Goal: Transaction & Acquisition: Purchase product/service

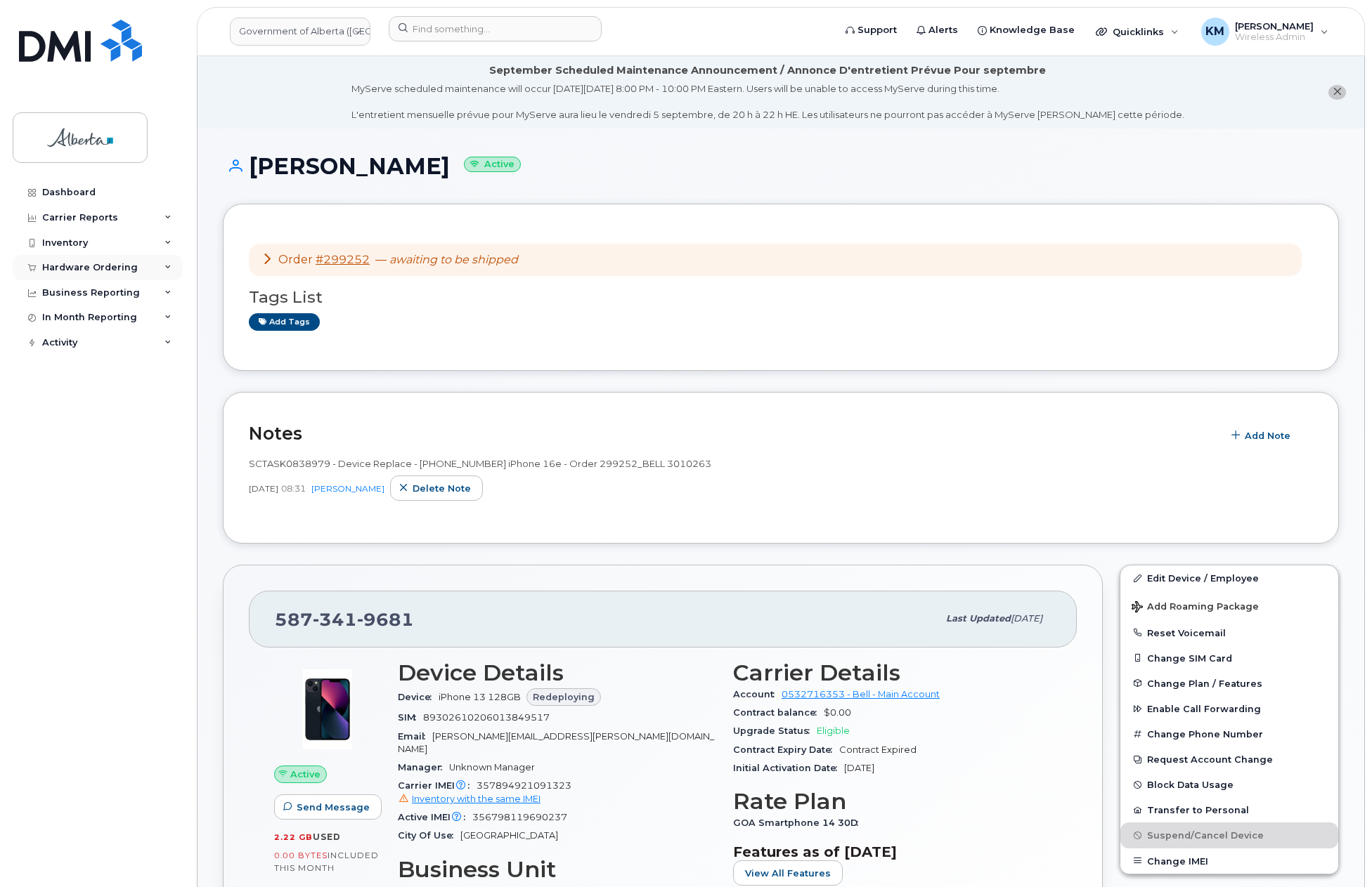
click at [97, 263] on div "Hardware Ordering" at bounding box center [90, 267] width 95 height 12
click at [81, 319] on link "Orders" at bounding box center [109, 320] width 146 height 26
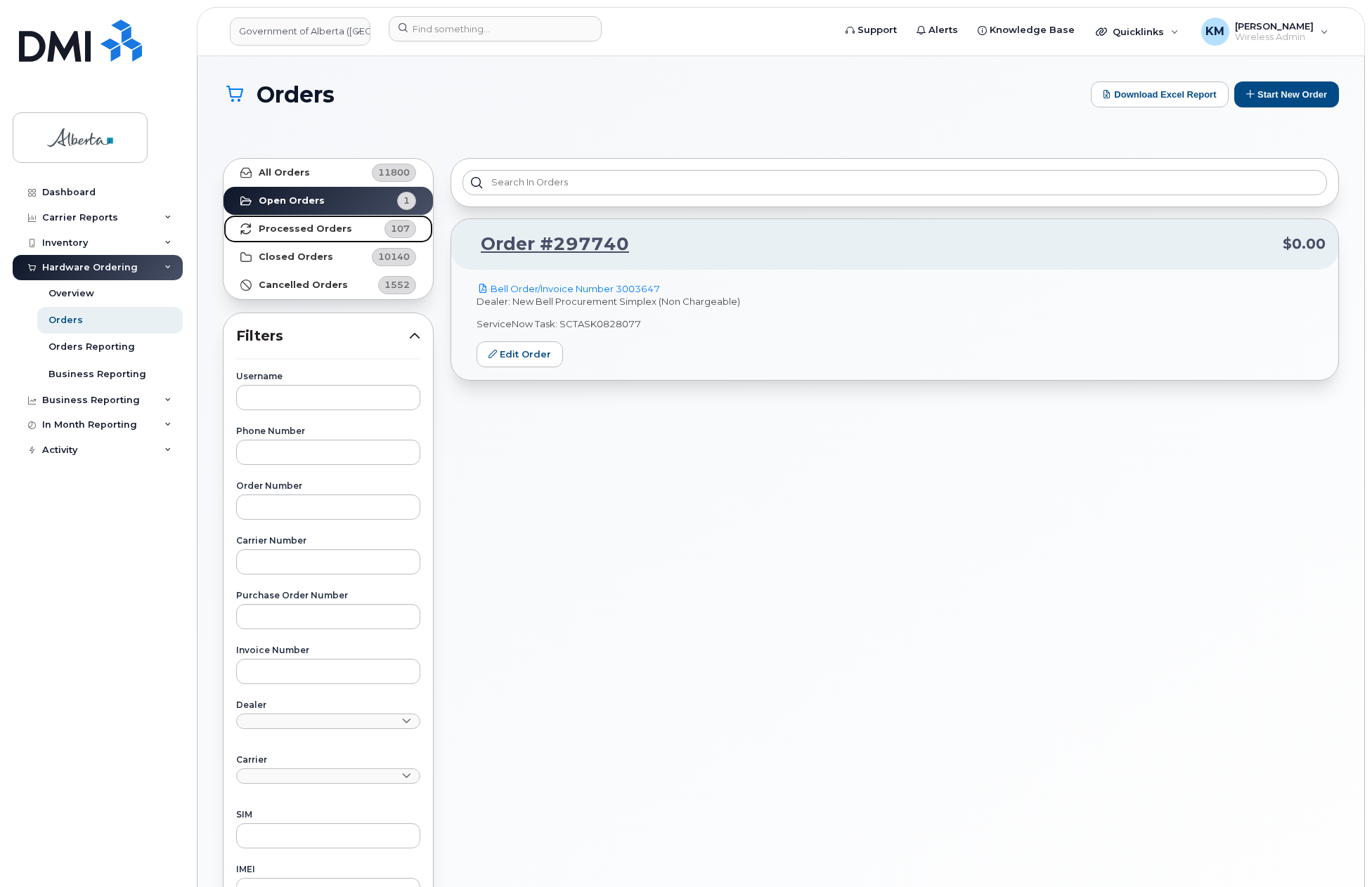
click at [281, 225] on strong "Processed Orders" at bounding box center [305, 230] width 94 height 12
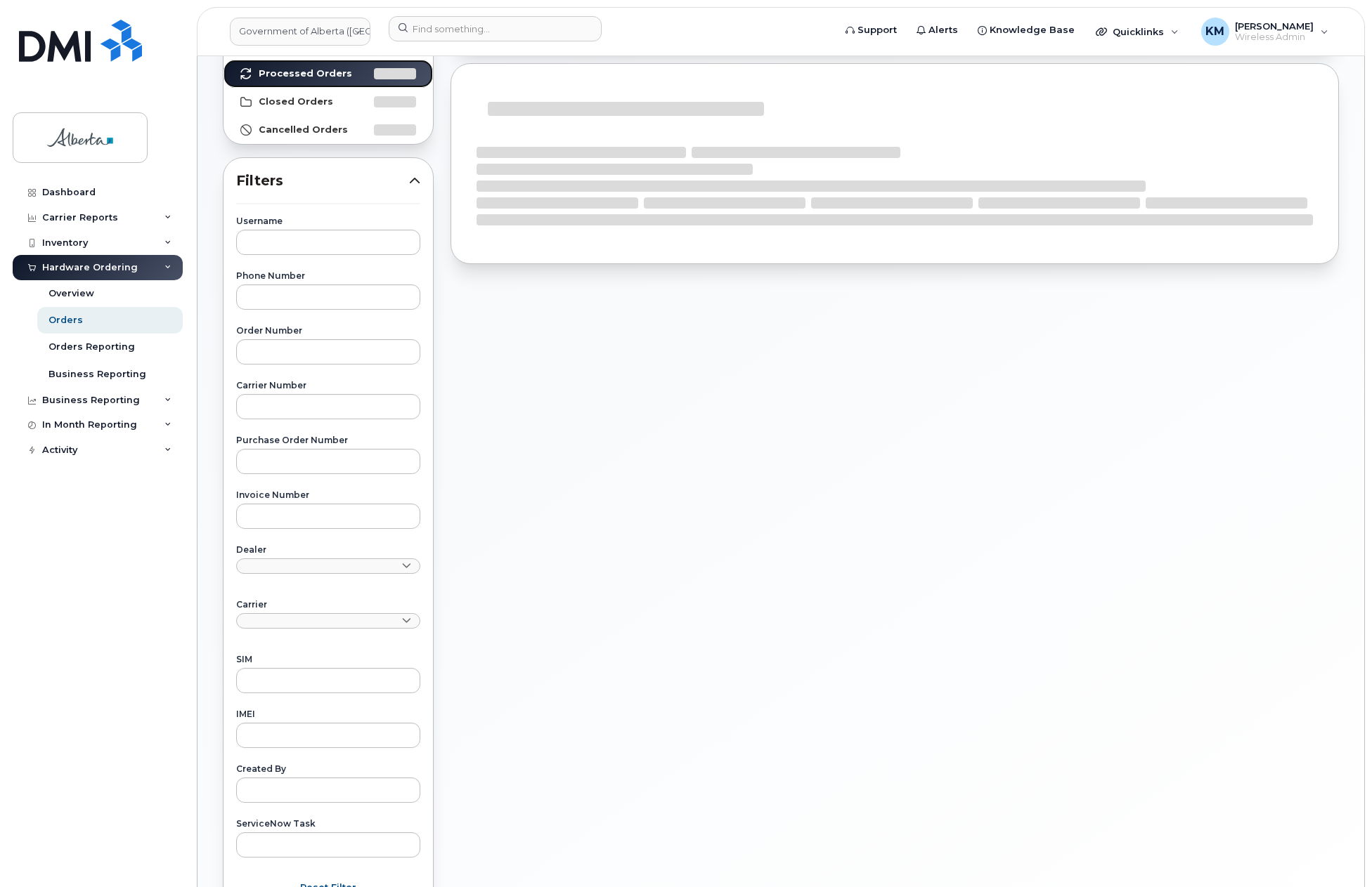
scroll to position [300, 0]
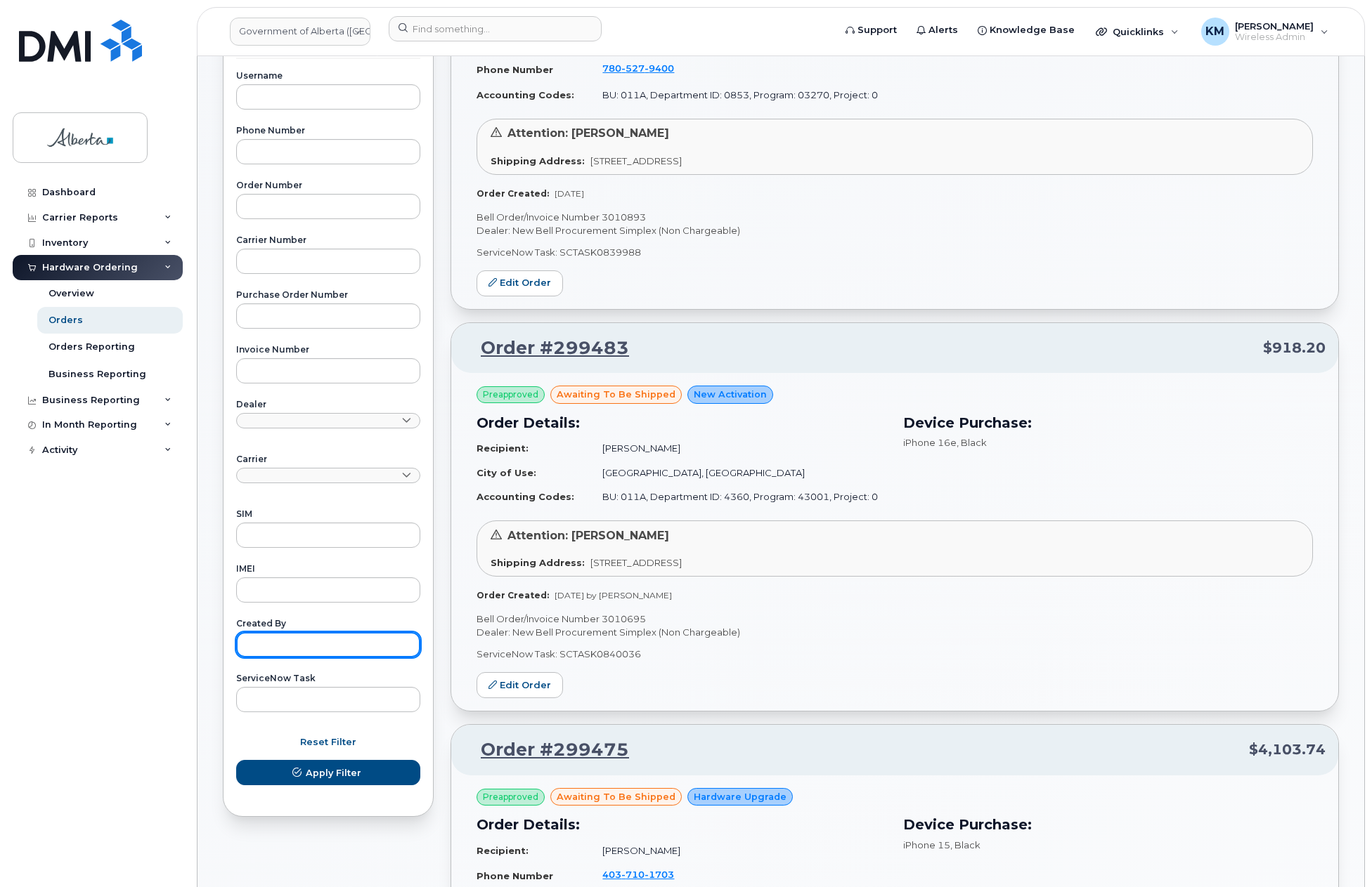
click at [336, 639] on input "text" at bounding box center [328, 644] width 184 height 26
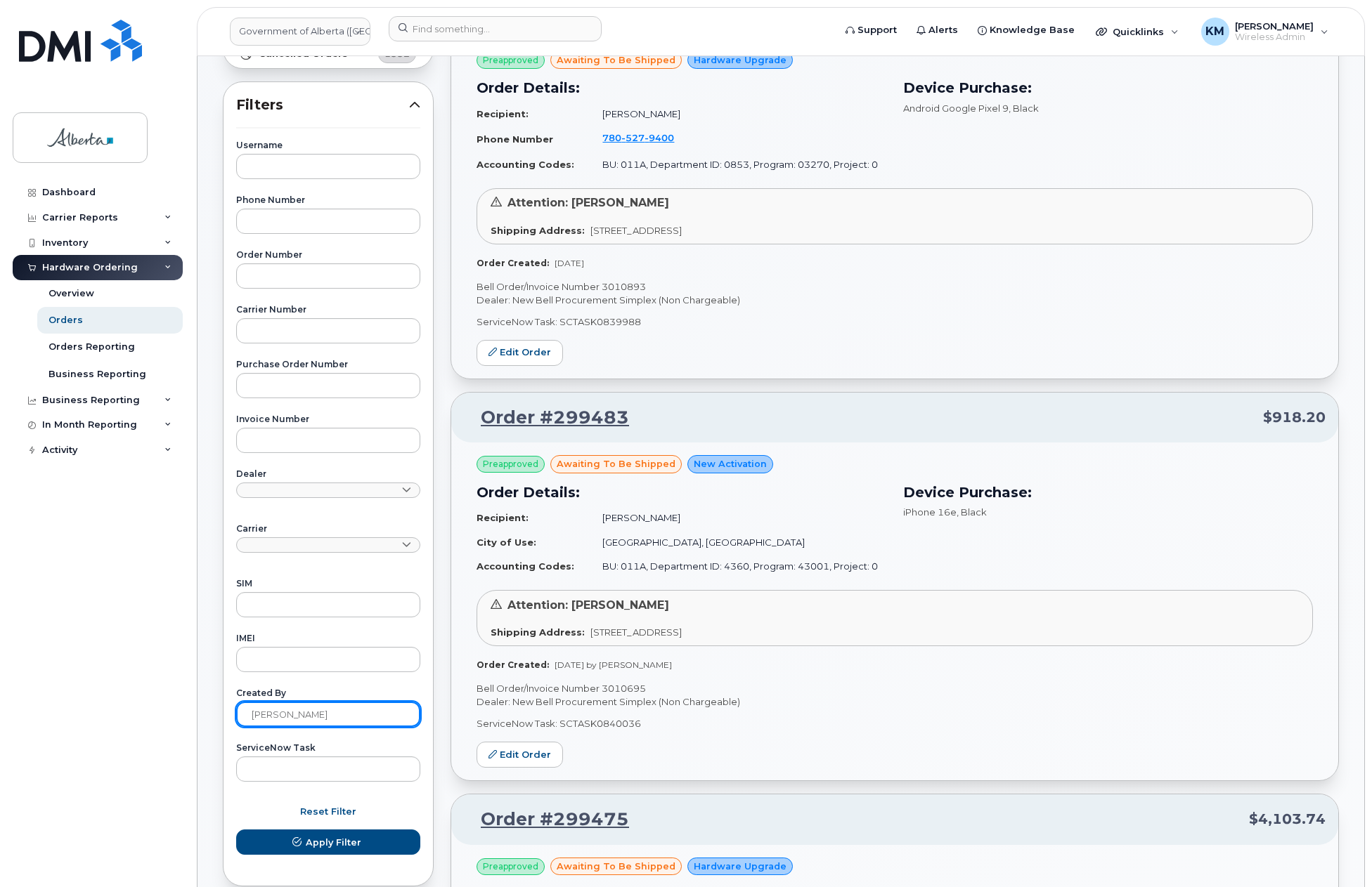
scroll to position [230, 0]
type input "kay"
click at [332, 840] on span "Apply Filter" at bounding box center [333, 843] width 55 height 13
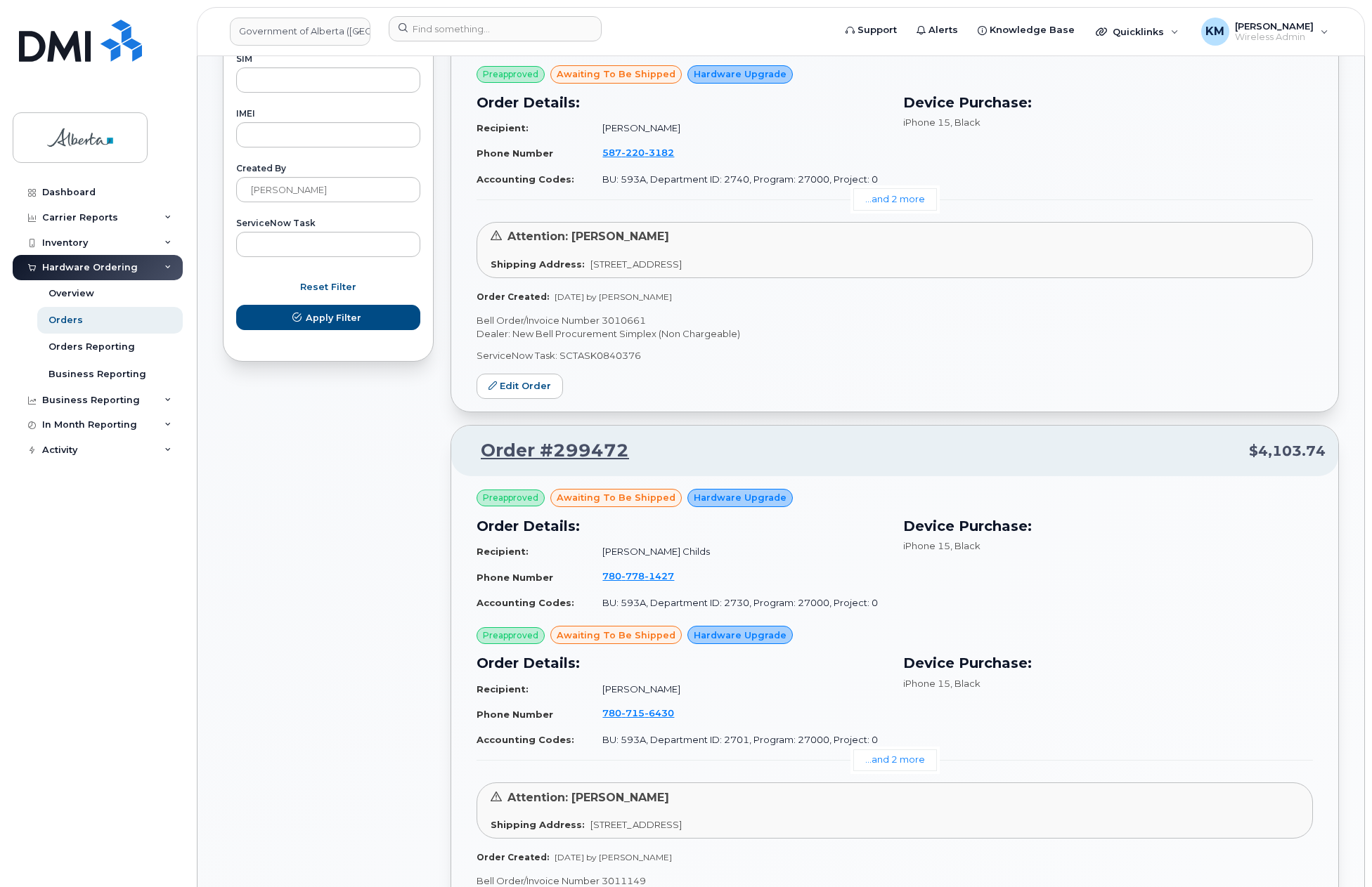
scroll to position [300, 0]
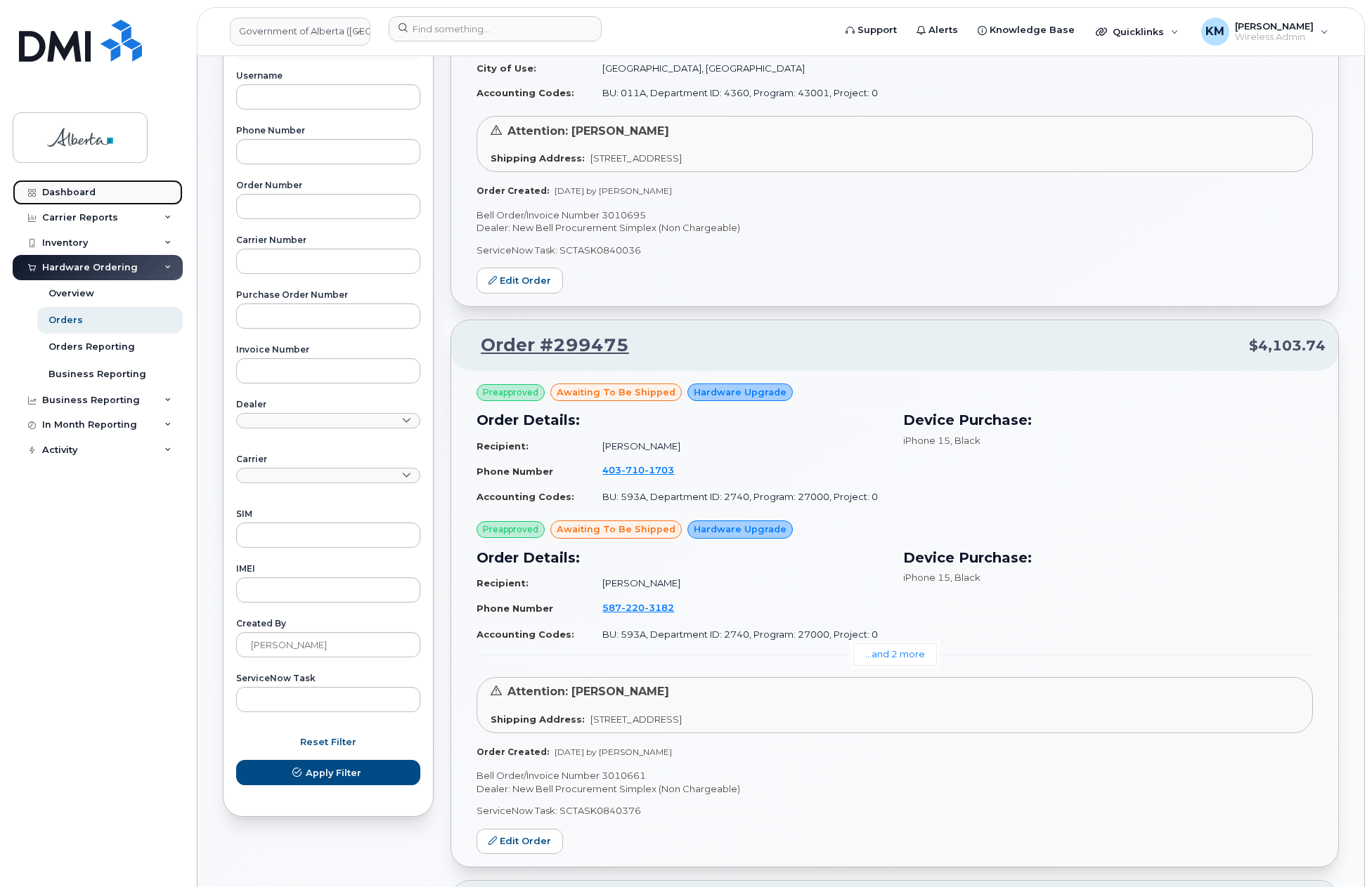
click at [84, 187] on div "Dashboard" at bounding box center [68, 193] width 53 height 12
click at [86, 187] on div "Dashboard" at bounding box center [68, 193] width 53 height 12
click at [489, 33] on input at bounding box center [495, 29] width 213 height 26
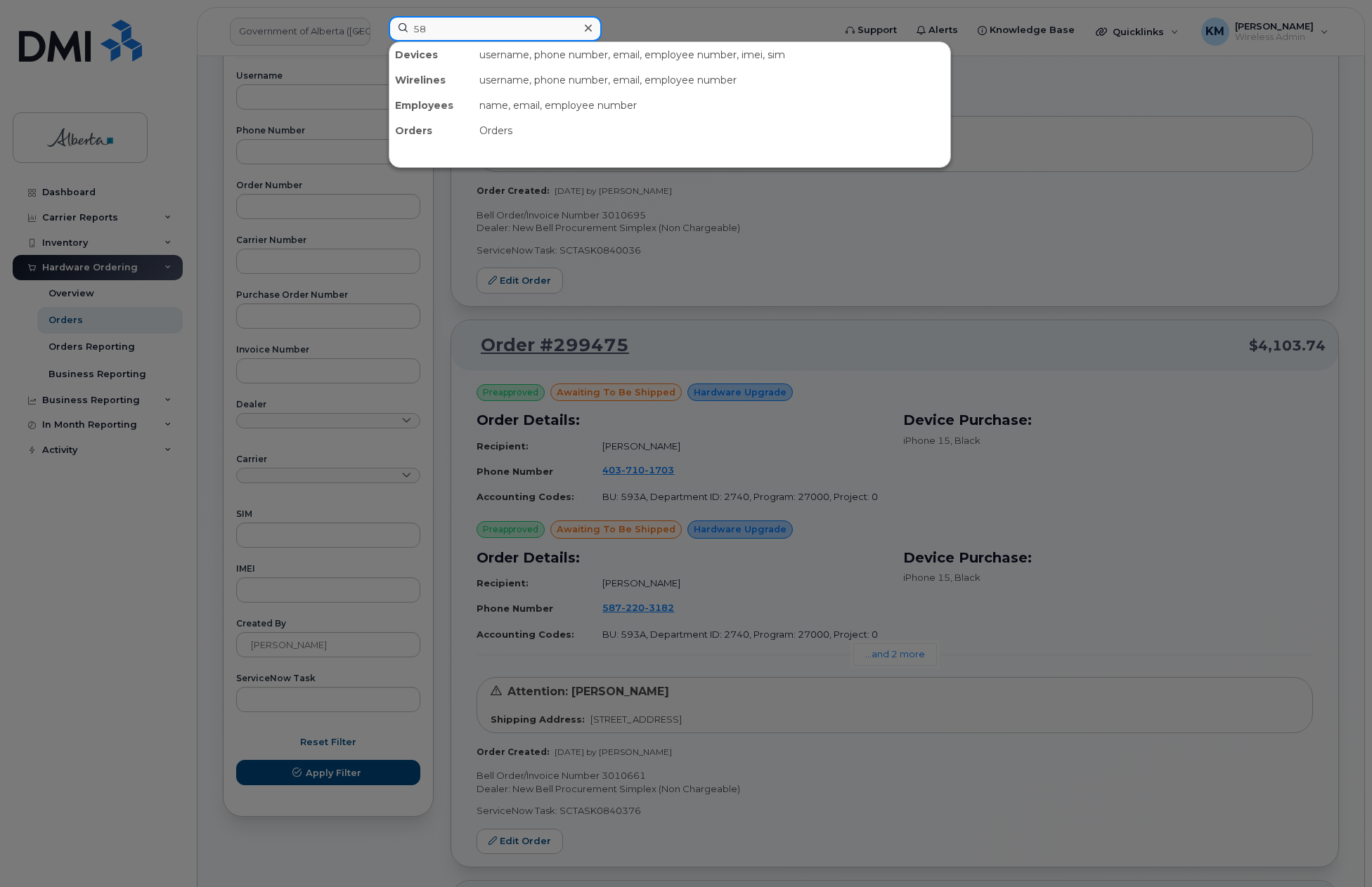
type input "58"
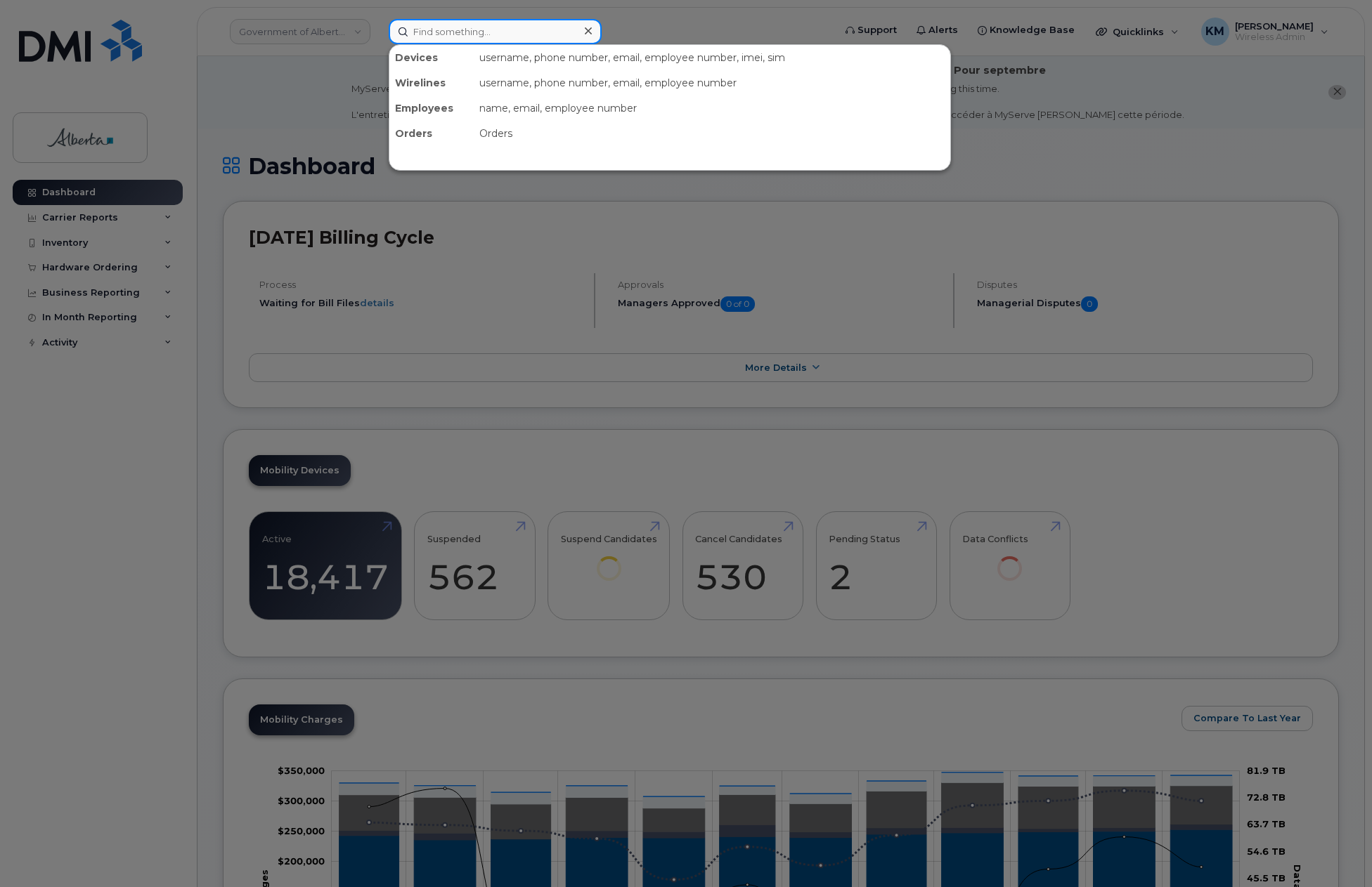
click at [488, 33] on input at bounding box center [495, 31] width 213 height 26
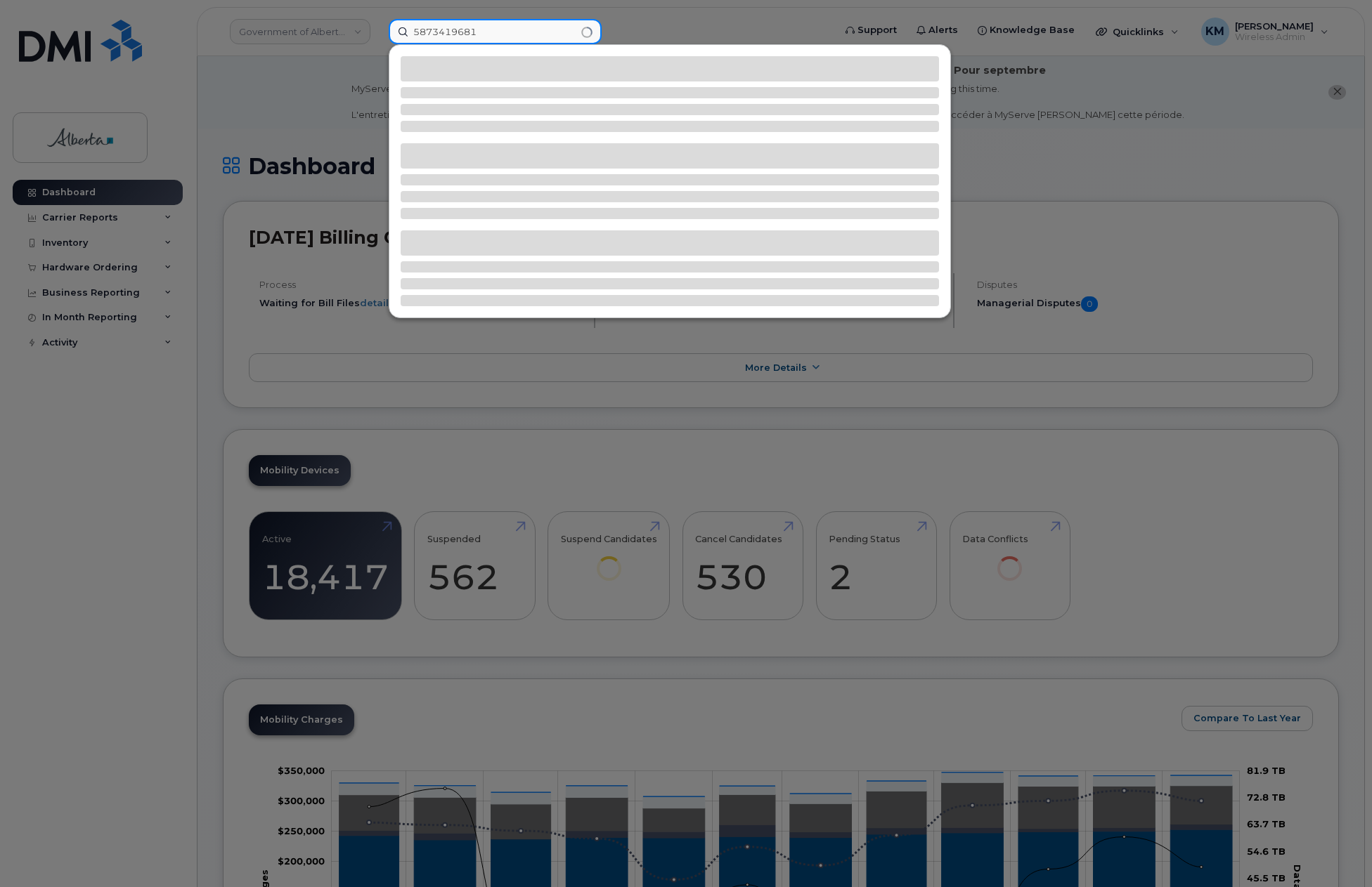
type input "5873419681"
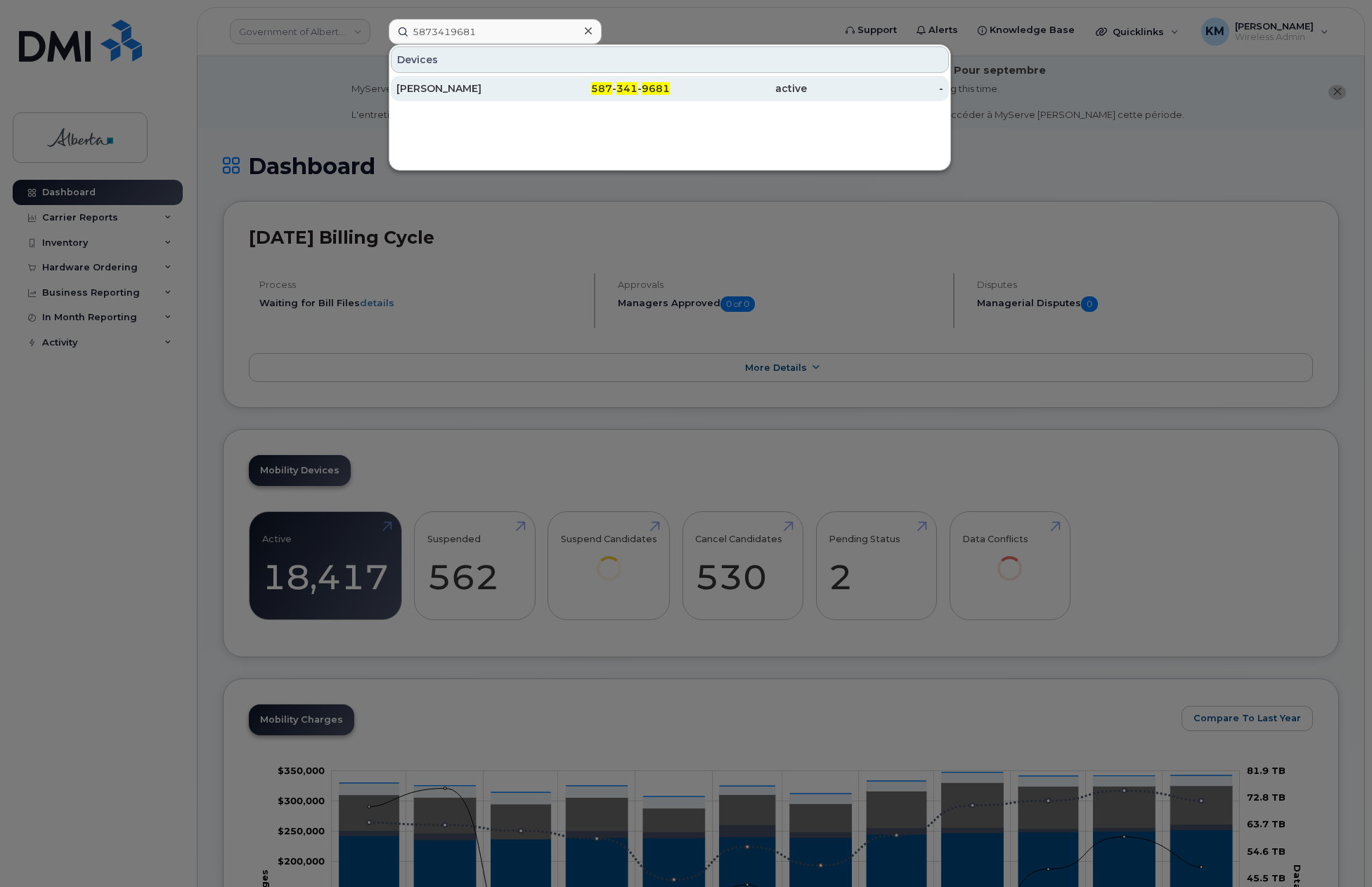
click at [533, 81] on div "[PERSON_NAME]" at bounding box center [602, 88] width 137 height 26
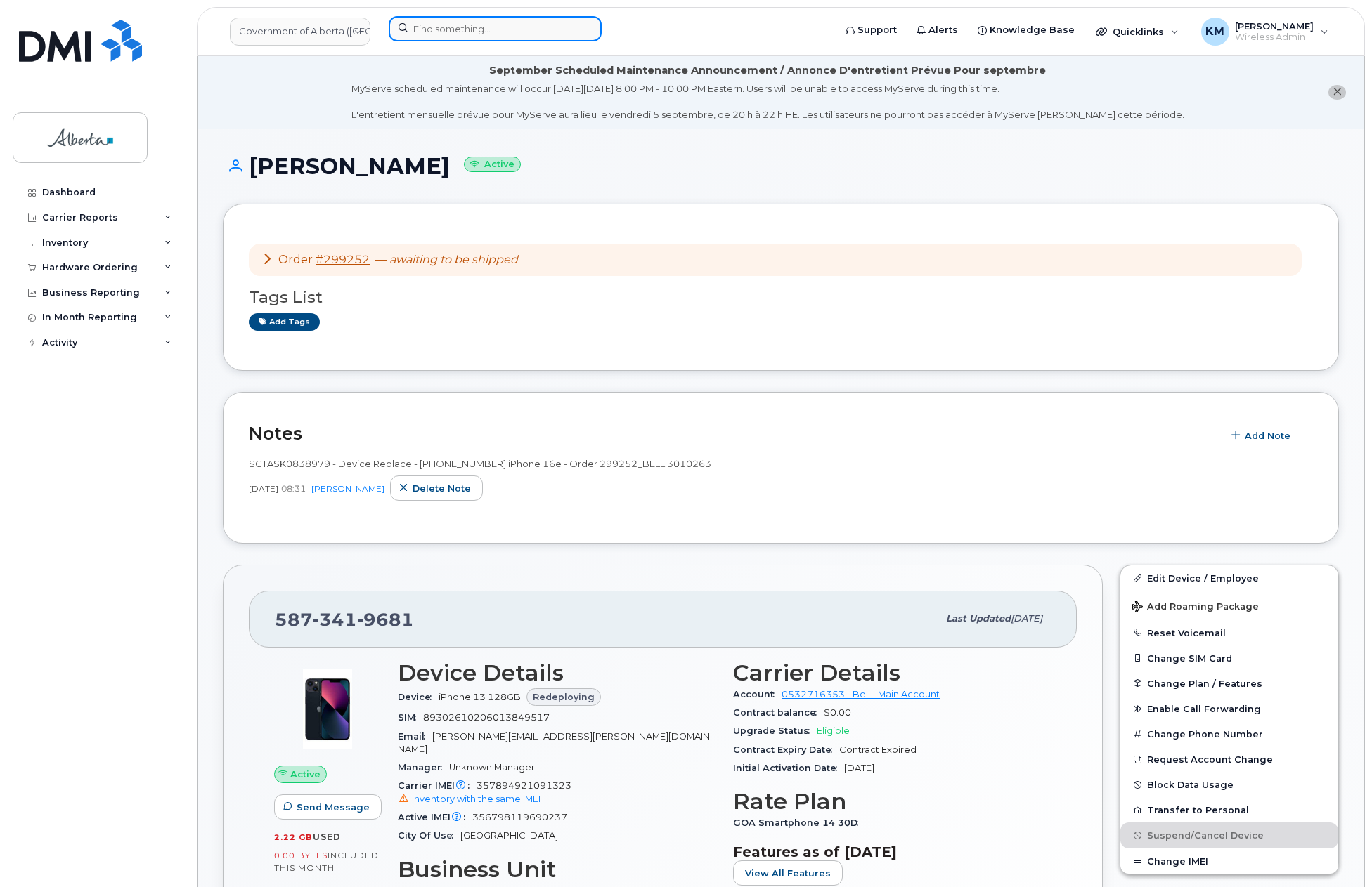
click at [440, 35] on input at bounding box center [495, 29] width 213 height 26
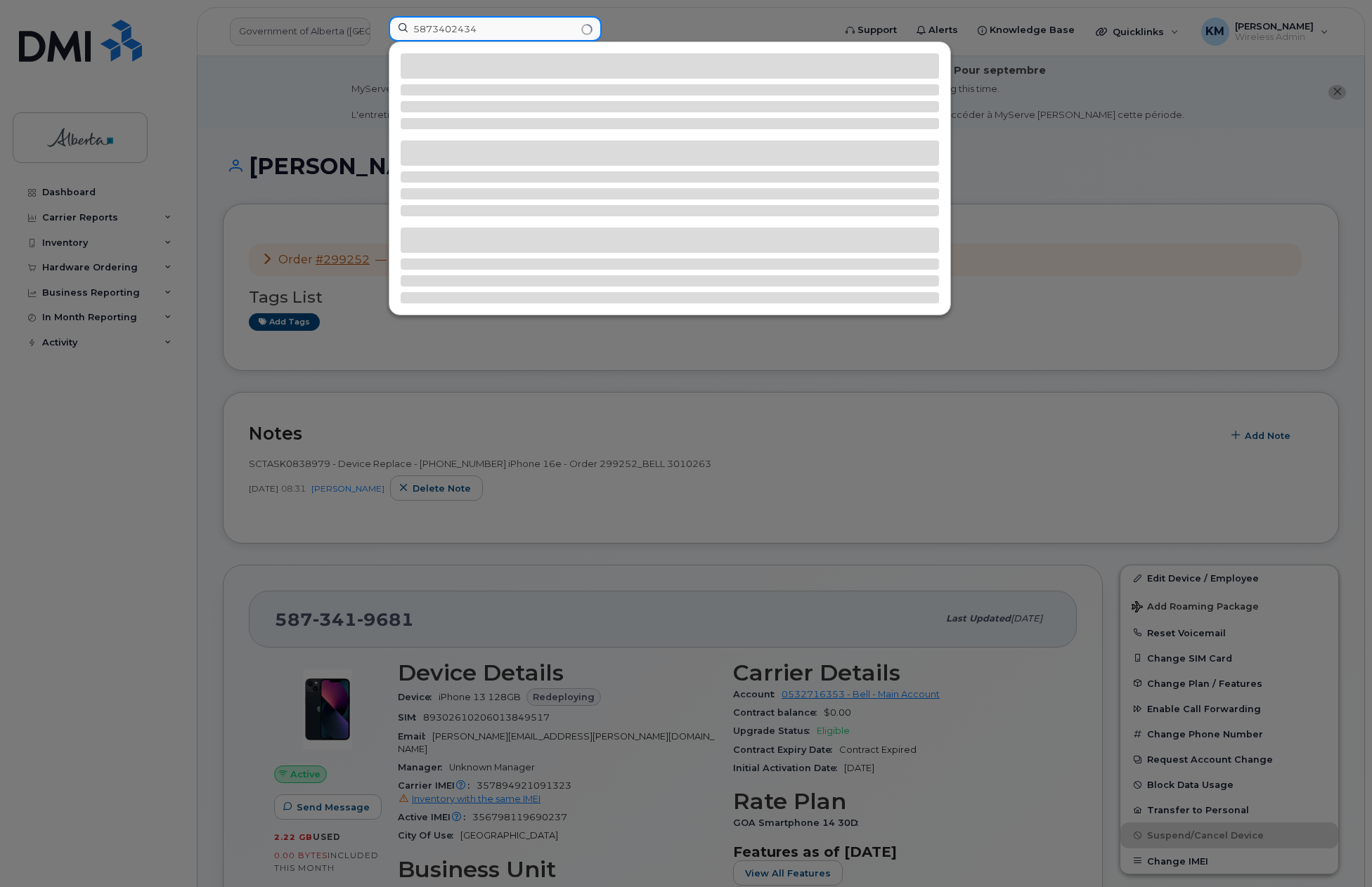
type input "5873402434"
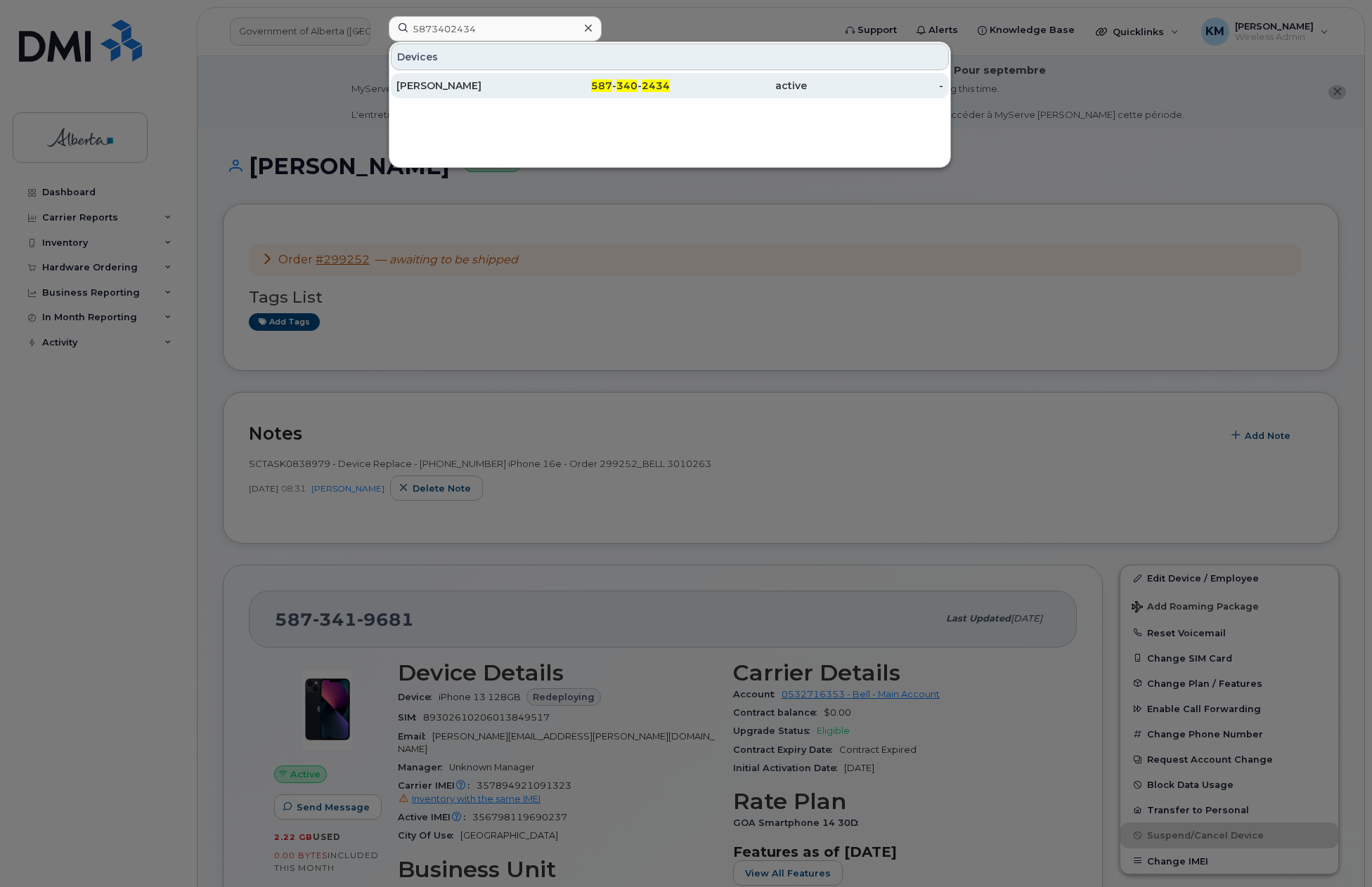
click at [435, 87] on div "Brian McBride" at bounding box center [465, 86] width 137 height 14
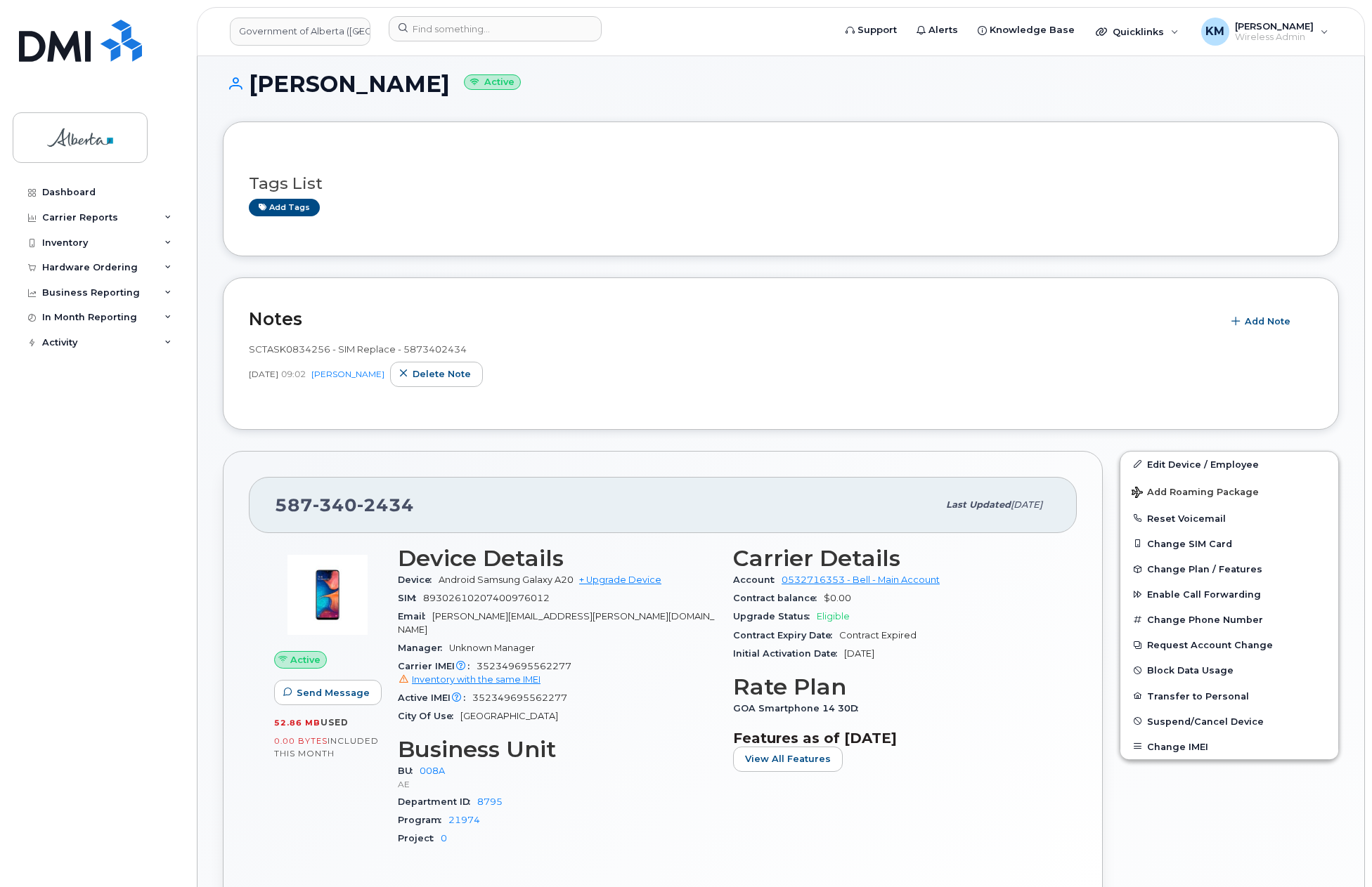
scroll to position [141, 0]
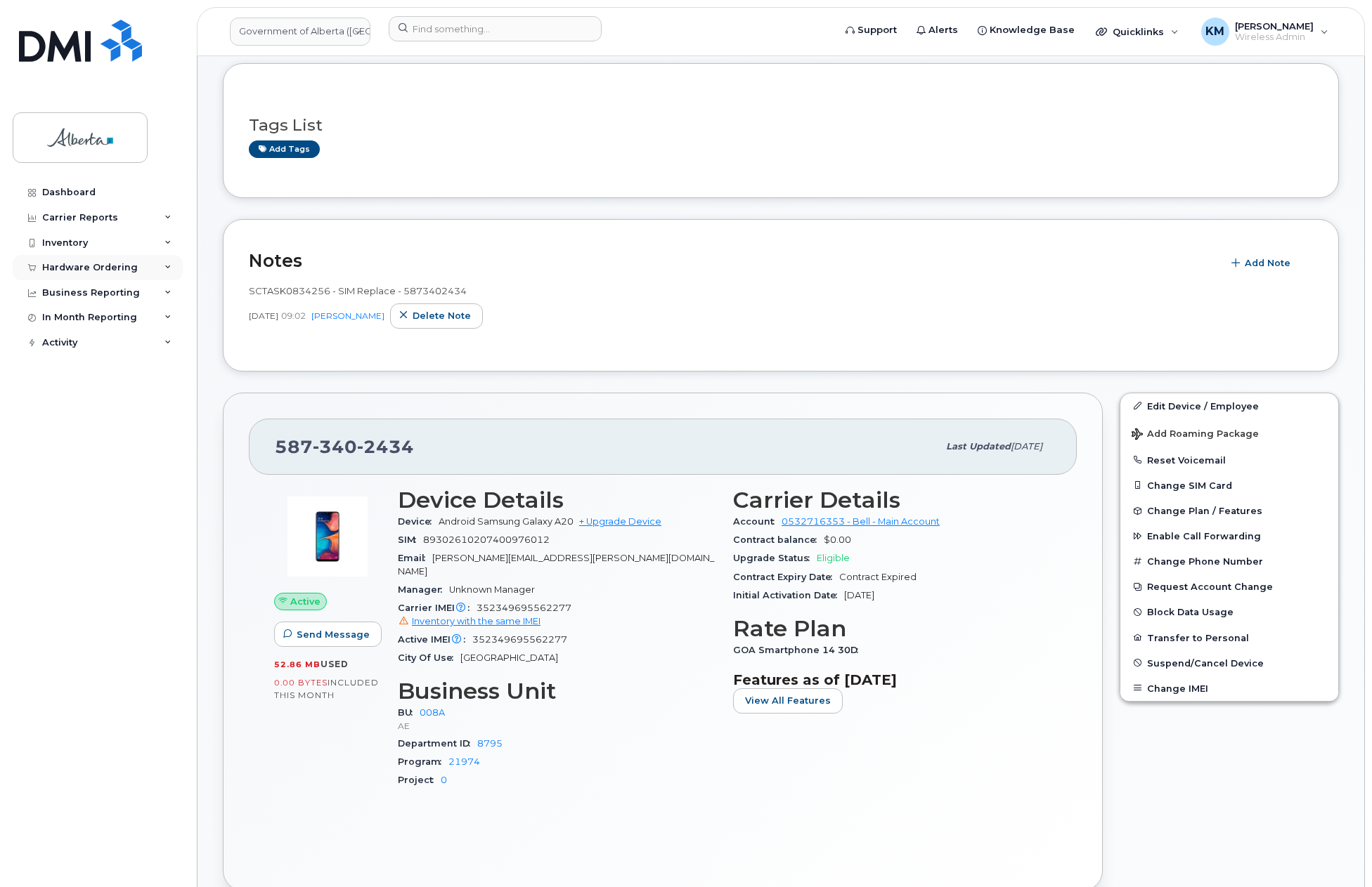
click at [91, 262] on div "Hardware Ordering" at bounding box center [97, 267] width 170 height 26
click at [75, 316] on div "Orders" at bounding box center [66, 320] width 35 height 12
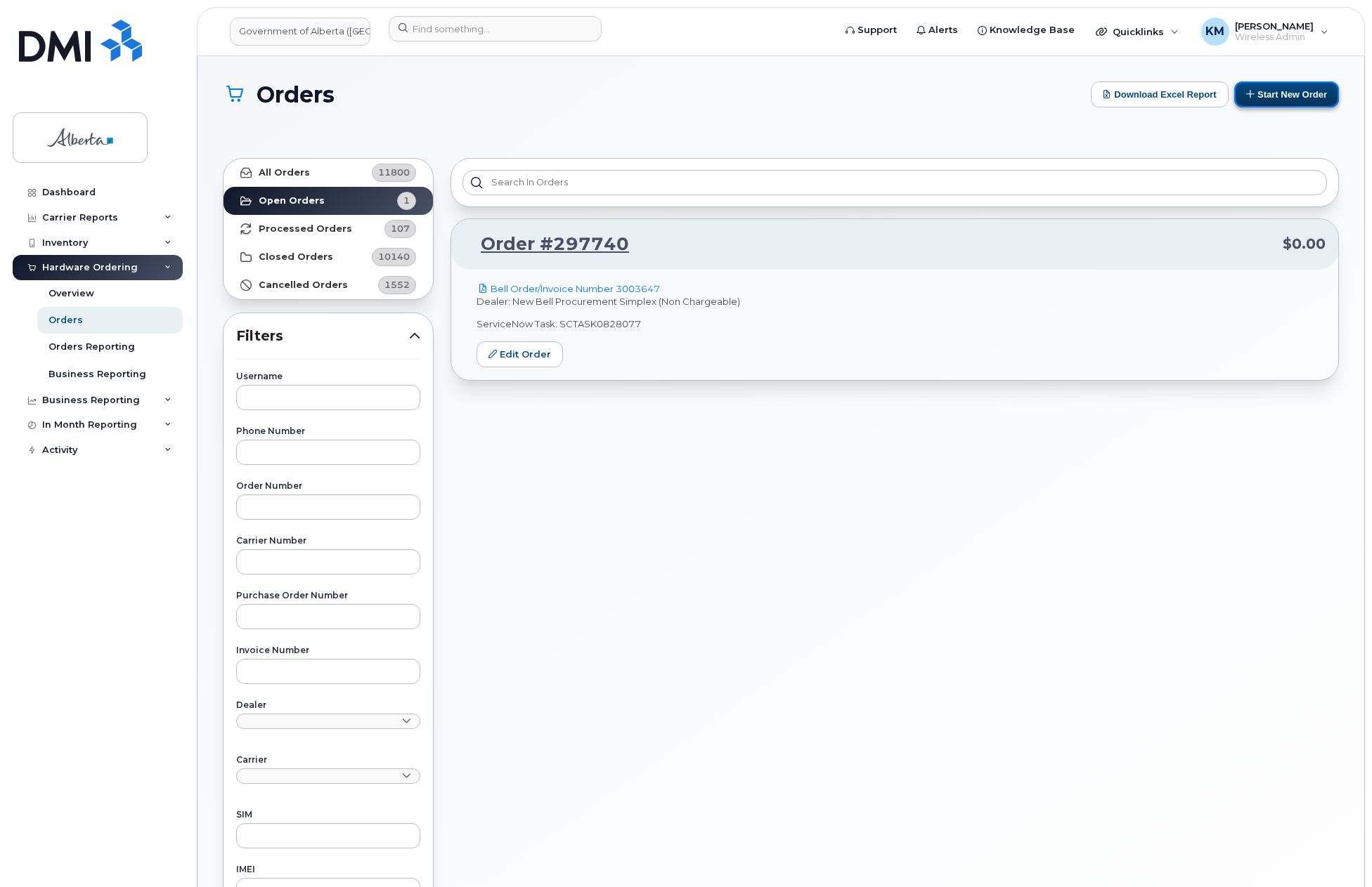
drag, startPoint x: 1281, startPoint y: 96, endPoint x: 1272, endPoint y: 101, distance: 10.3
click at [1281, 96] on button "Start New Order" at bounding box center [1286, 95] width 105 height 26
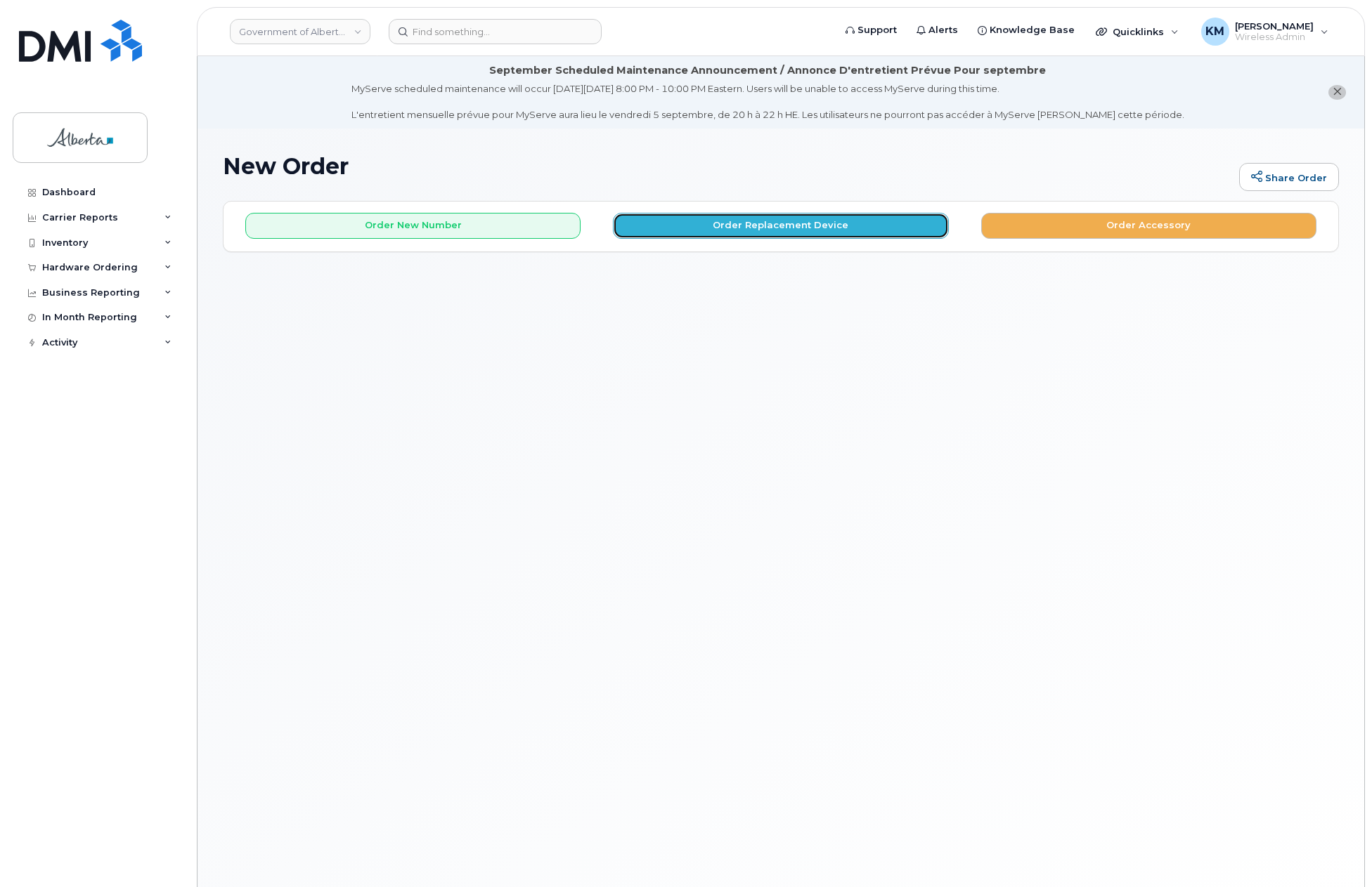
click at [864, 224] on button "Order Replacement Device" at bounding box center [779, 226] width 335 height 26
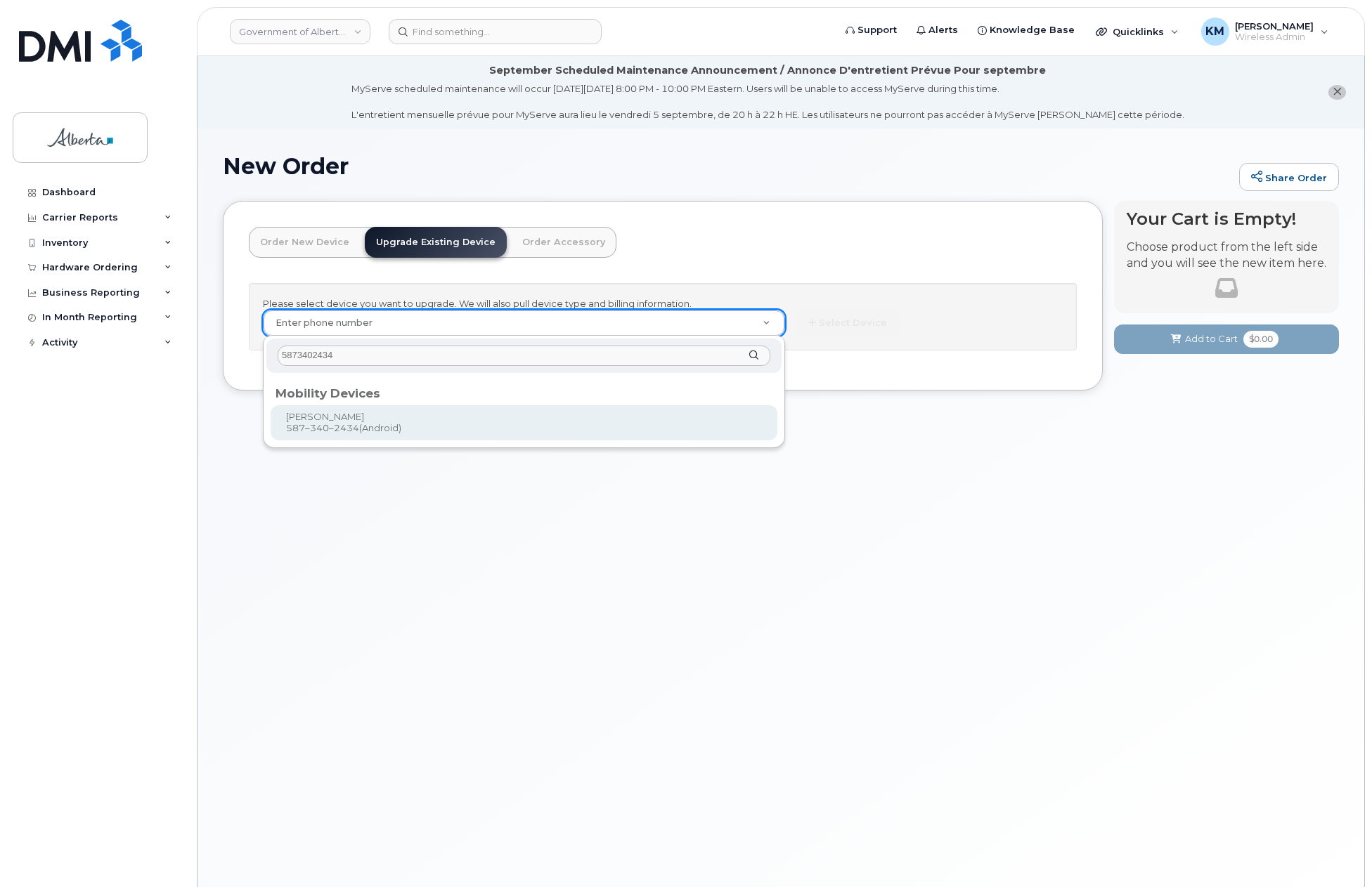
type input "5873402434"
type input "869818"
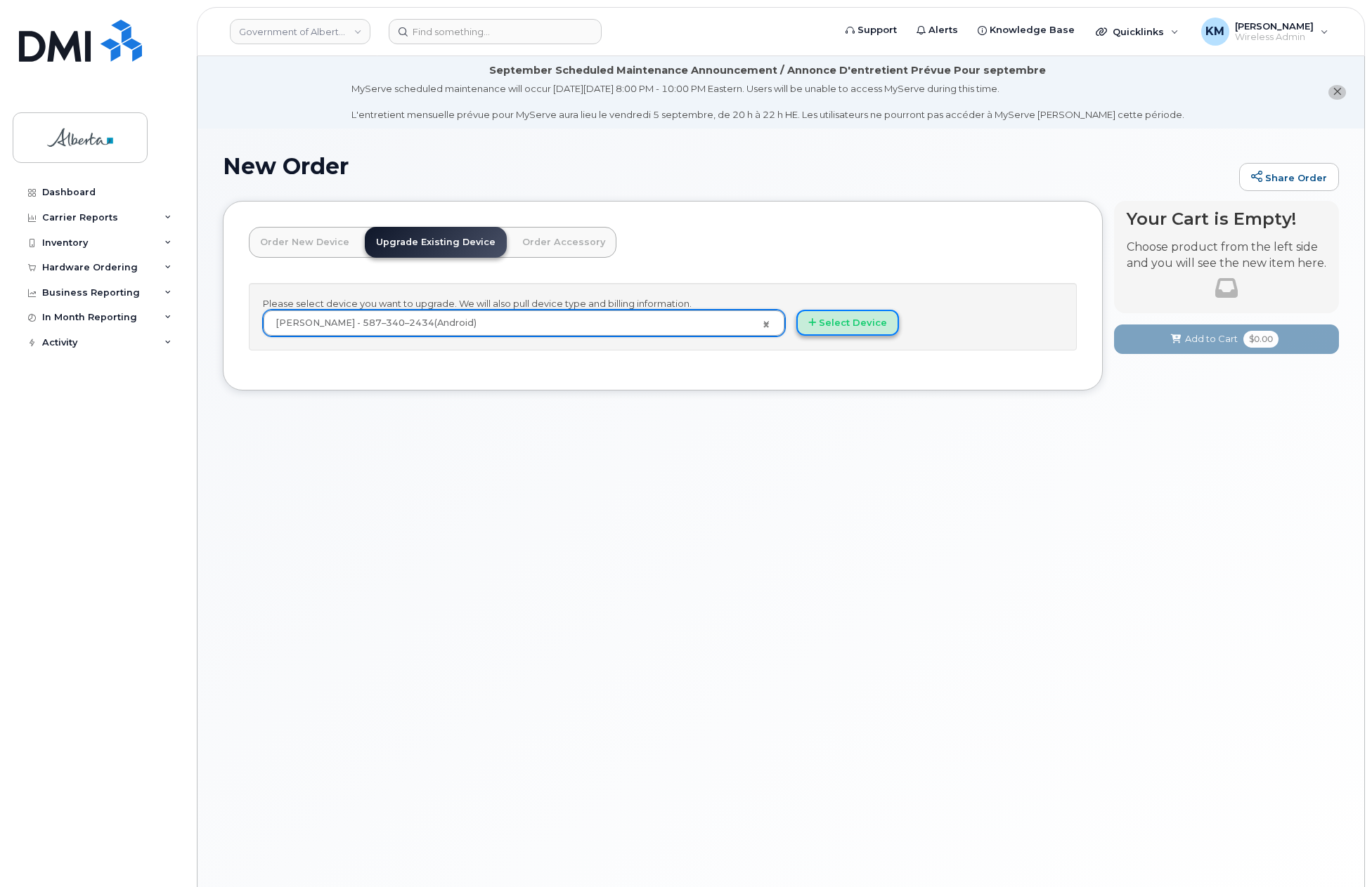
click at [804, 319] on button "Select Device" at bounding box center [847, 323] width 103 height 26
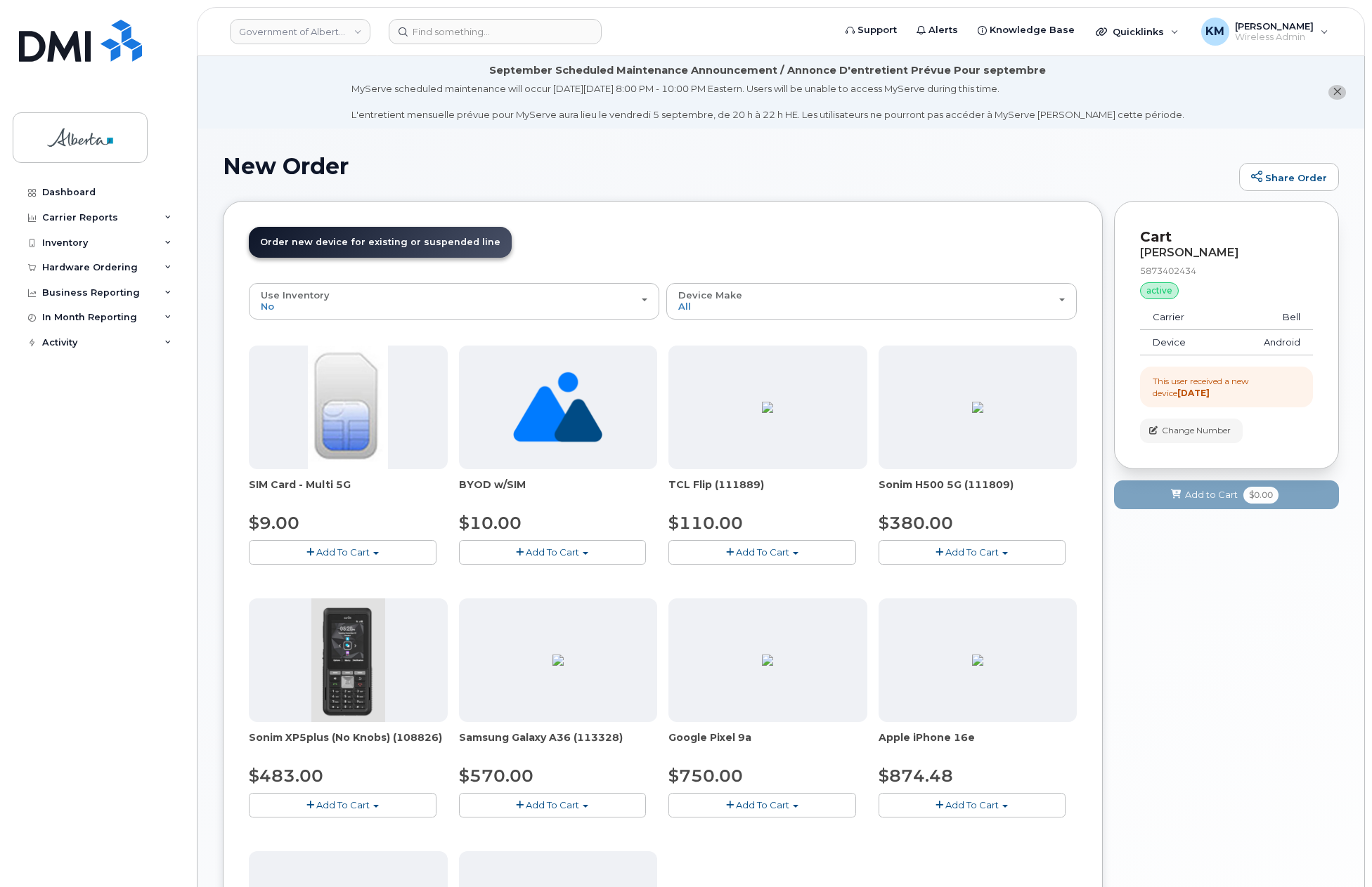
click at [349, 550] on span "Add To Cart" at bounding box center [342, 552] width 53 height 12
click at [348, 574] on link "$9.00 - Replacement SIM Card" at bounding box center [337, 578] width 170 height 17
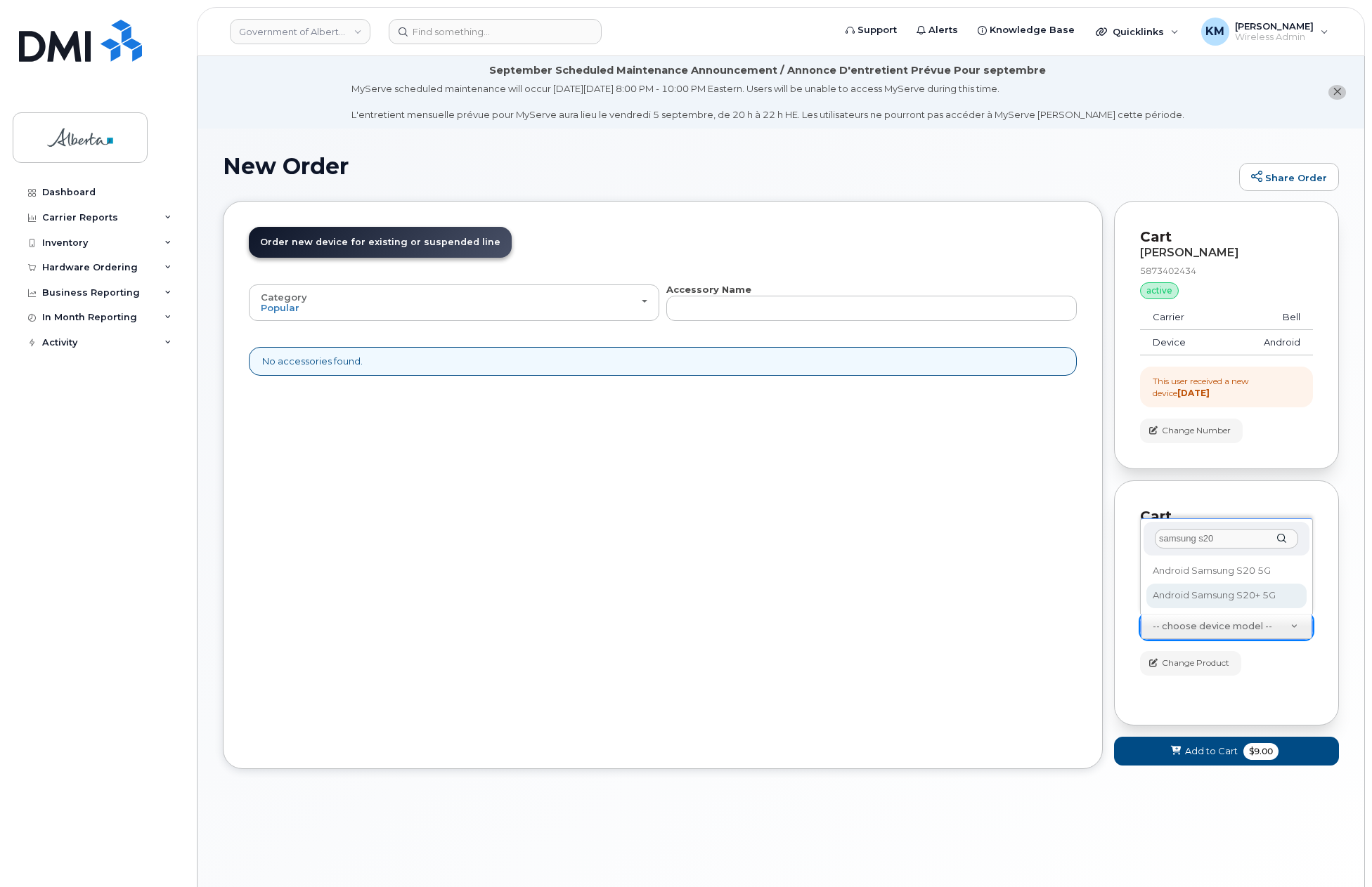
type input "samsung s20"
select select "1773"
click at [1135, 756] on button "Add to Cart $9.00" at bounding box center [1225, 751] width 225 height 29
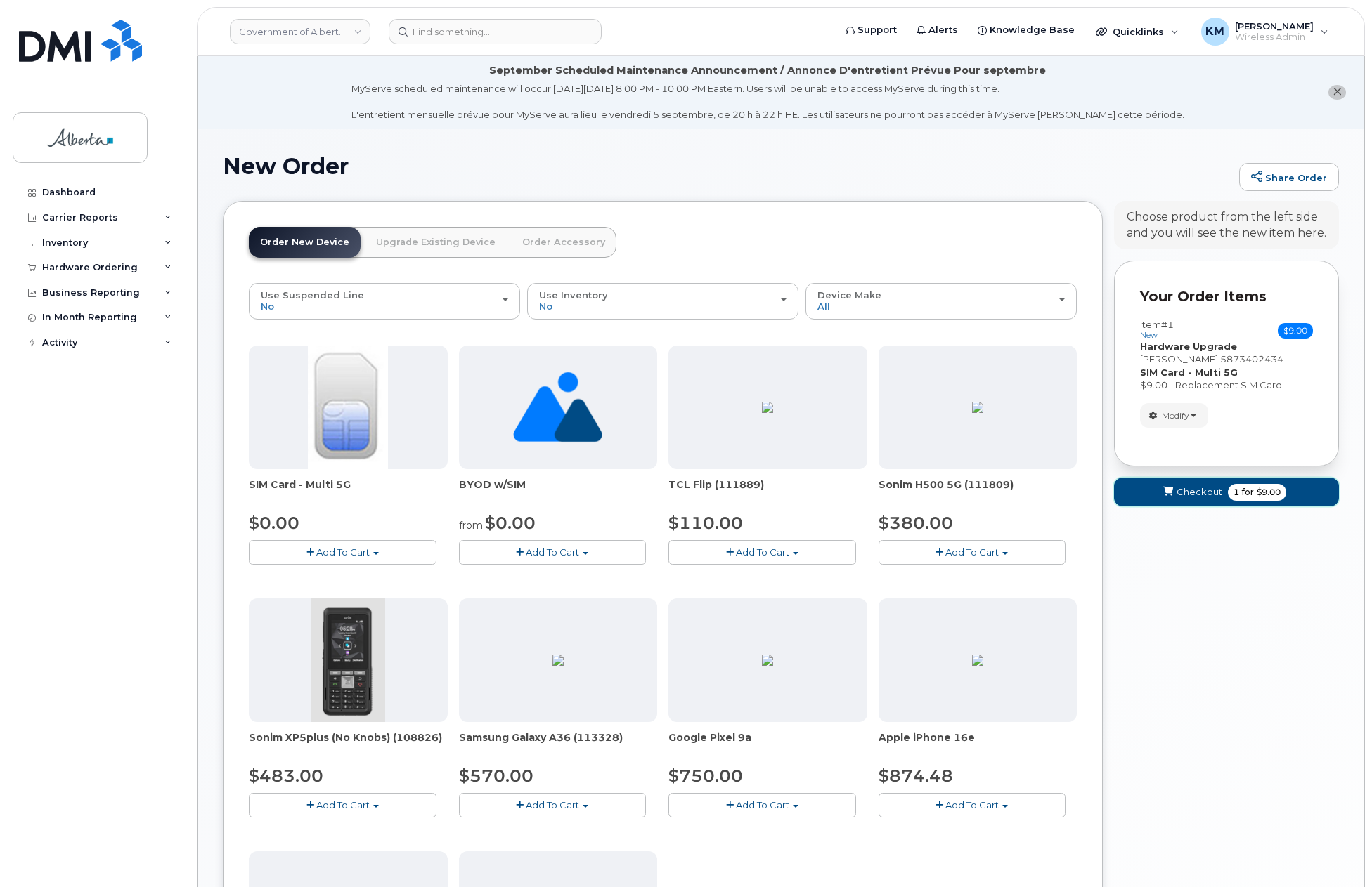
click at [1127, 485] on button "Checkout 1 for $9.00" at bounding box center [1225, 492] width 225 height 29
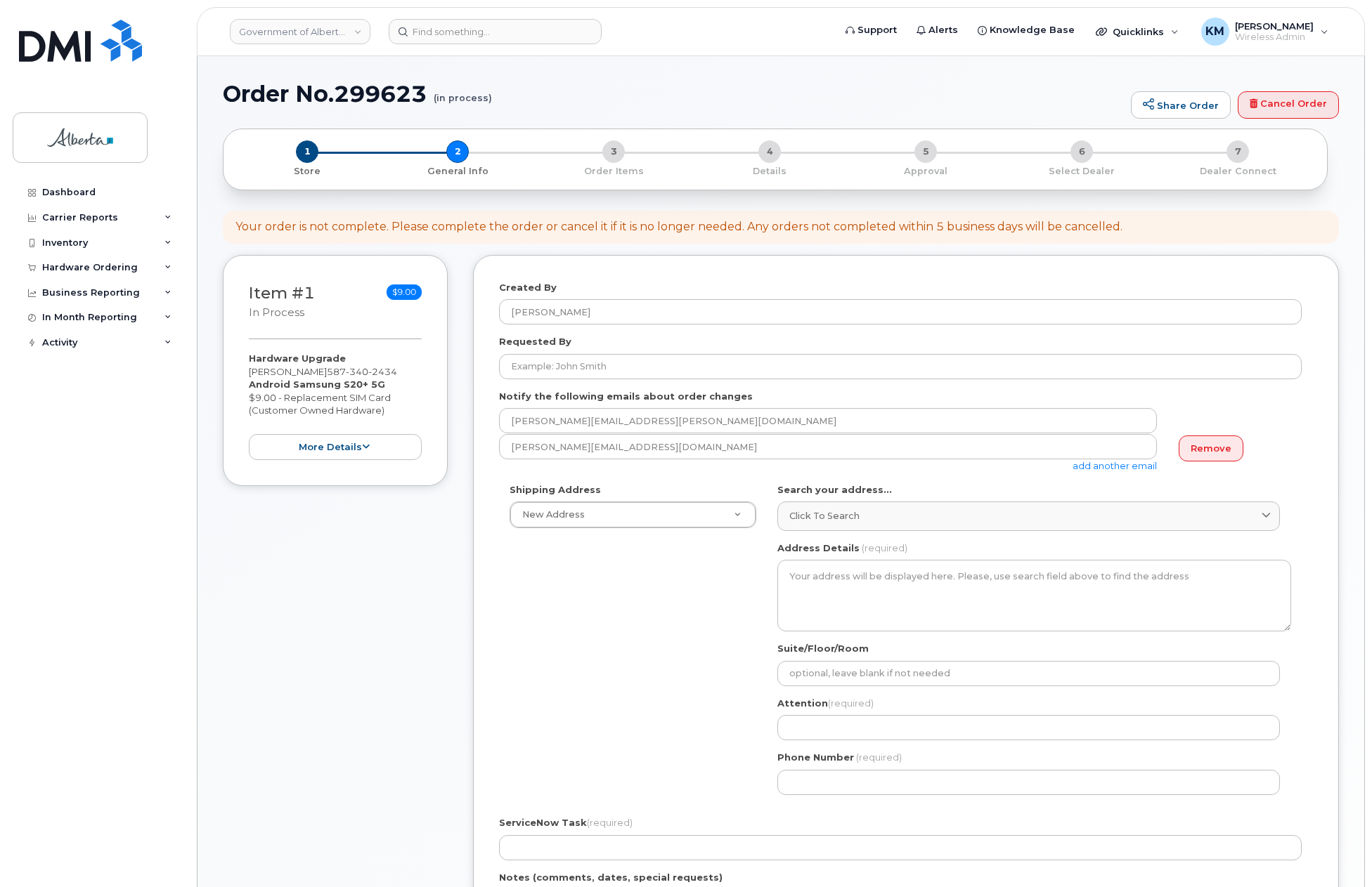
select select
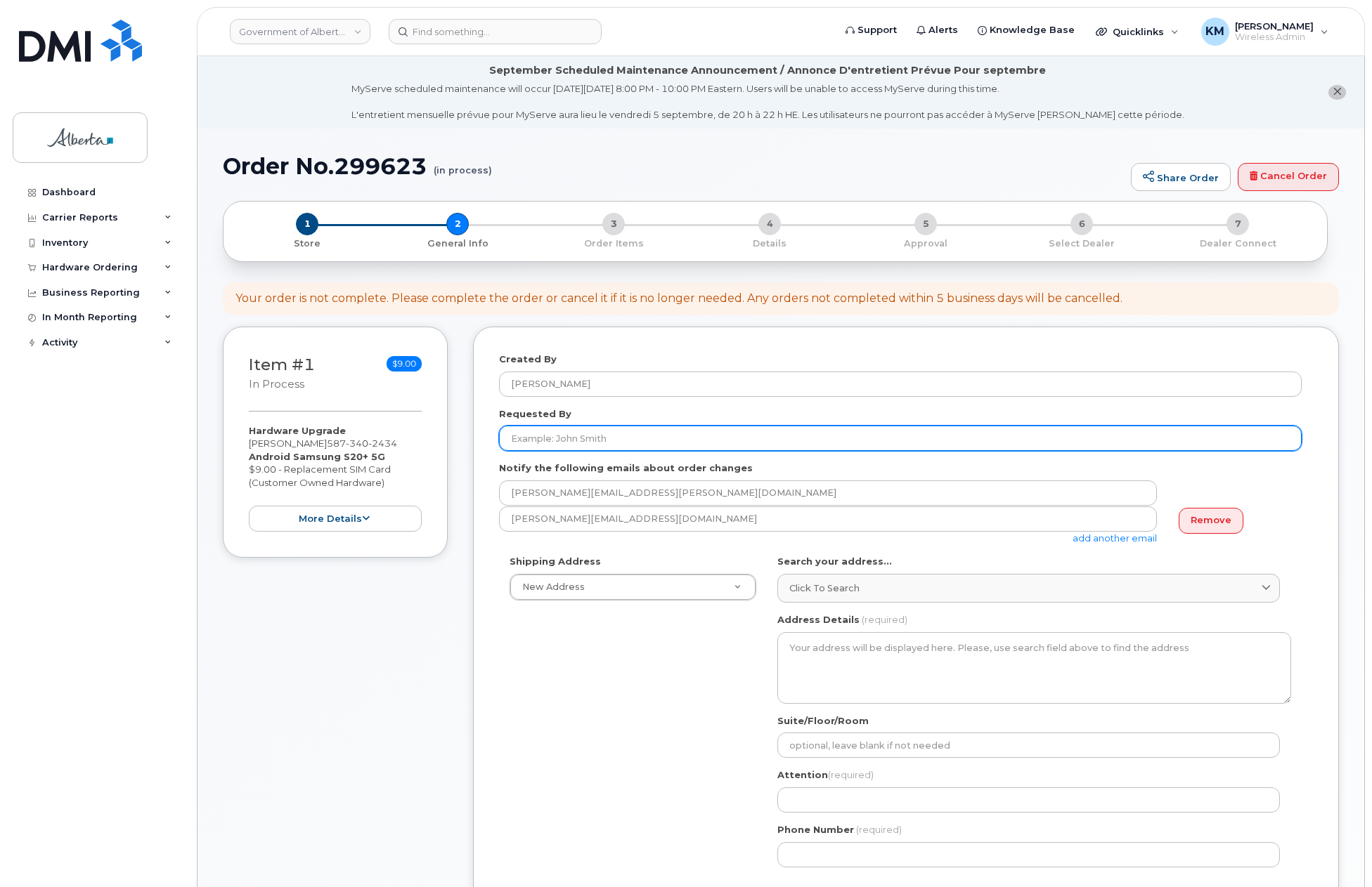
click at [579, 434] on input "Requested By" at bounding box center [900, 438] width 802 height 26
type input "K"
type input "[PERSON_NAME]"
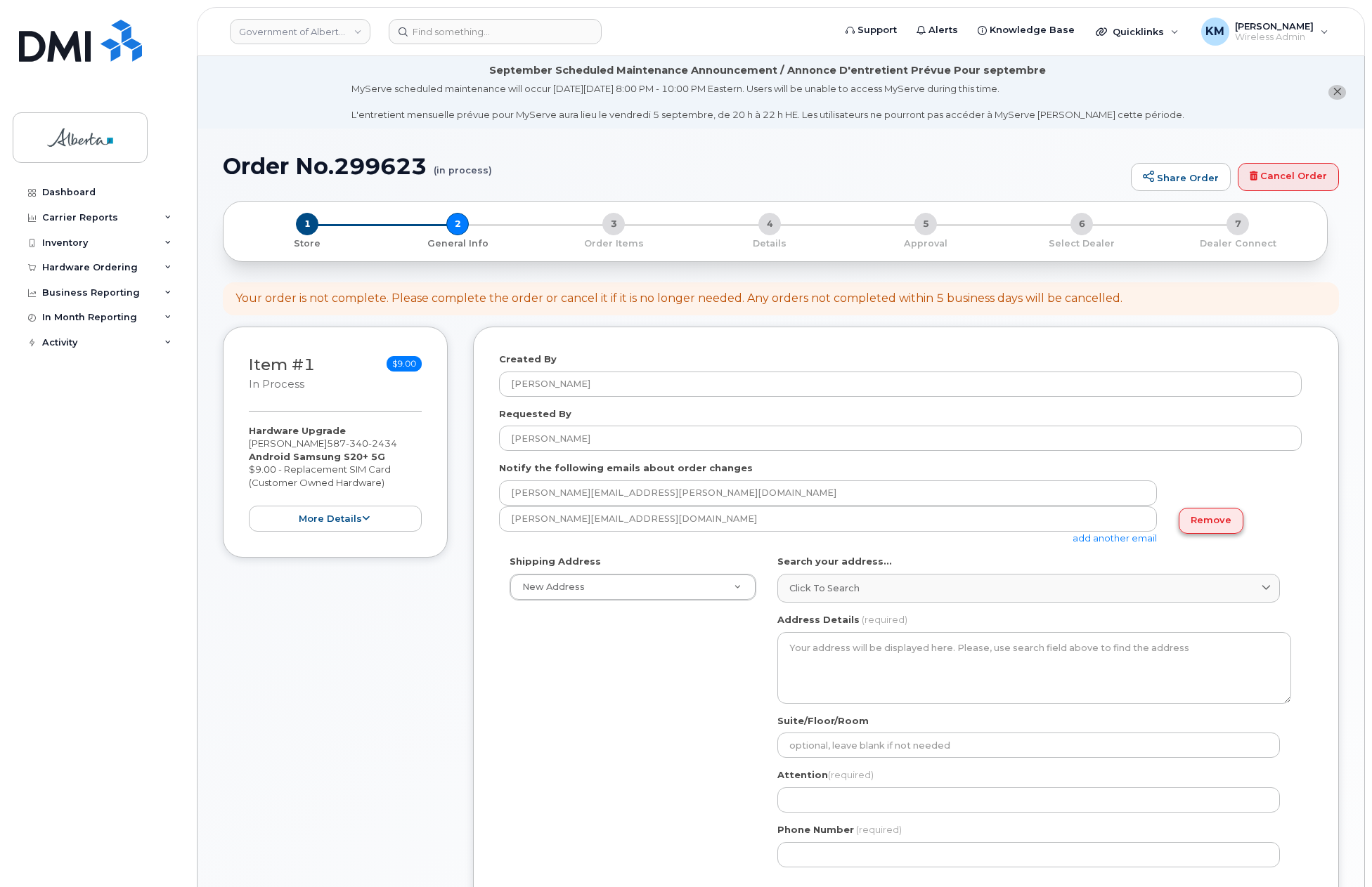
click at [1213, 515] on link "Remove" at bounding box center [1211, 521] width 65 height 26
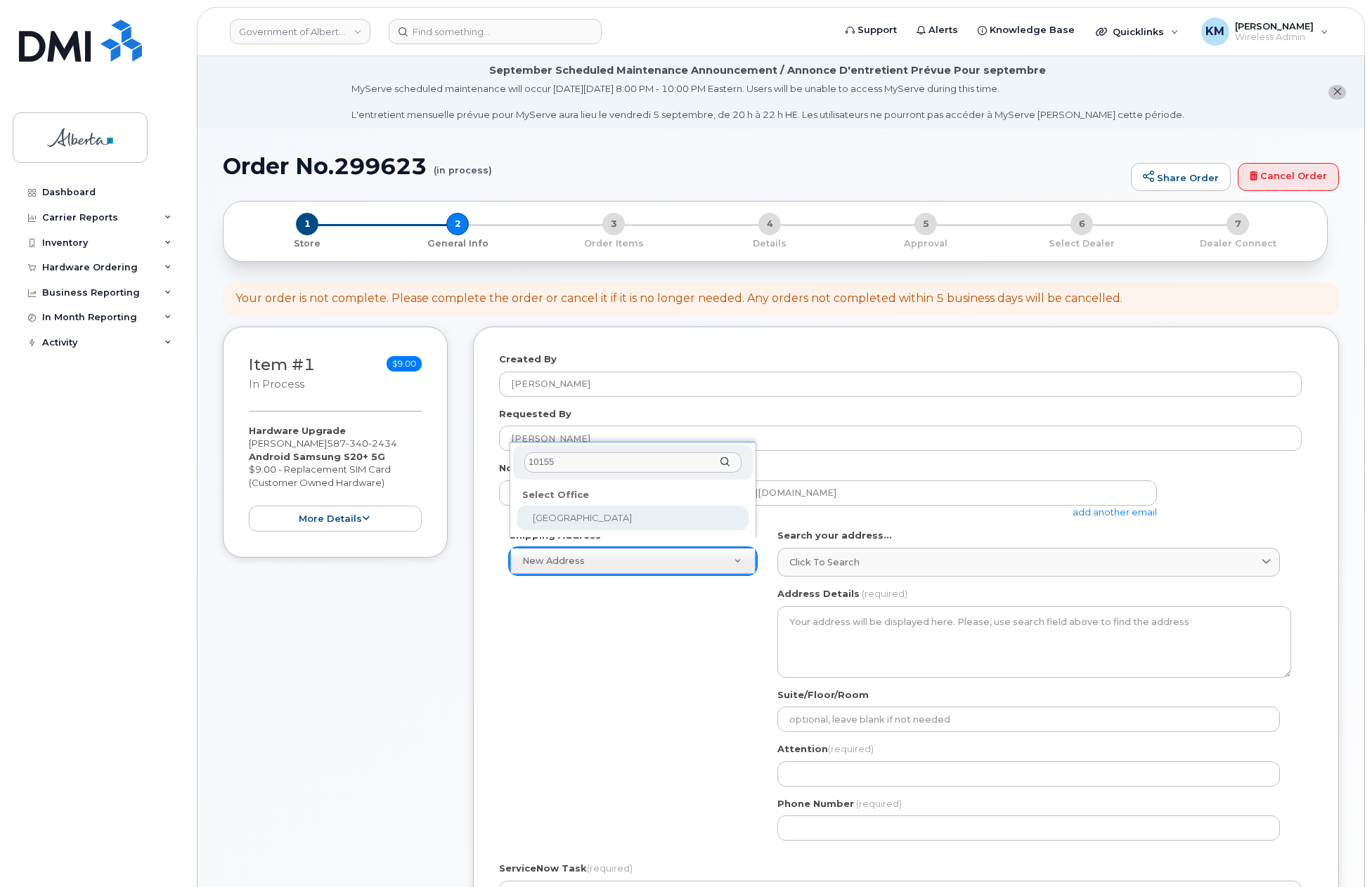
type input "10155"
select select
type textarea "10155 - 102 Street Edmonton Alberta T5J4G8"
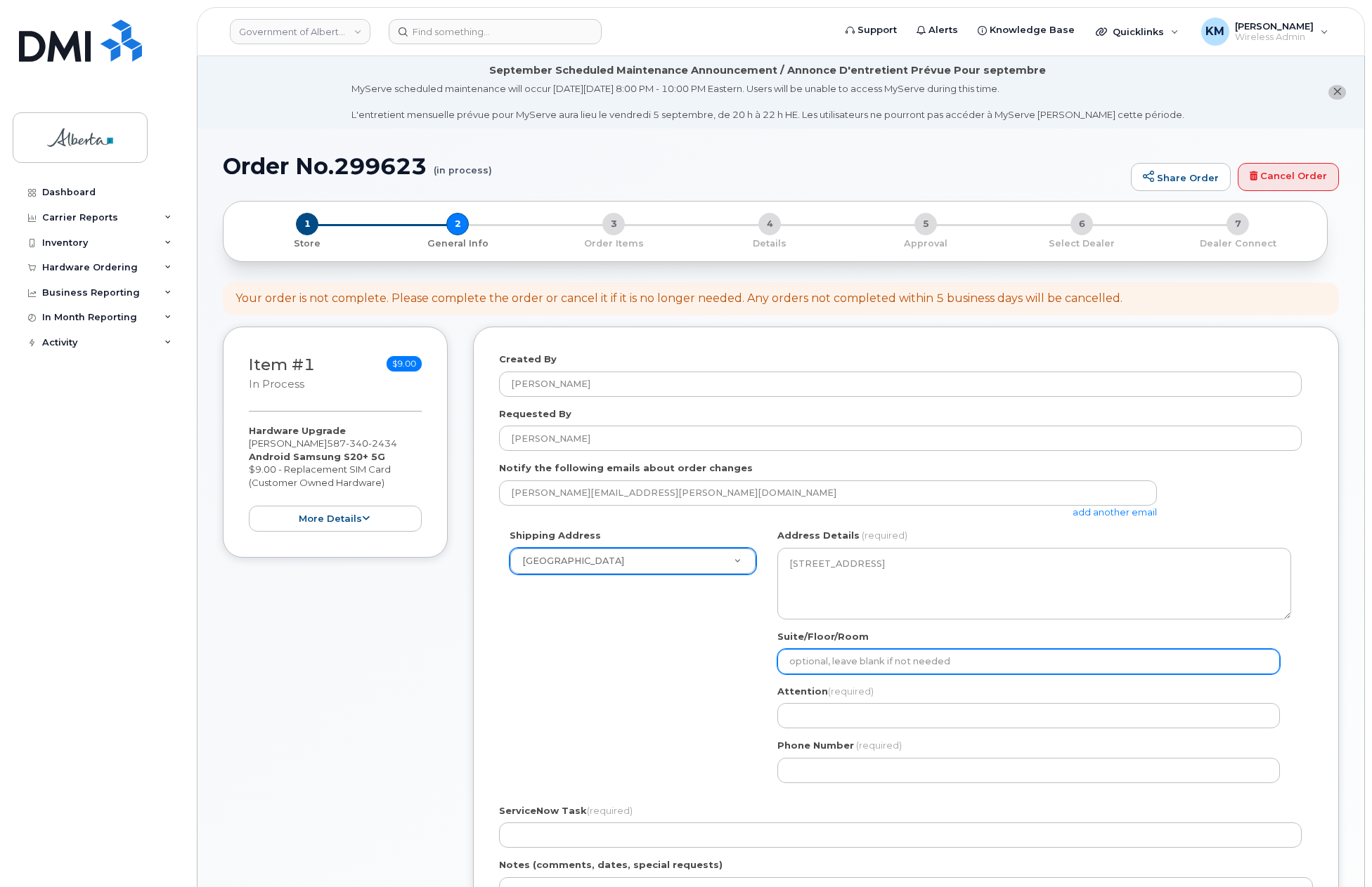
click at [835, 663] on input "Suite/Floor/Room" at bounding box center [1028, 662] width 502 height 26
select select
type input "S"
select select
type input "Su"
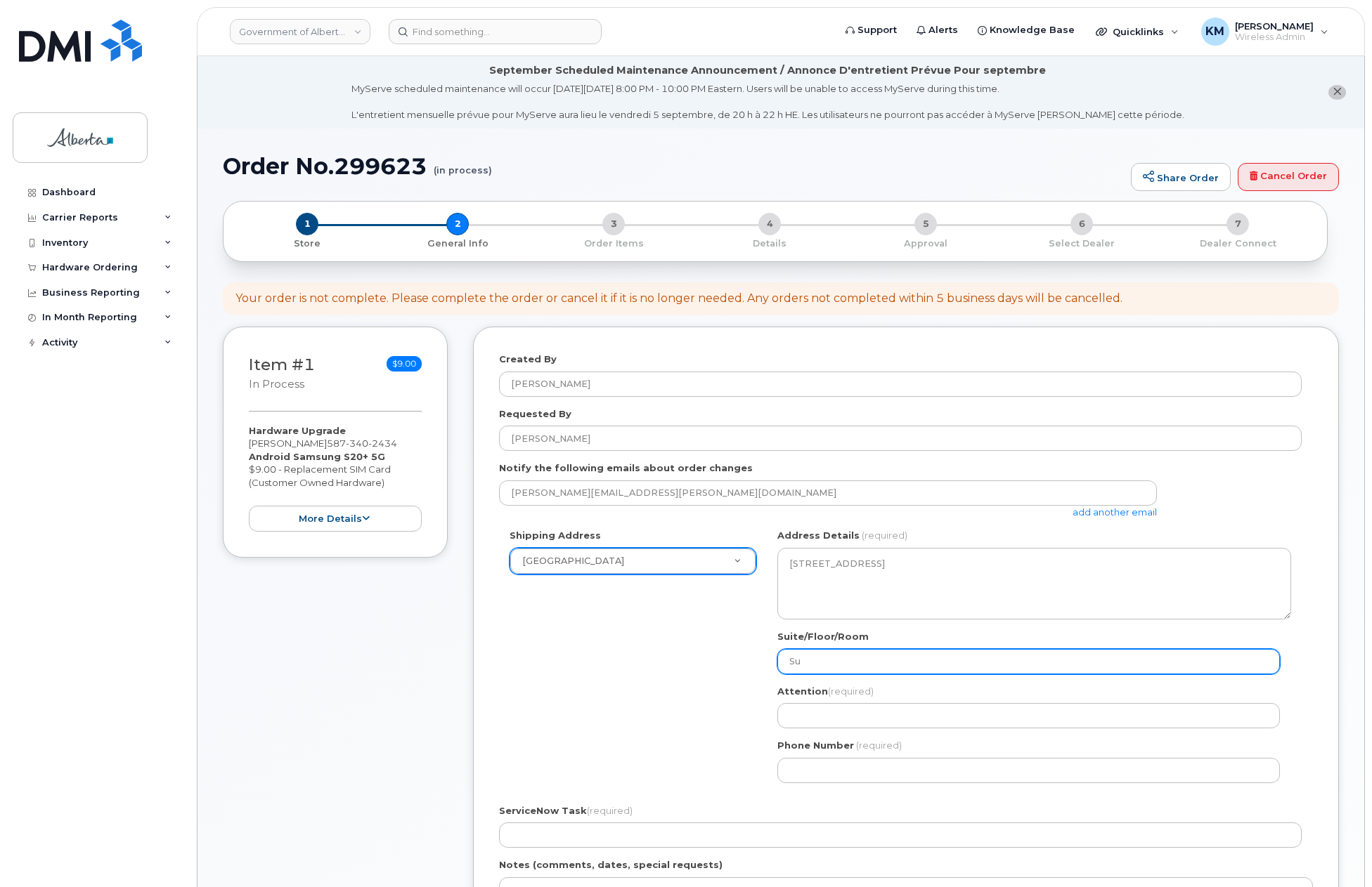
select select
type input "Sui"
select select
type input "Suit"
select select
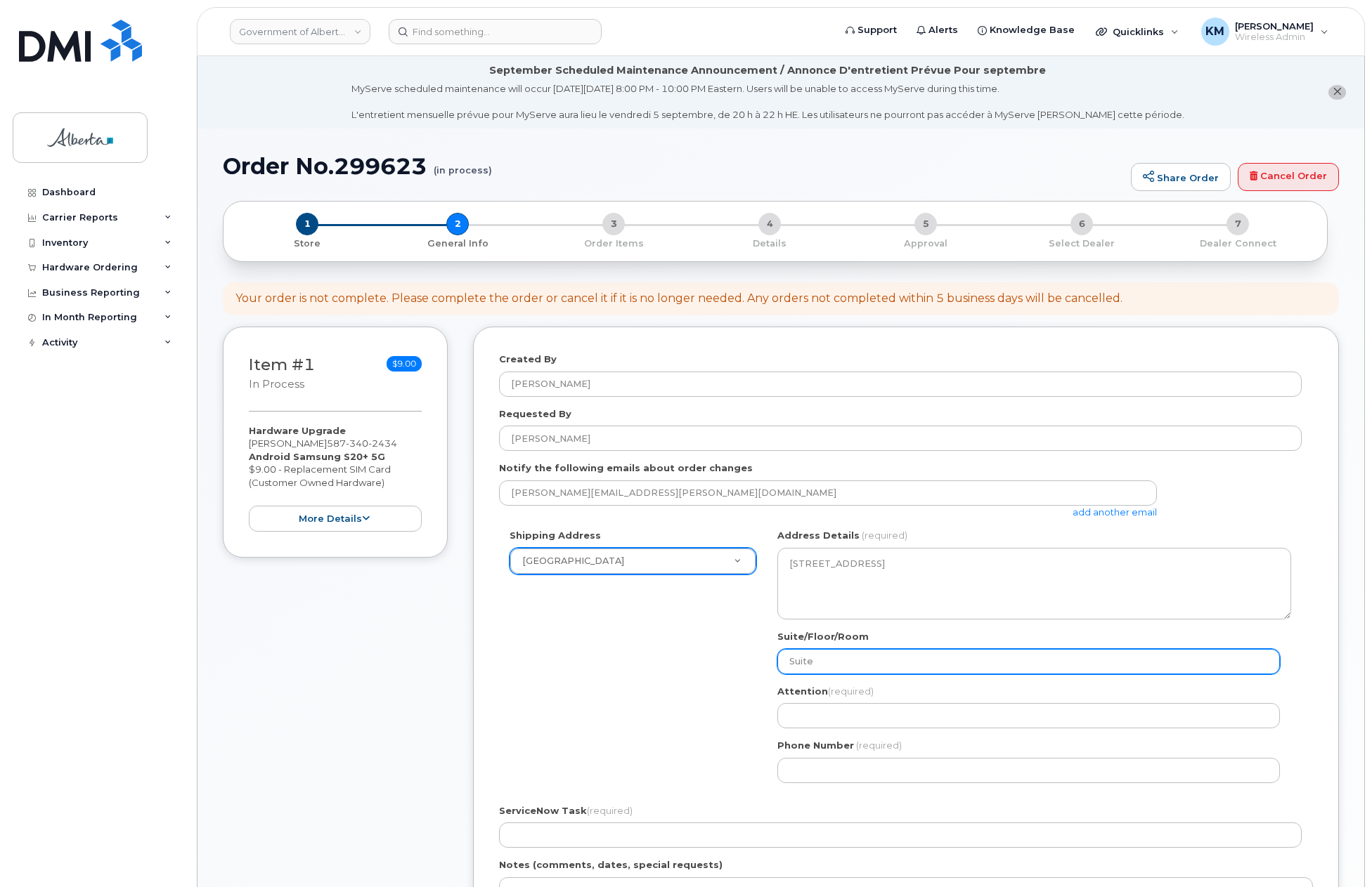
type input "Suite"
select select
type input "Suite 1"
select select
type input "Suite 19"
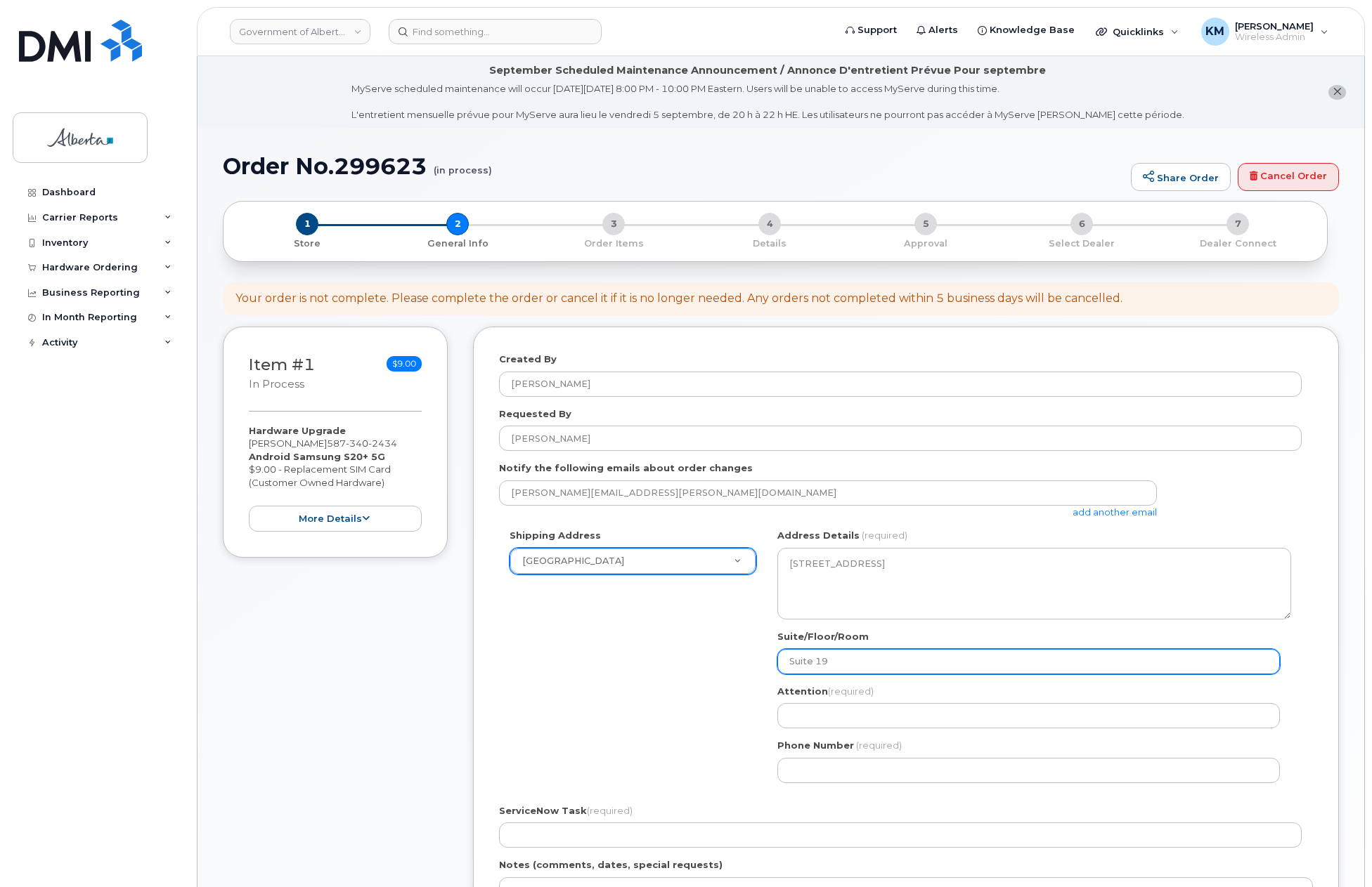
select select
type input "Suite 192"
select select
type input "Suite 1924"
select select
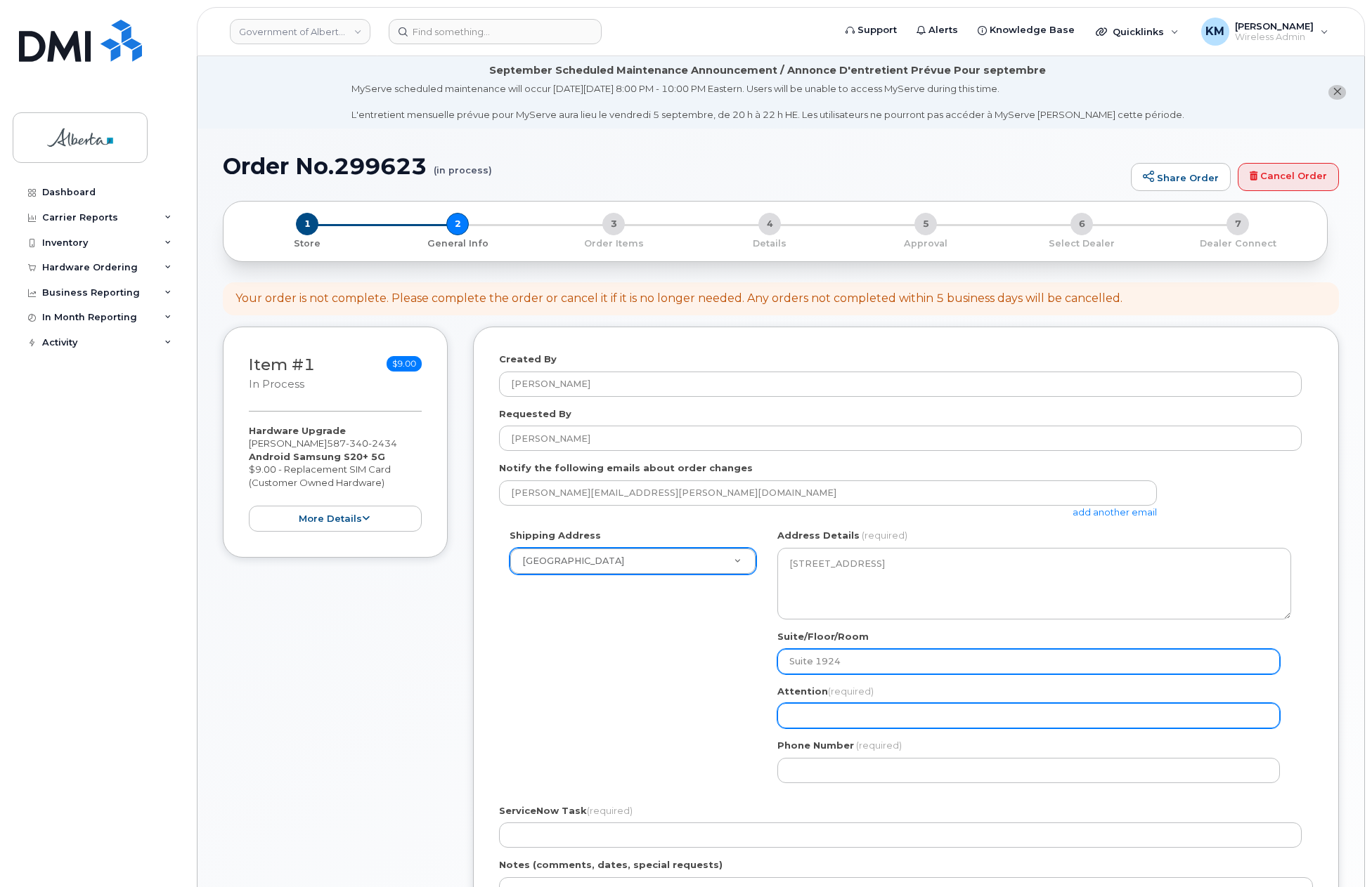
type input "B"
select select
type input "Br"
select select
type input "Bri"
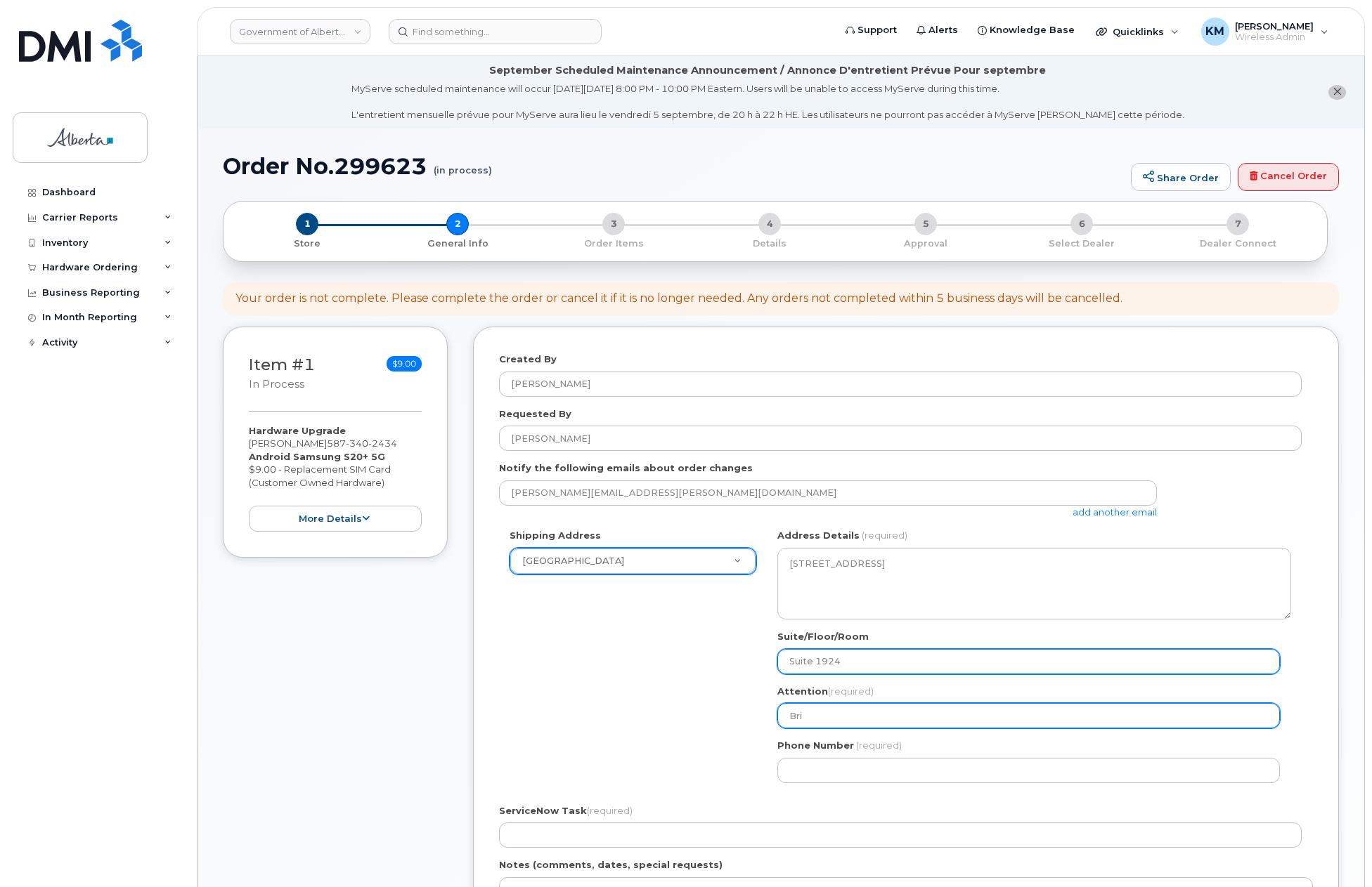
select select
type input "Bria"
select select
type input "Brian"
select select
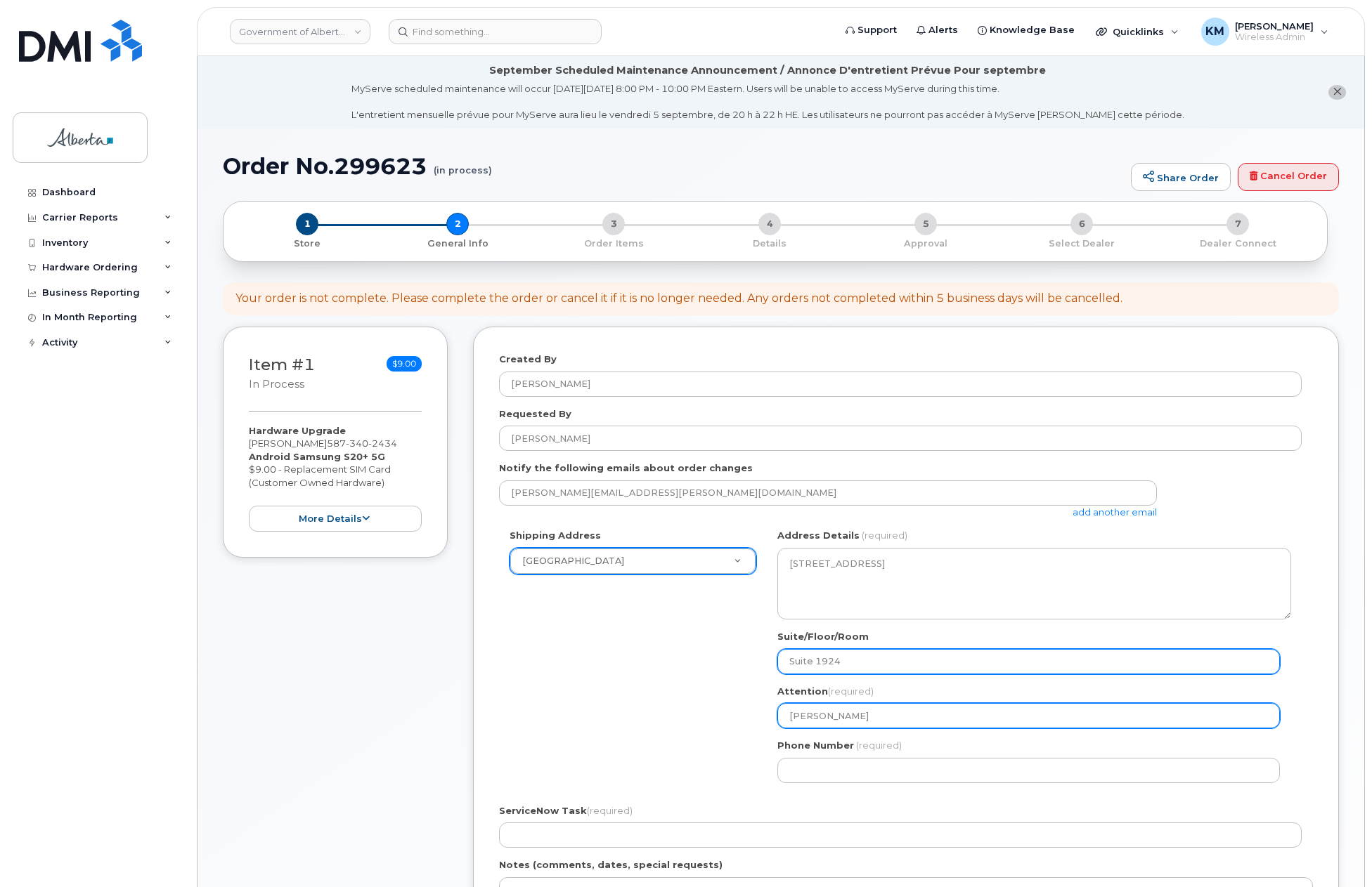
type input "Brian."
select select
type input "Brian.M"
select select
type input "Brian.Mc"
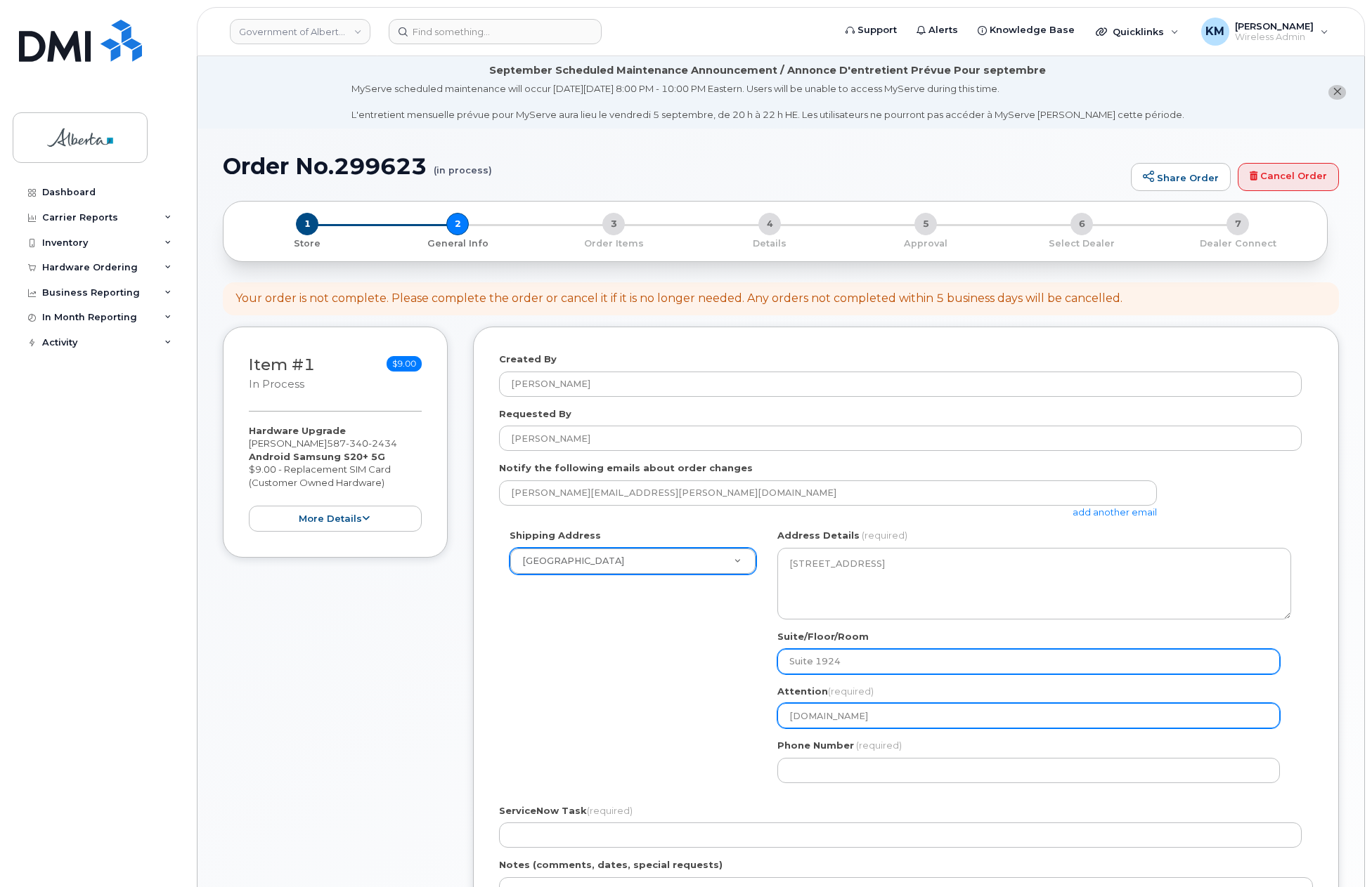
select select
type input "Brian.M"
select select
type input "Brian."
select select
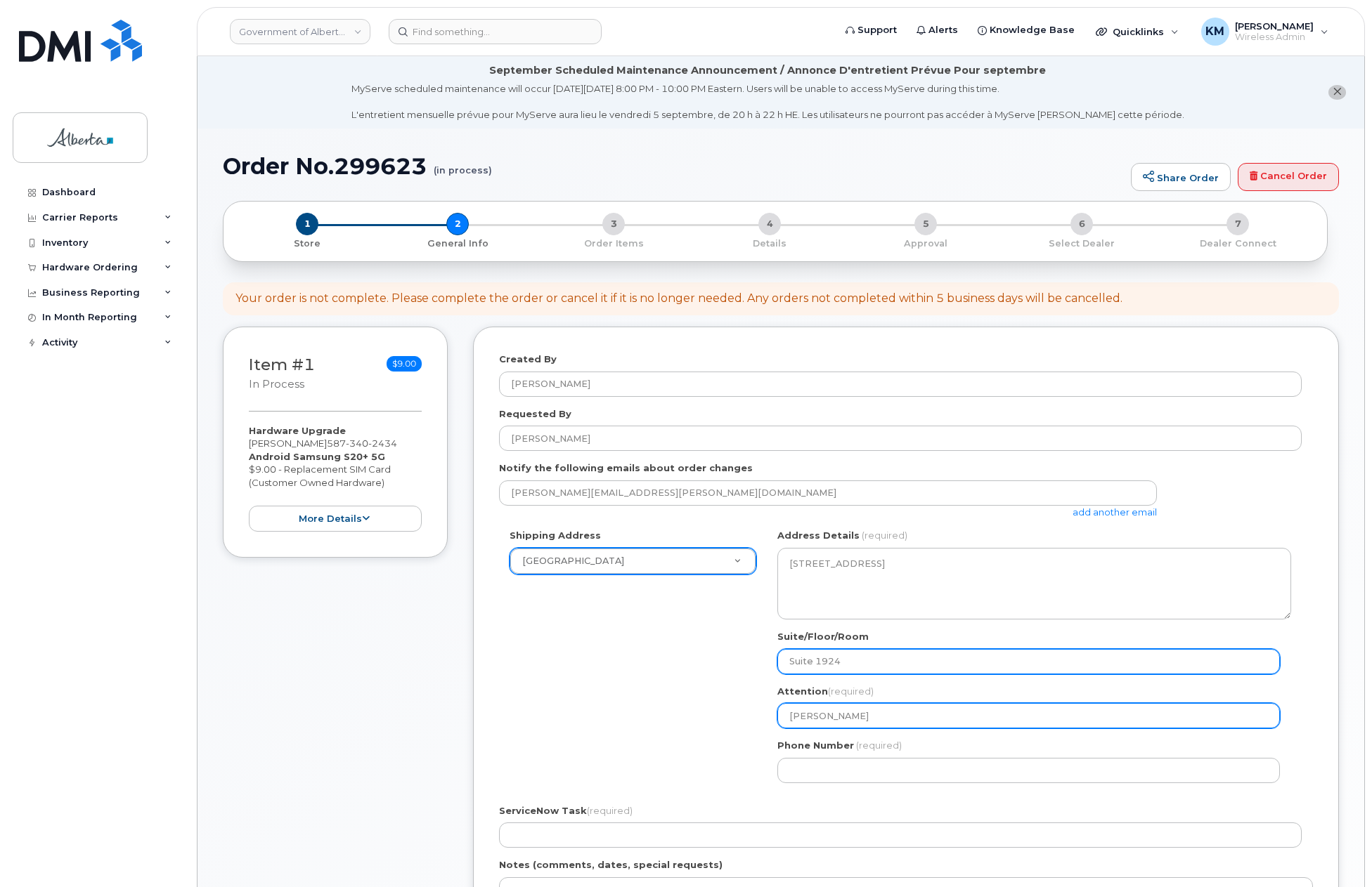
type input "Brian"
select select
type input "Brian M"
select select
type input "Brian Mc"
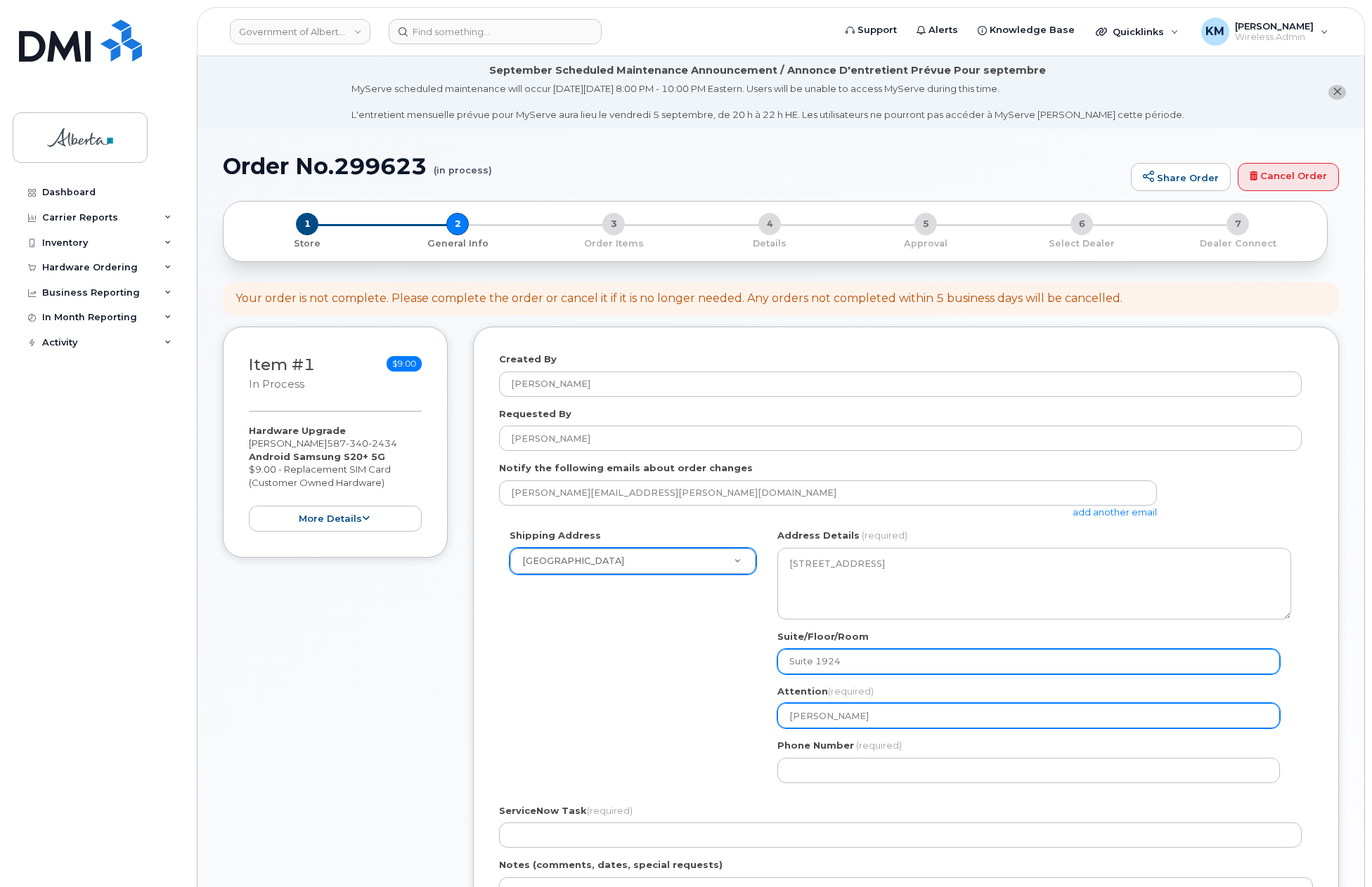
select select
type input "Brian McB"
select select
type input "Brian McBr"
select select
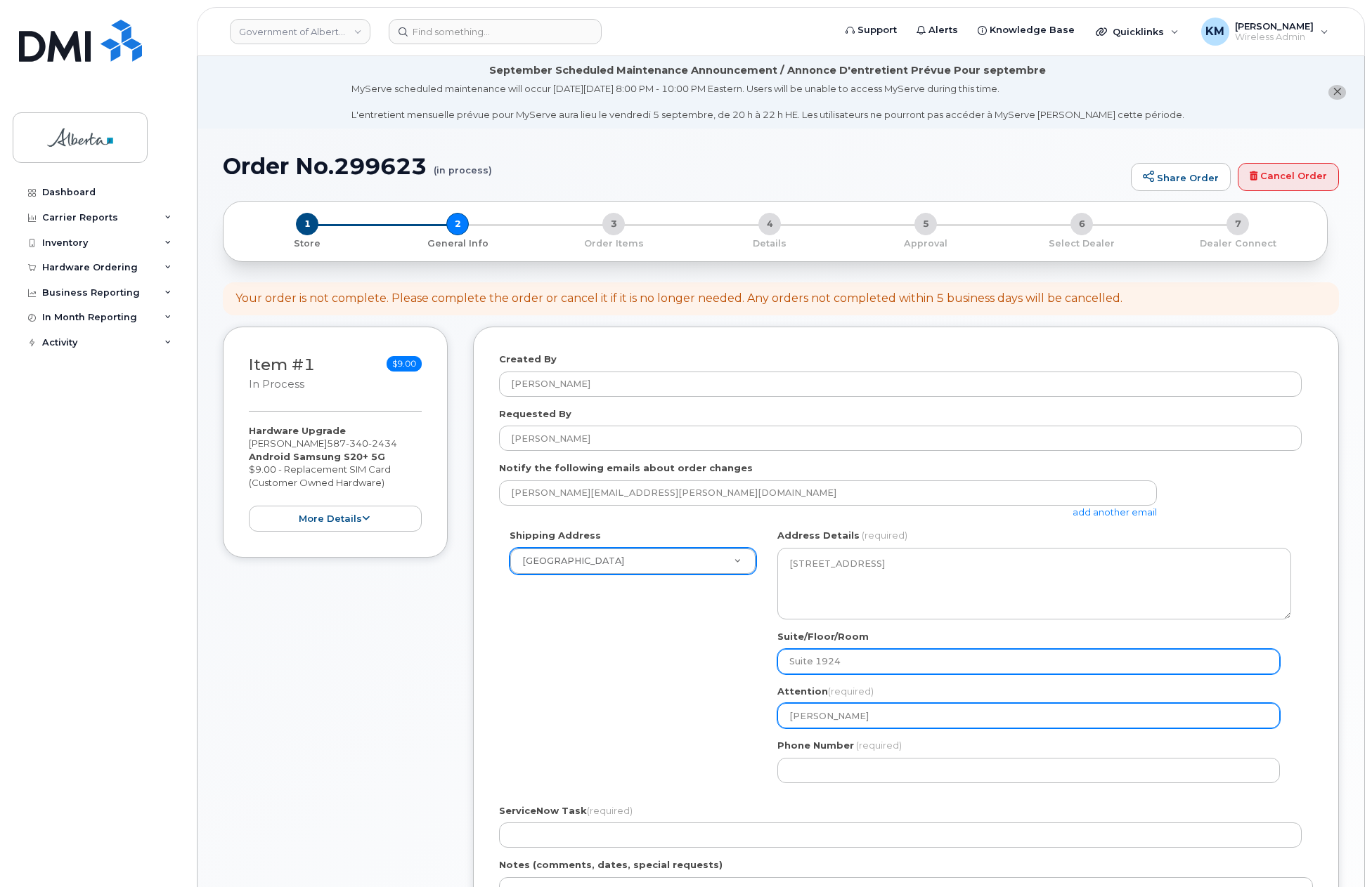
type input "Brian McBri"
select select
type input "Brian McBrid"
select select
type input "Brian McBride"
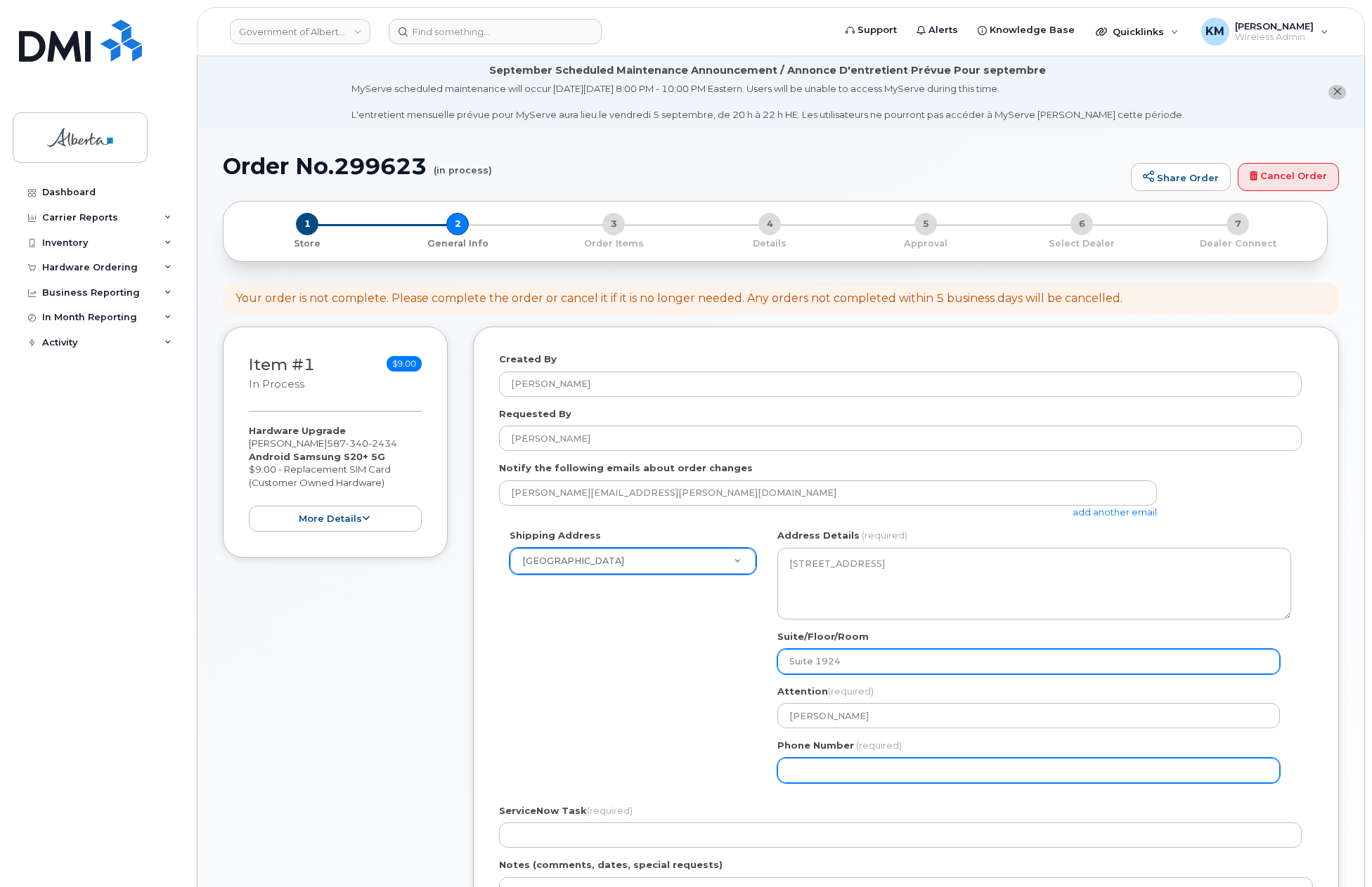
select select
type input "587340243"
select select
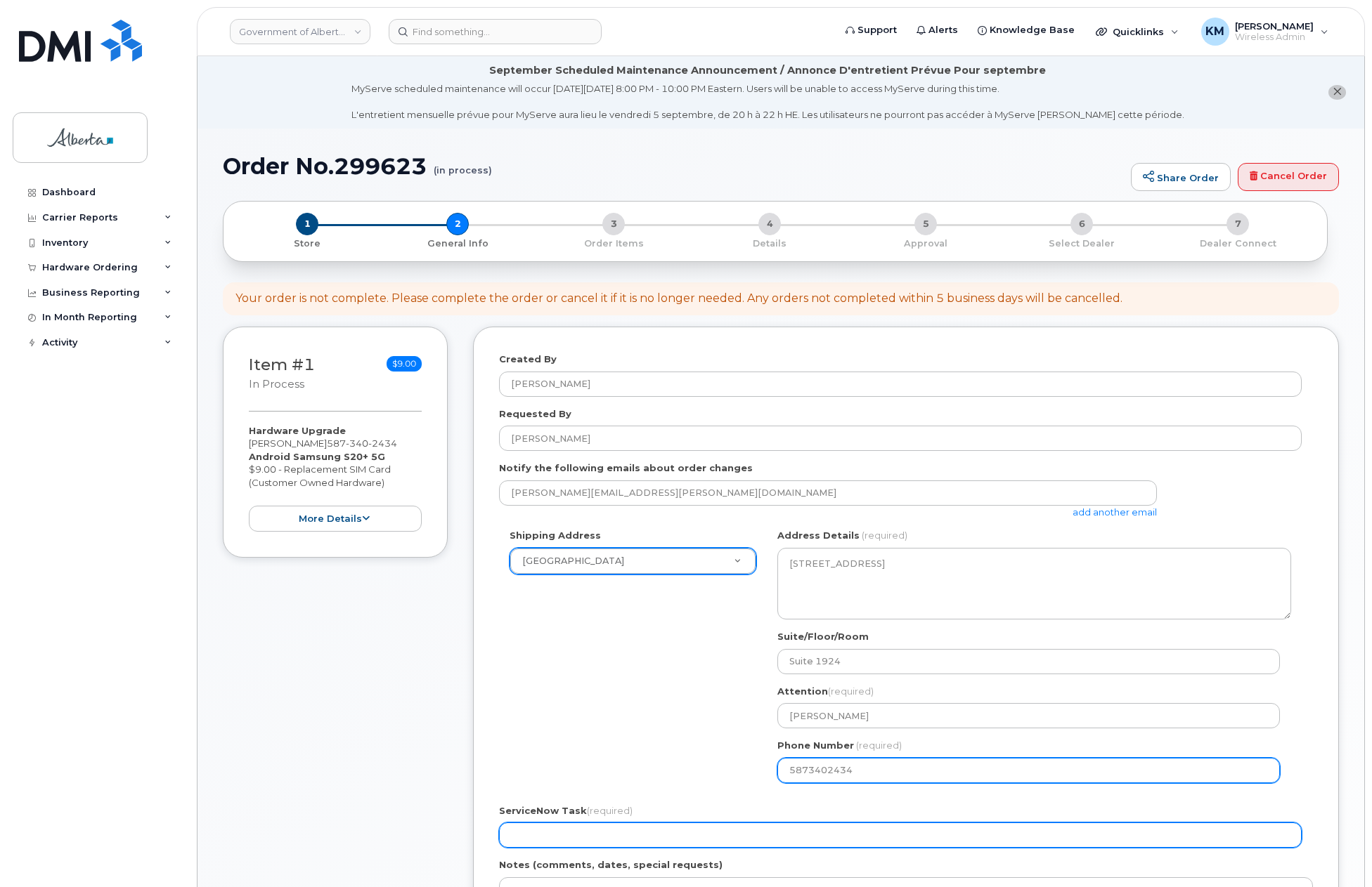
type input "5873402434"
click at [584, 834] on input "ServiceNow Task (required)" at bounding box center [900, 835] width 802 height 26
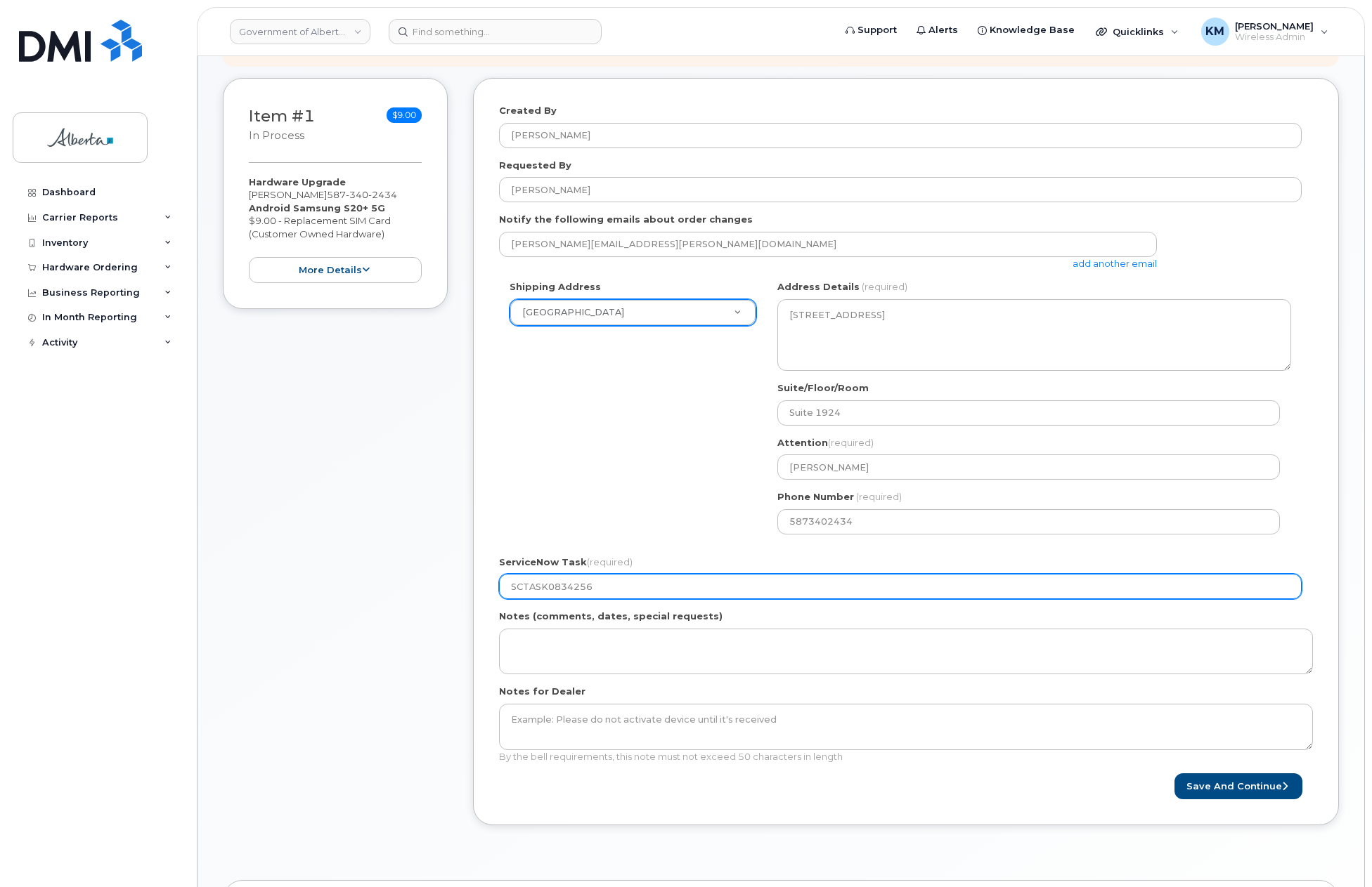
scroll to position [281, 0]
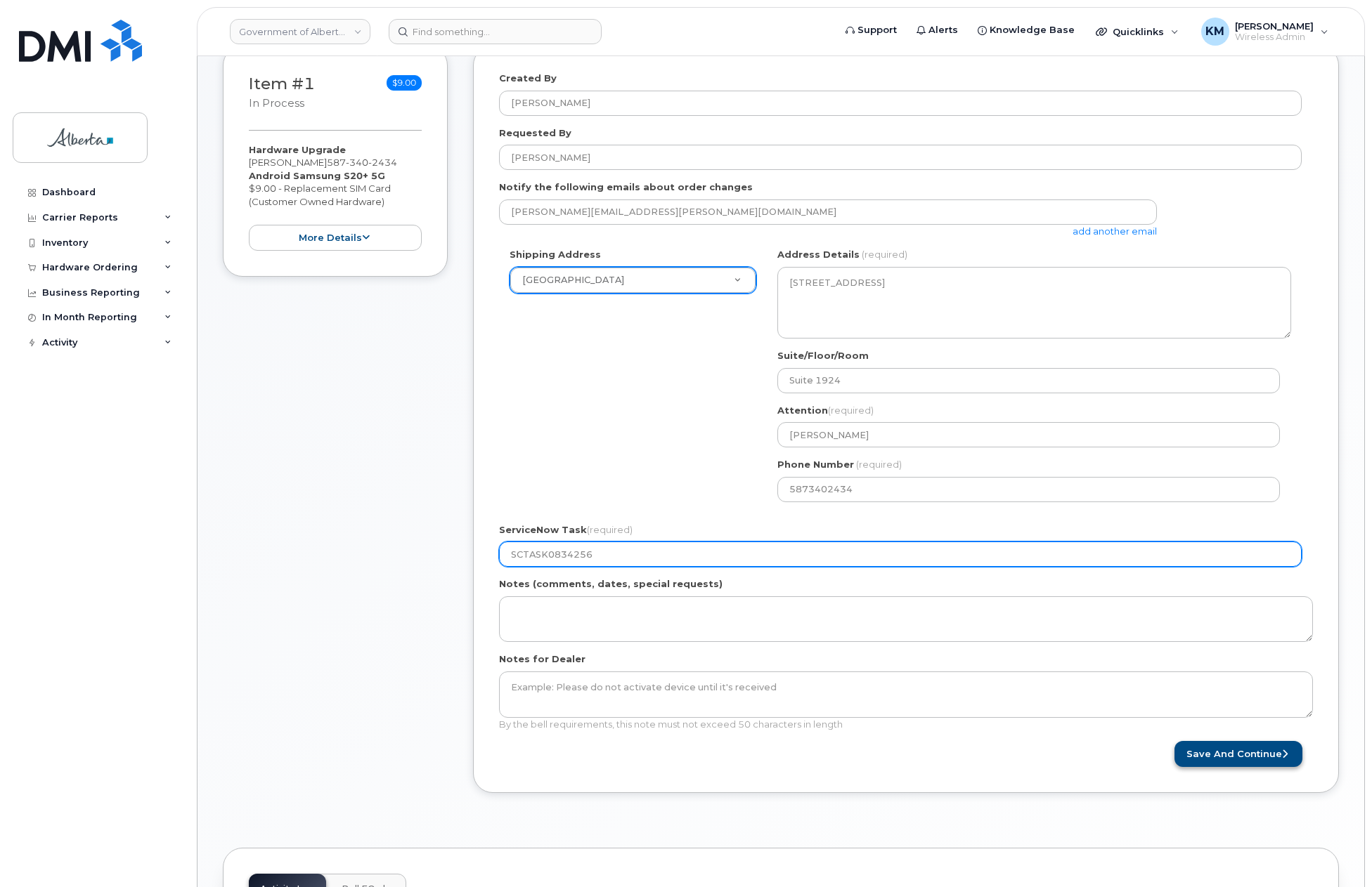
type input "SCTASK0834256"
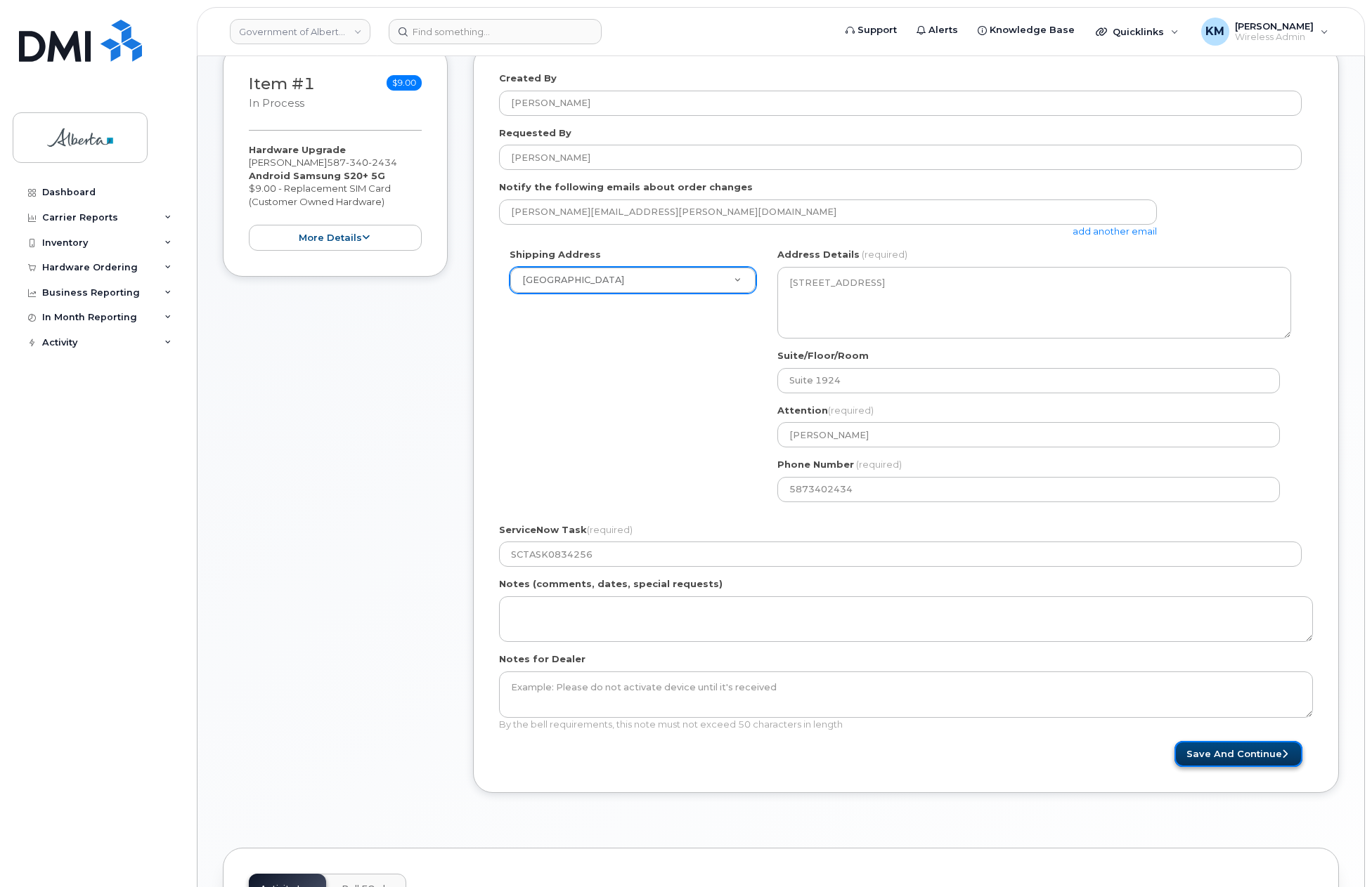
click at [1233, 755] on button "Save and Continue" at bounding box center [1238, 755] width 128 height 26
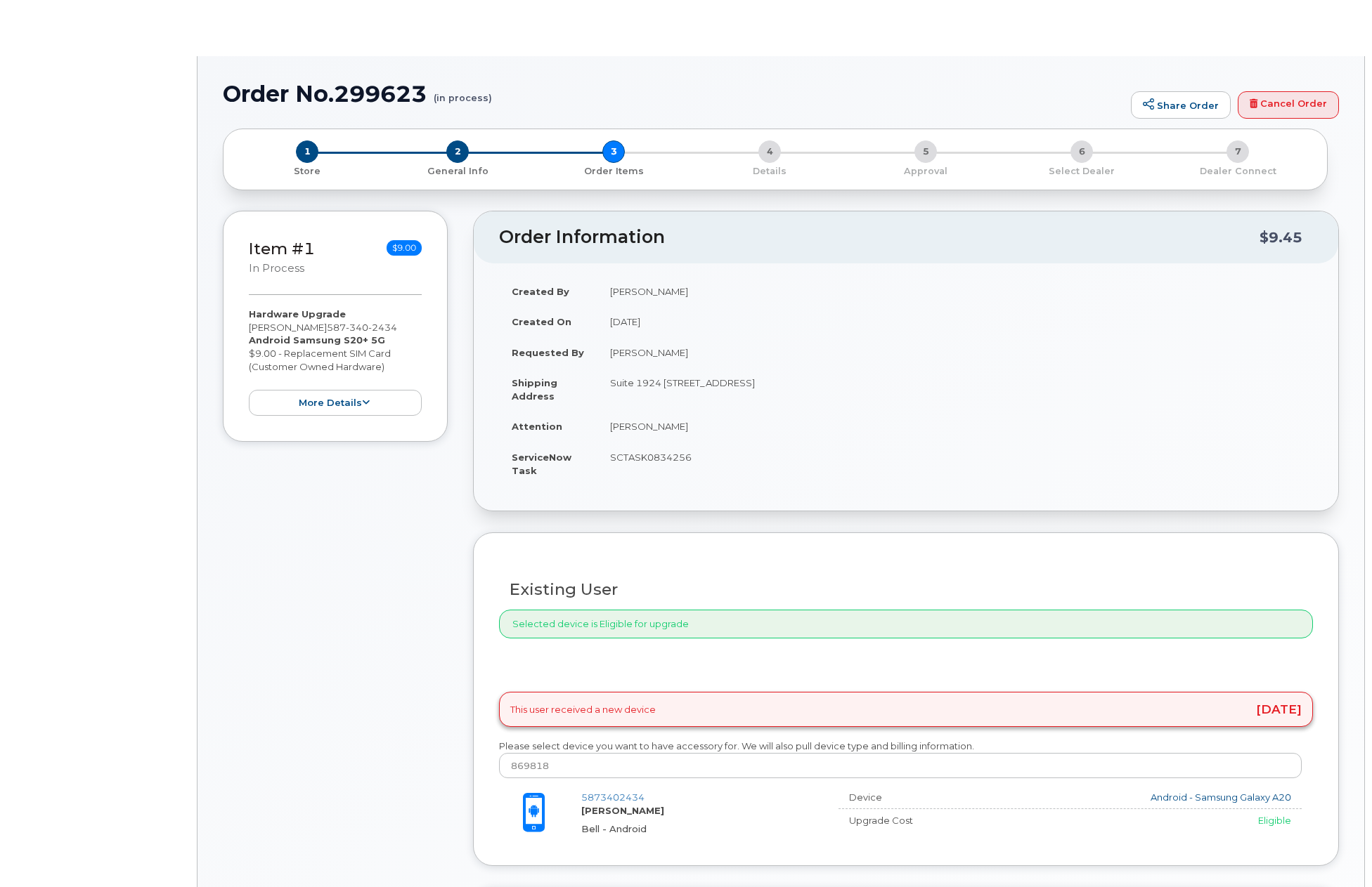
type input "[PERSON_NAME]"
type input "brian.mcbride@gov.ab.ca"
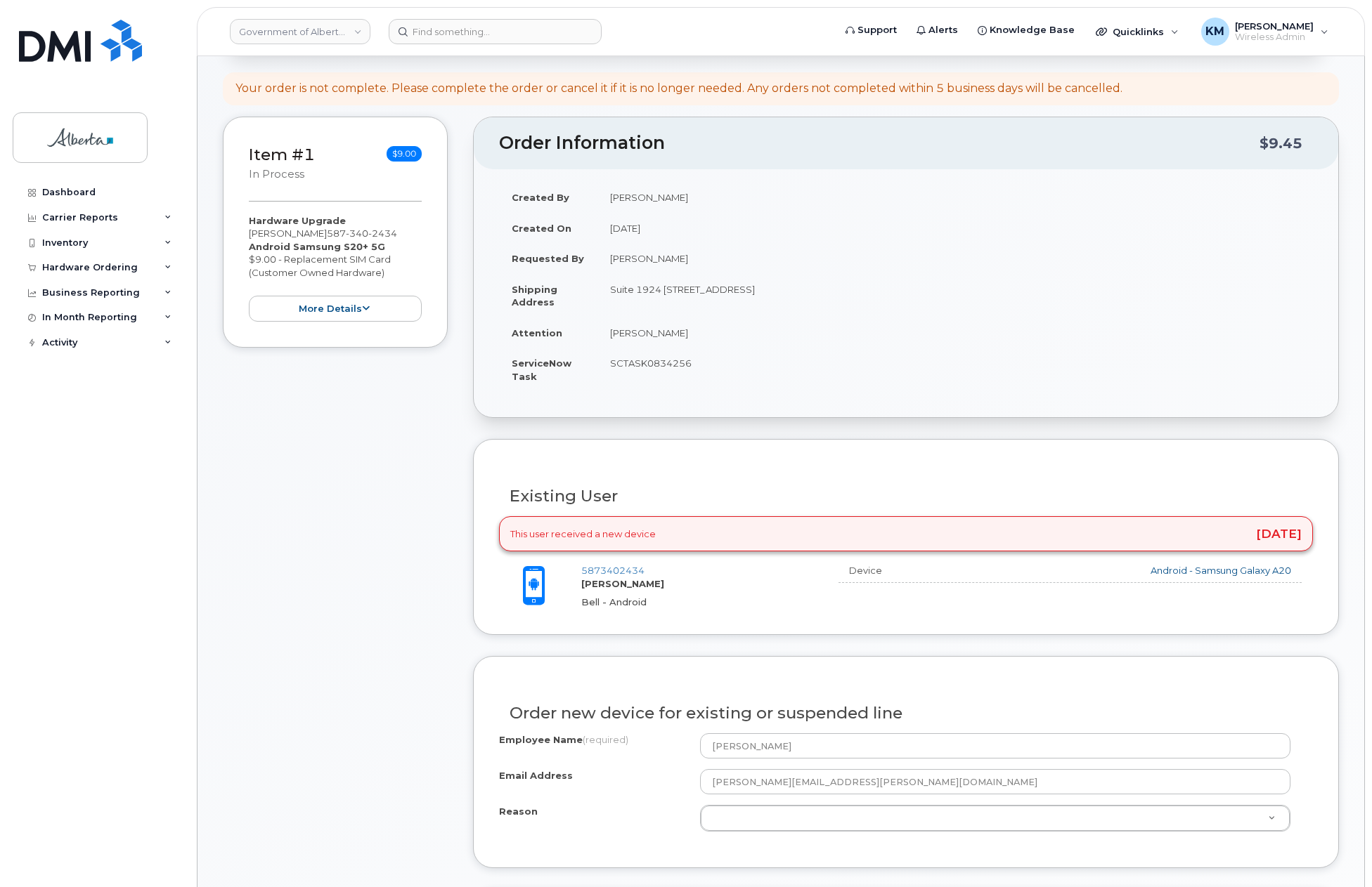
scroll to position [211, 0]
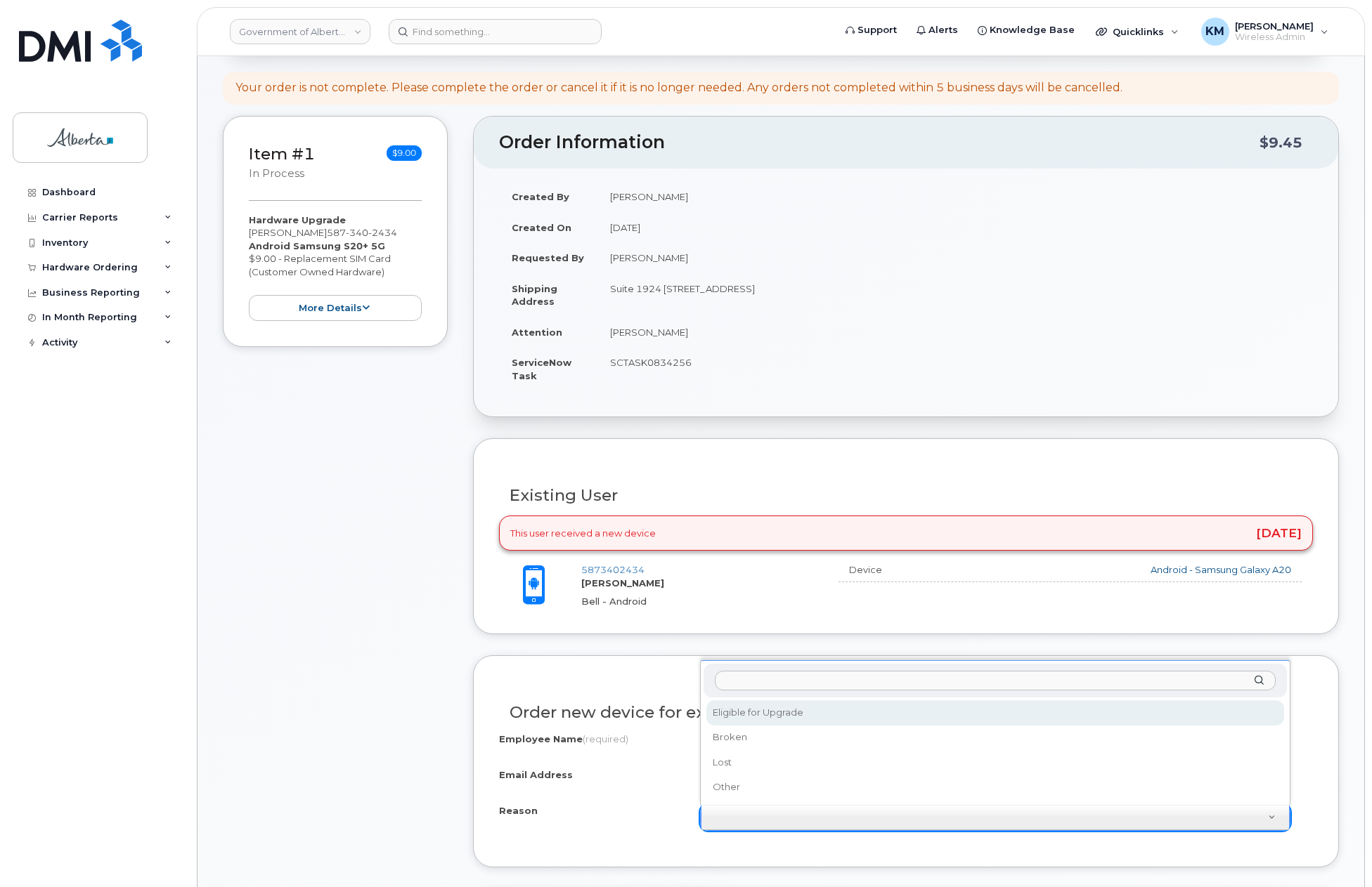
type input "s"
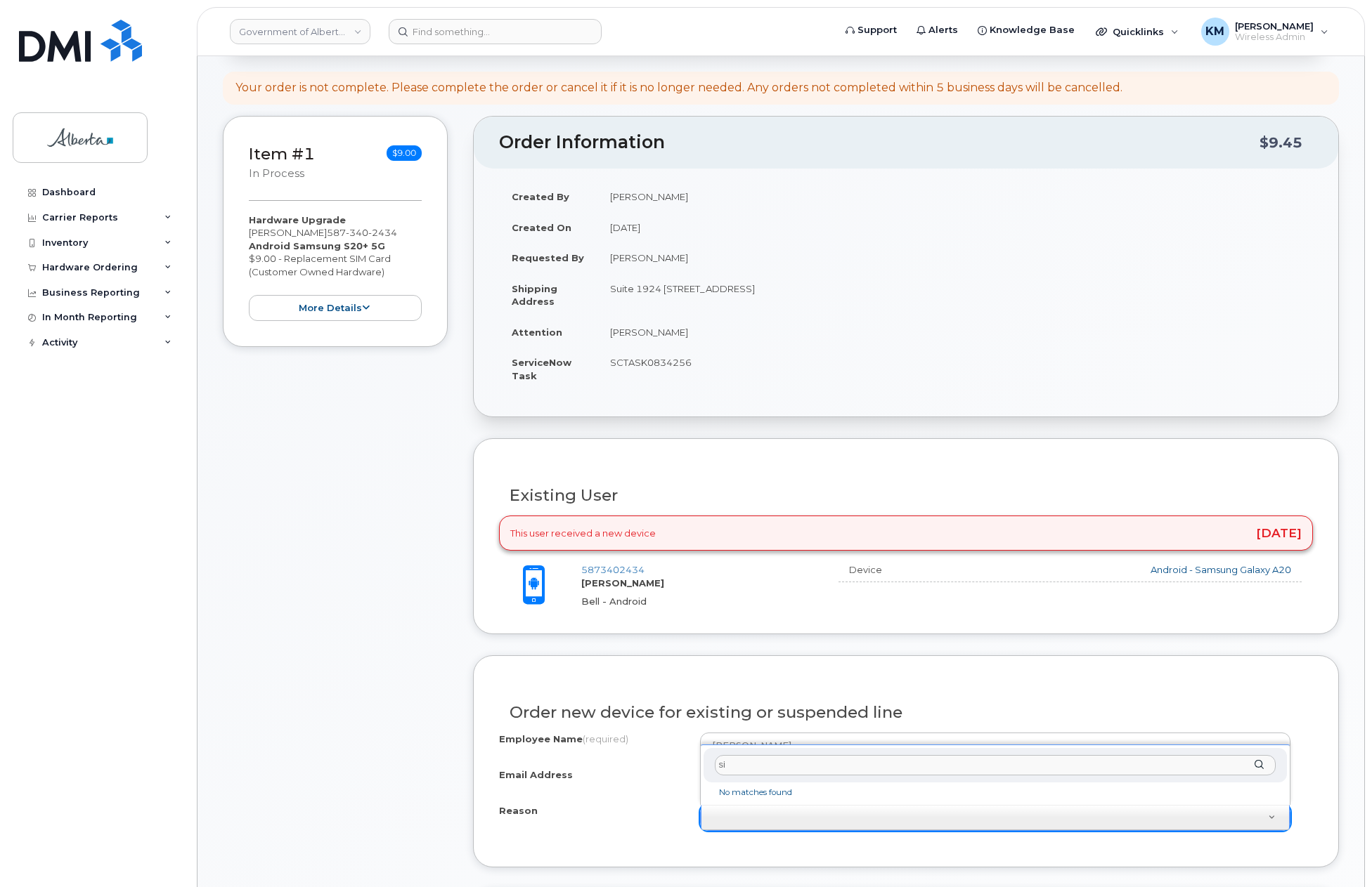
type input "s"
type input "SIM broken"
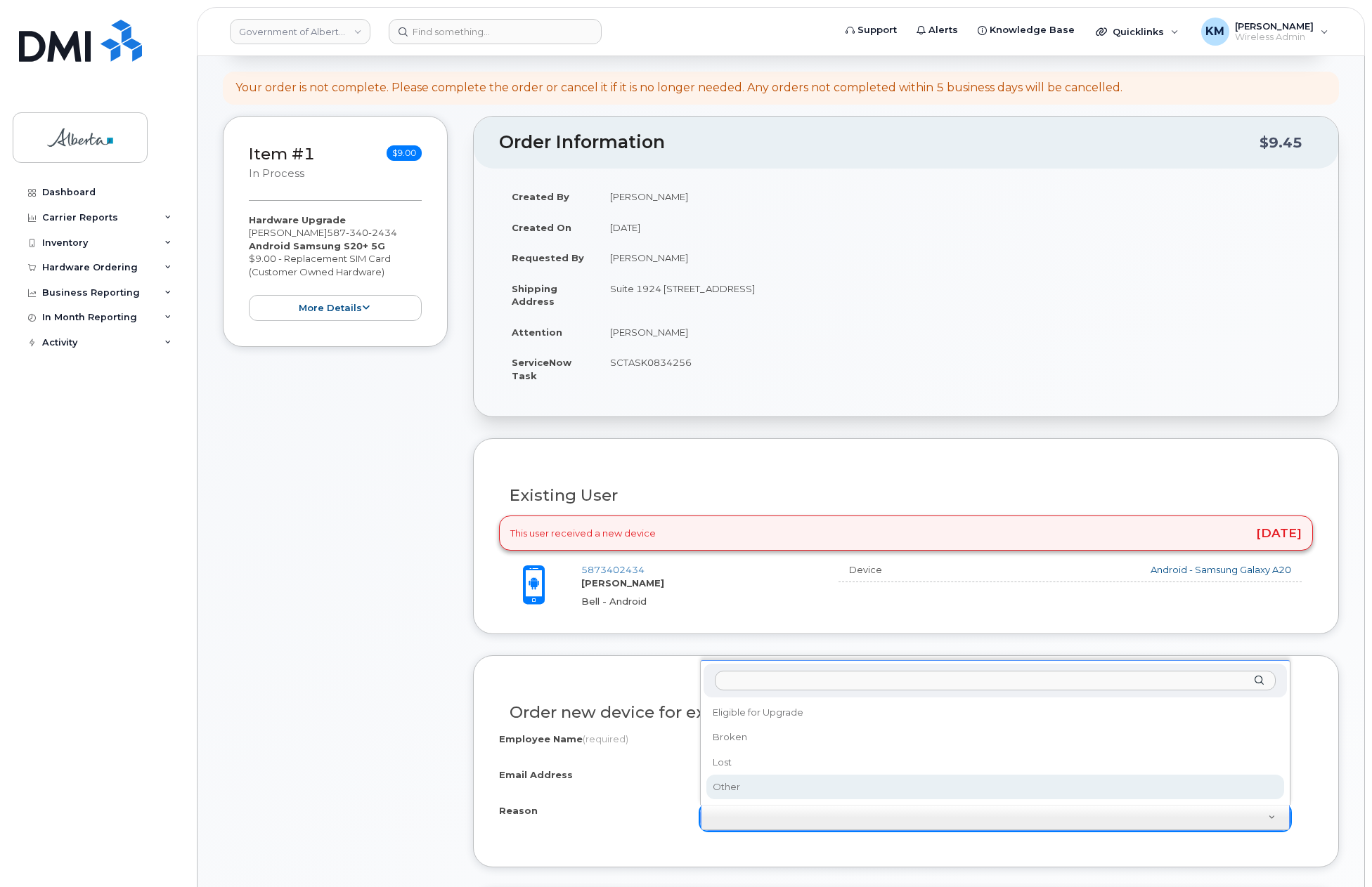
select select "other"
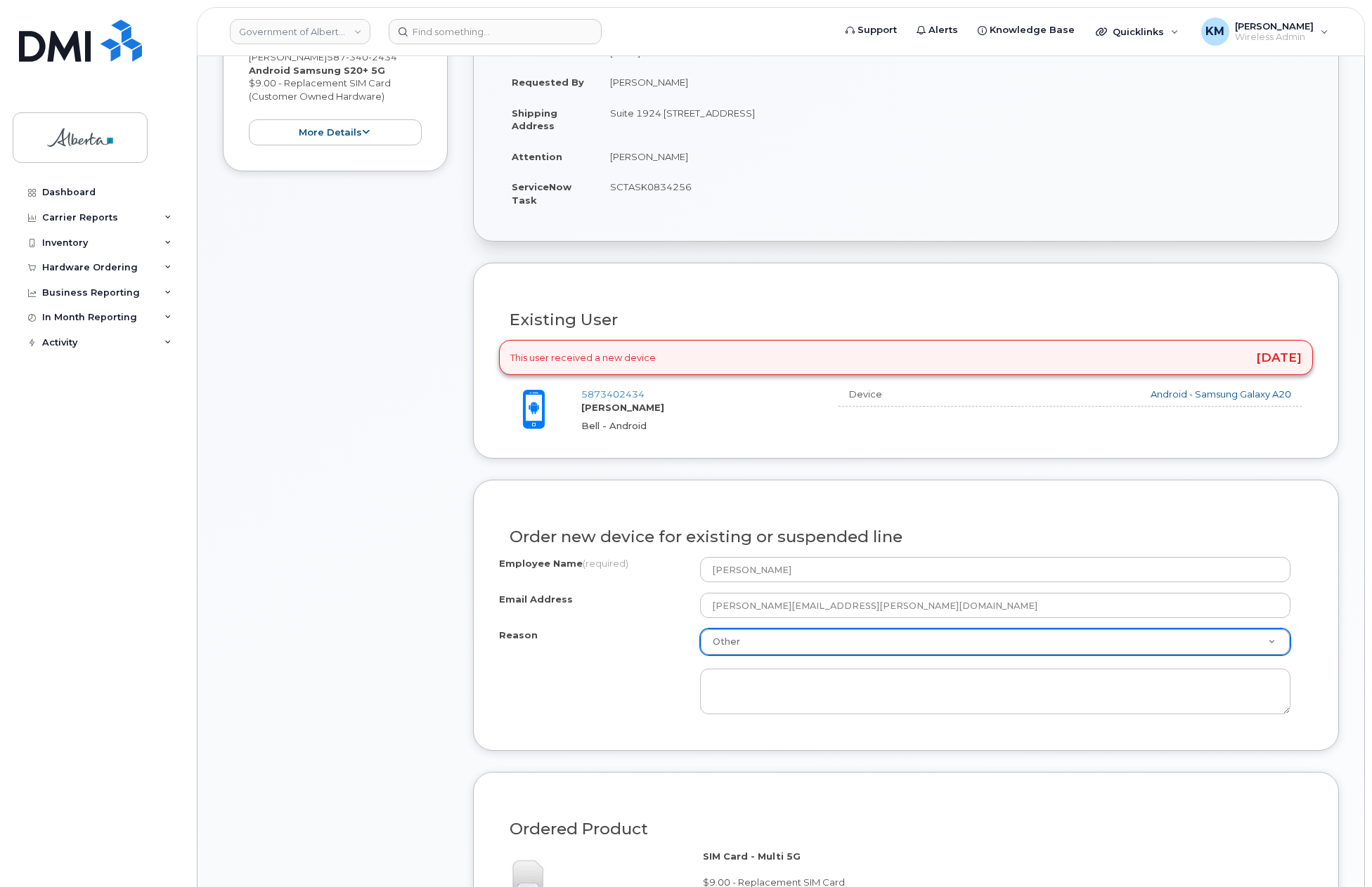
scroll to position [421, 0]
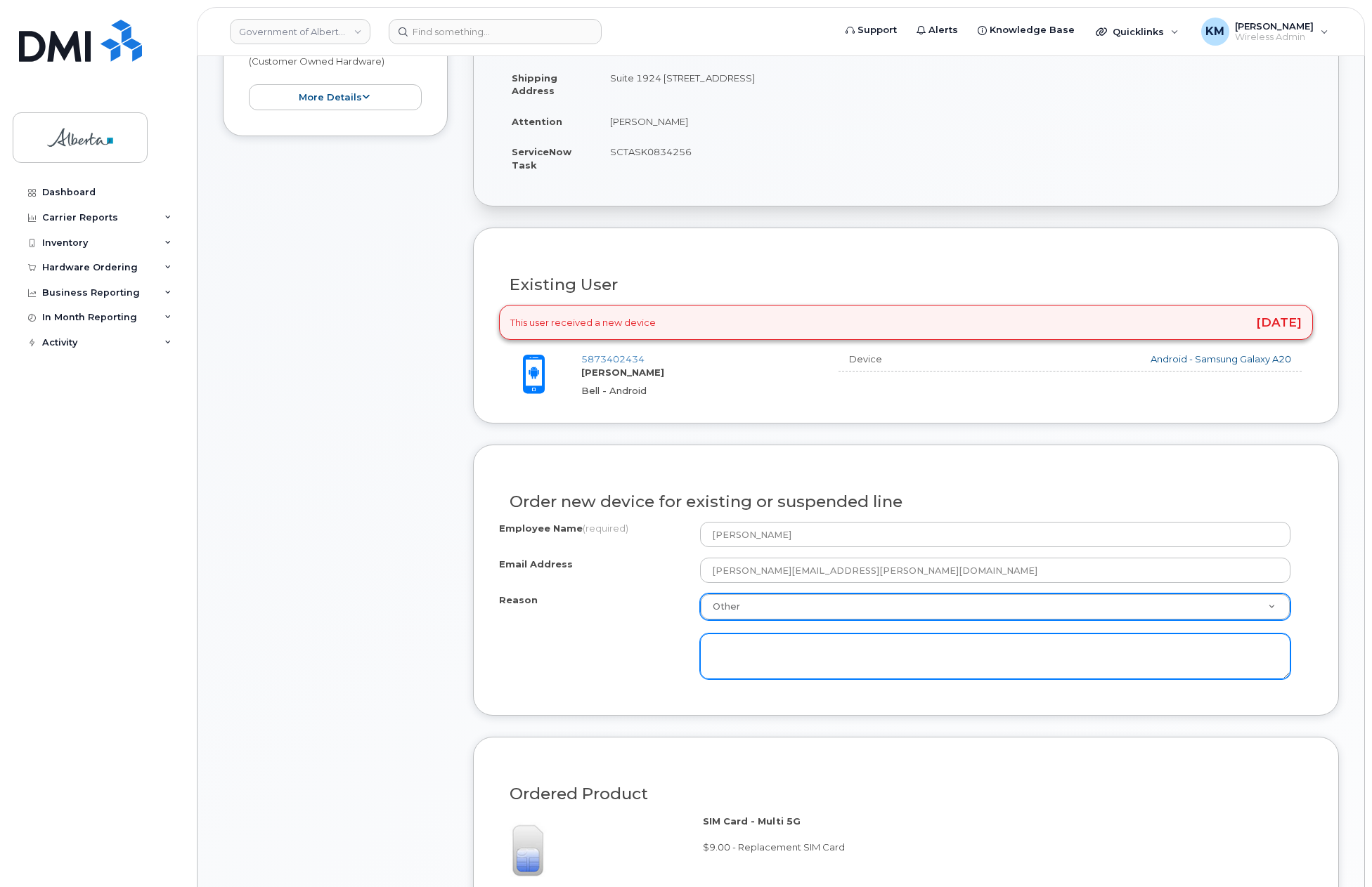
click at [832, 648] on textarea at bounding box center [995, 657] width 591 height 46
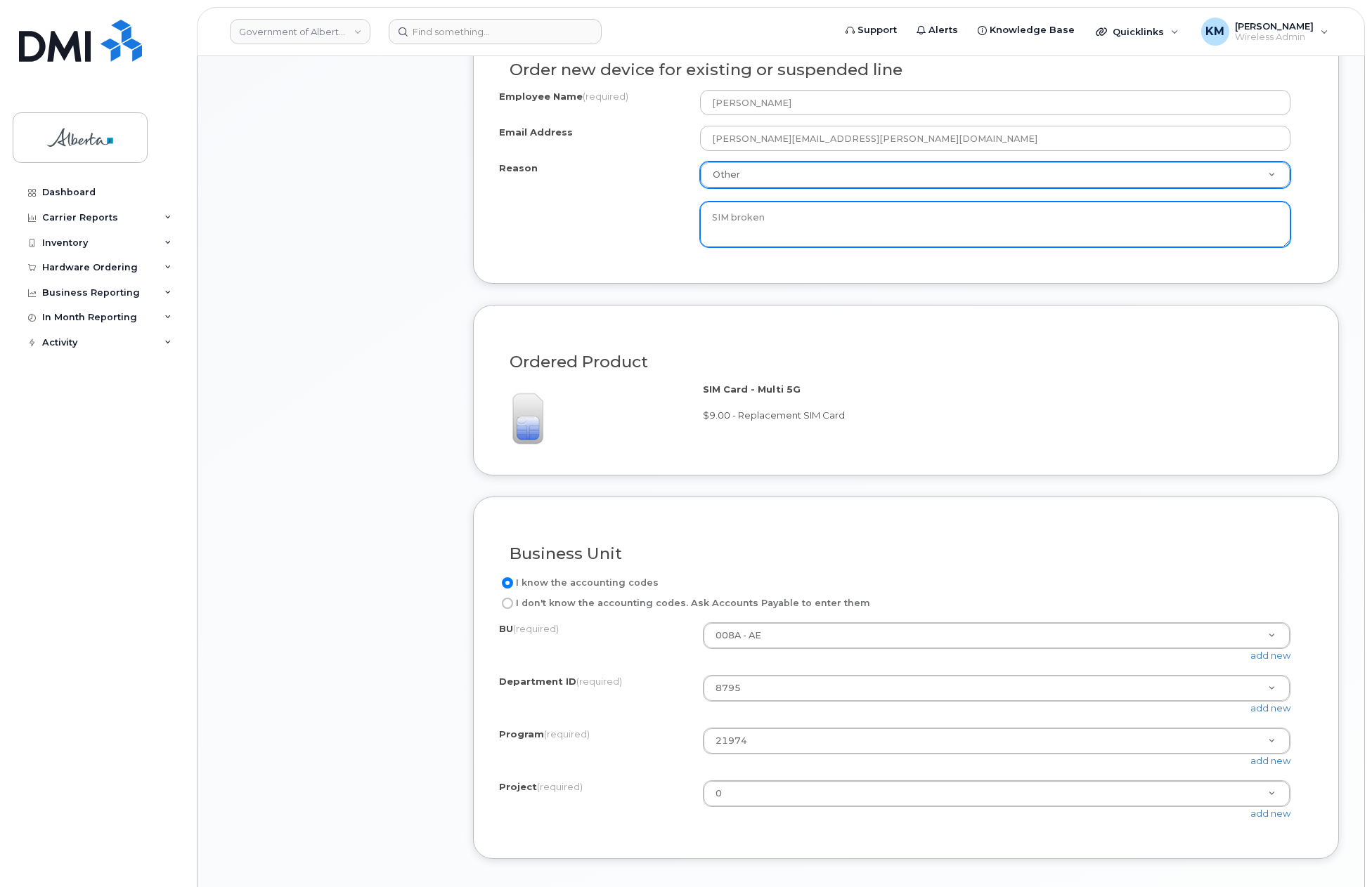
scroll to position [913, 0]
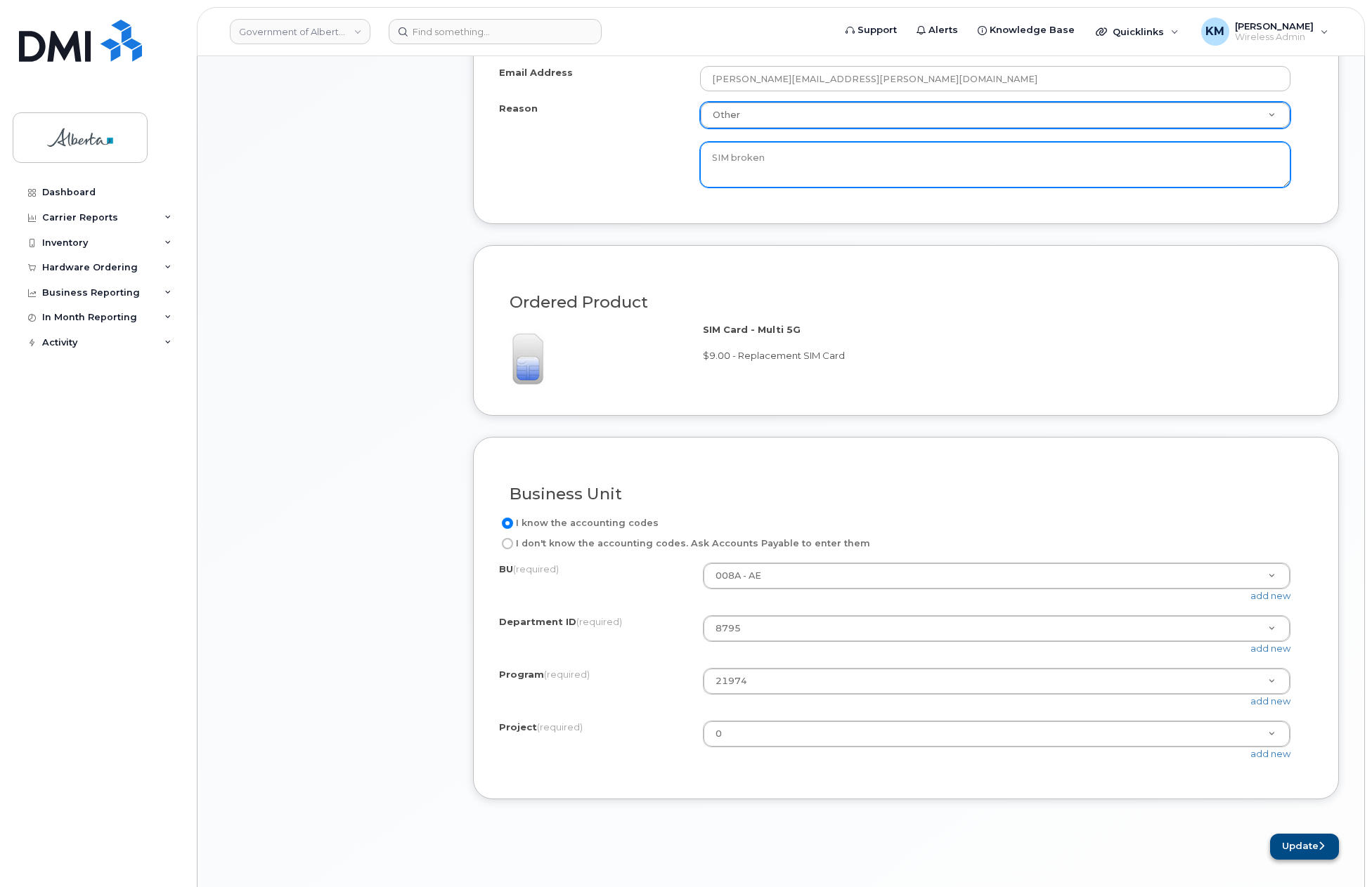
type textarea "SIM broken"
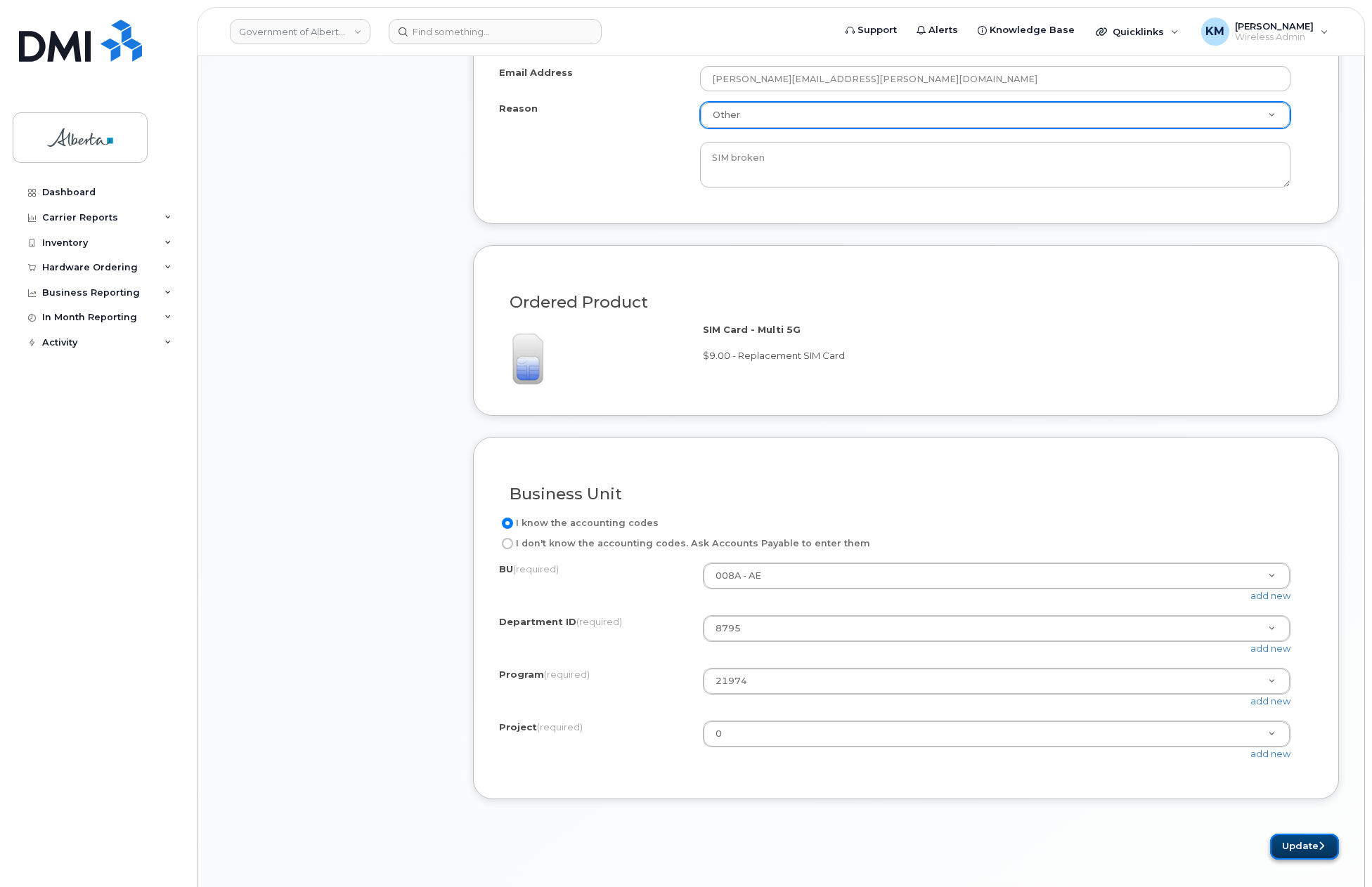
click at [1295, 838] on button "Update" at bounding box center [1305, 847] width 69 height 26
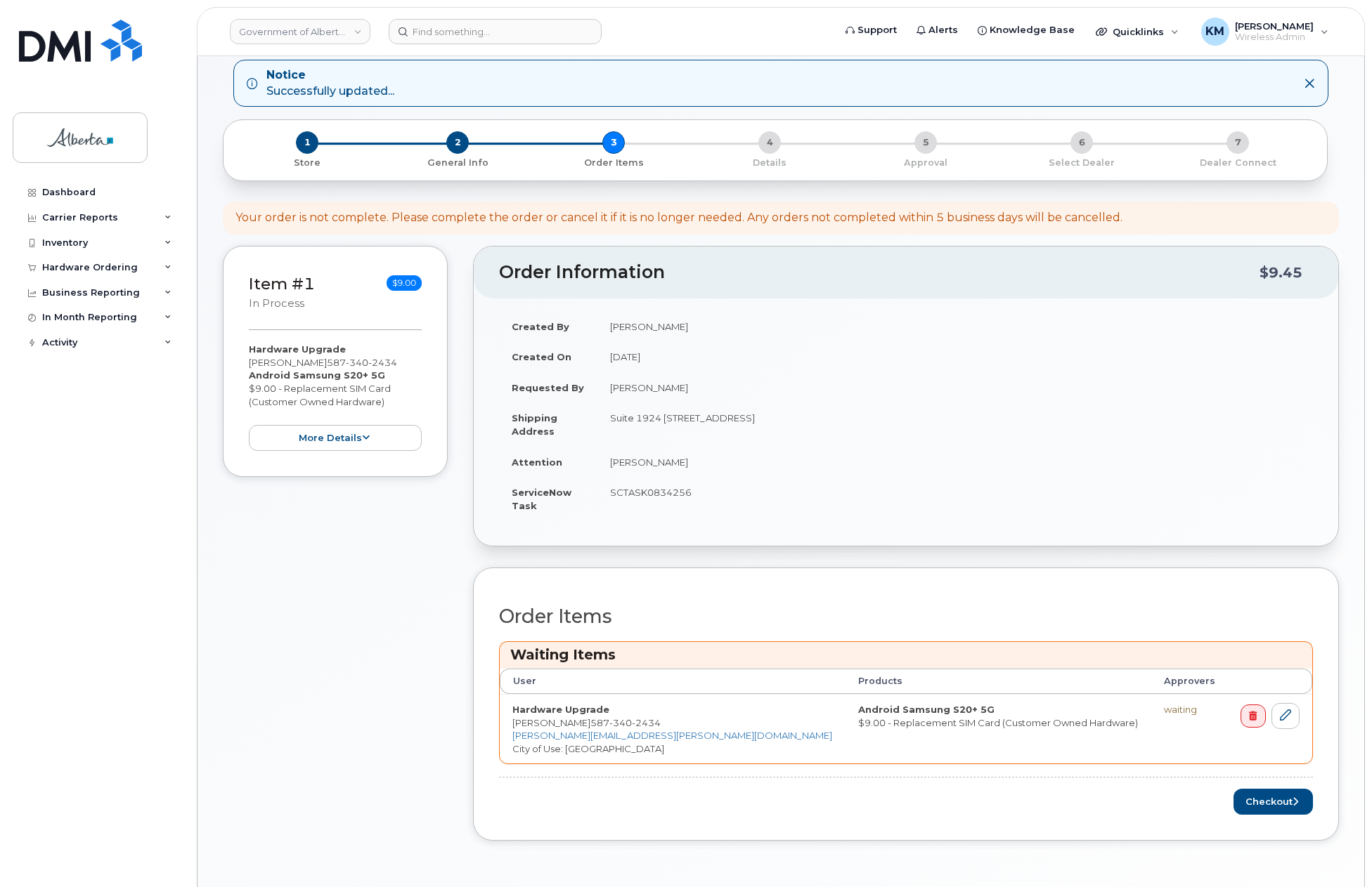
scroll to position [351, 0]
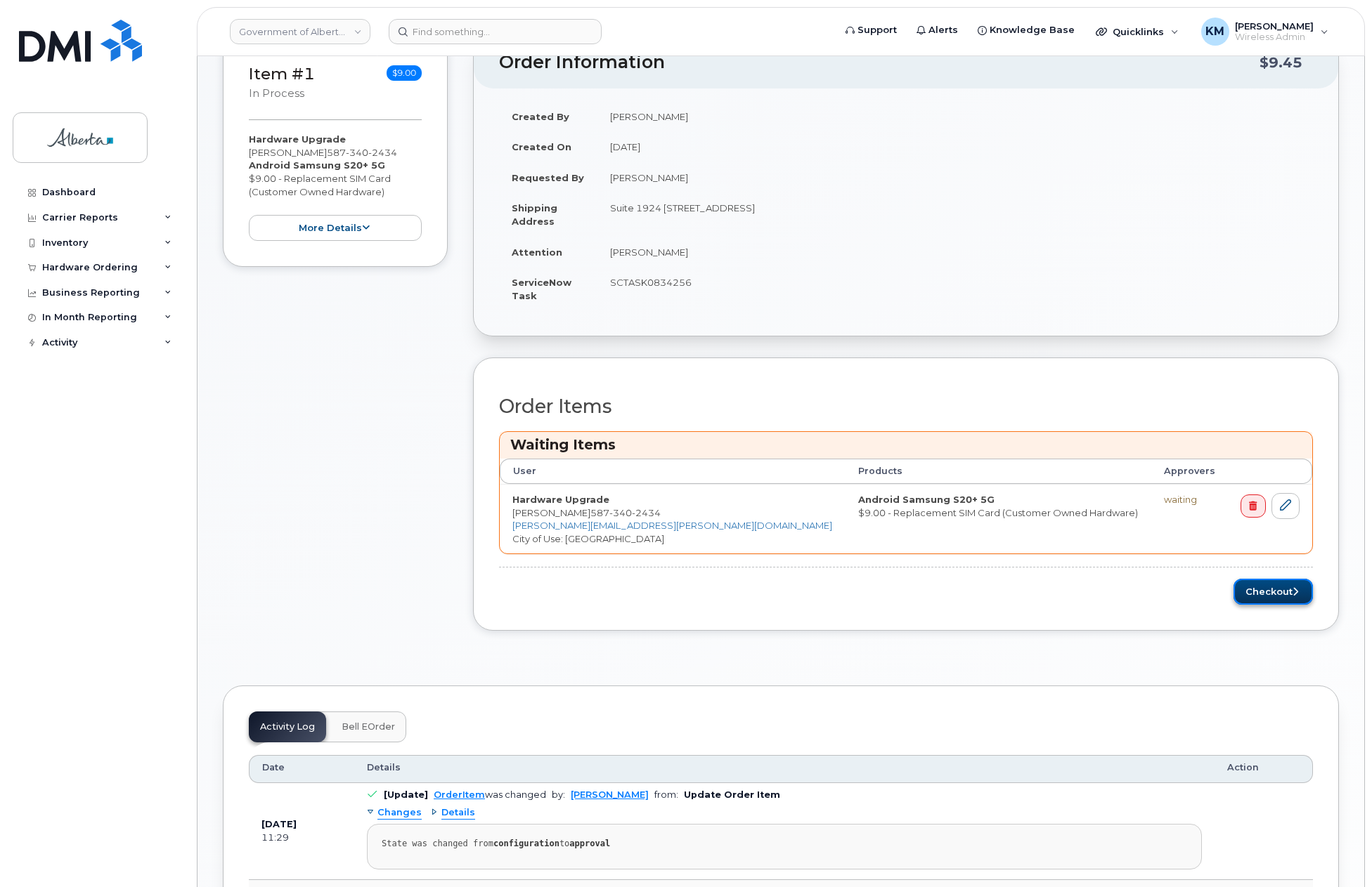
click at [1247, 598] on button "Checkout" at bounding box center [1272, 592] width 79 height 26
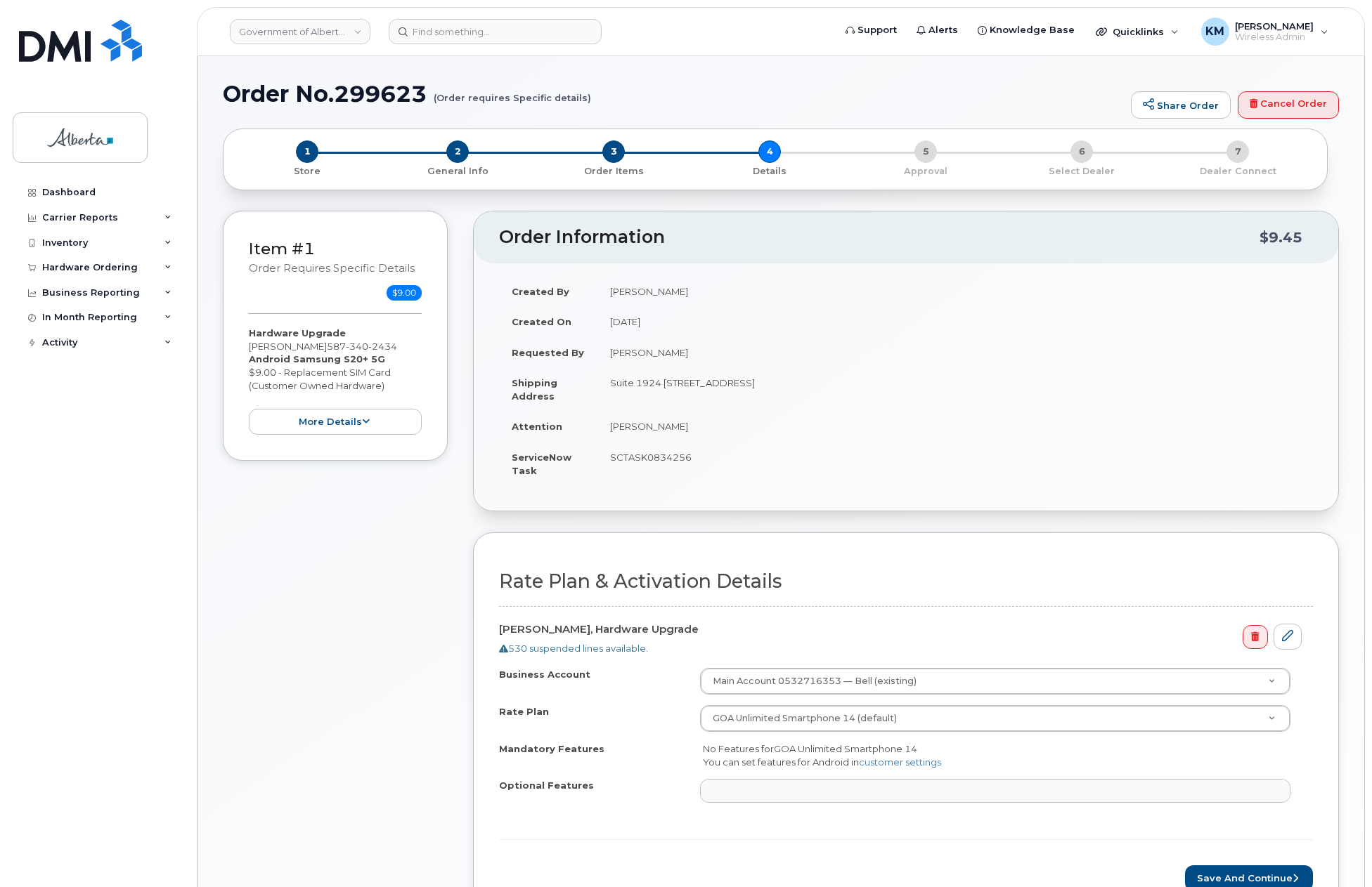
select select
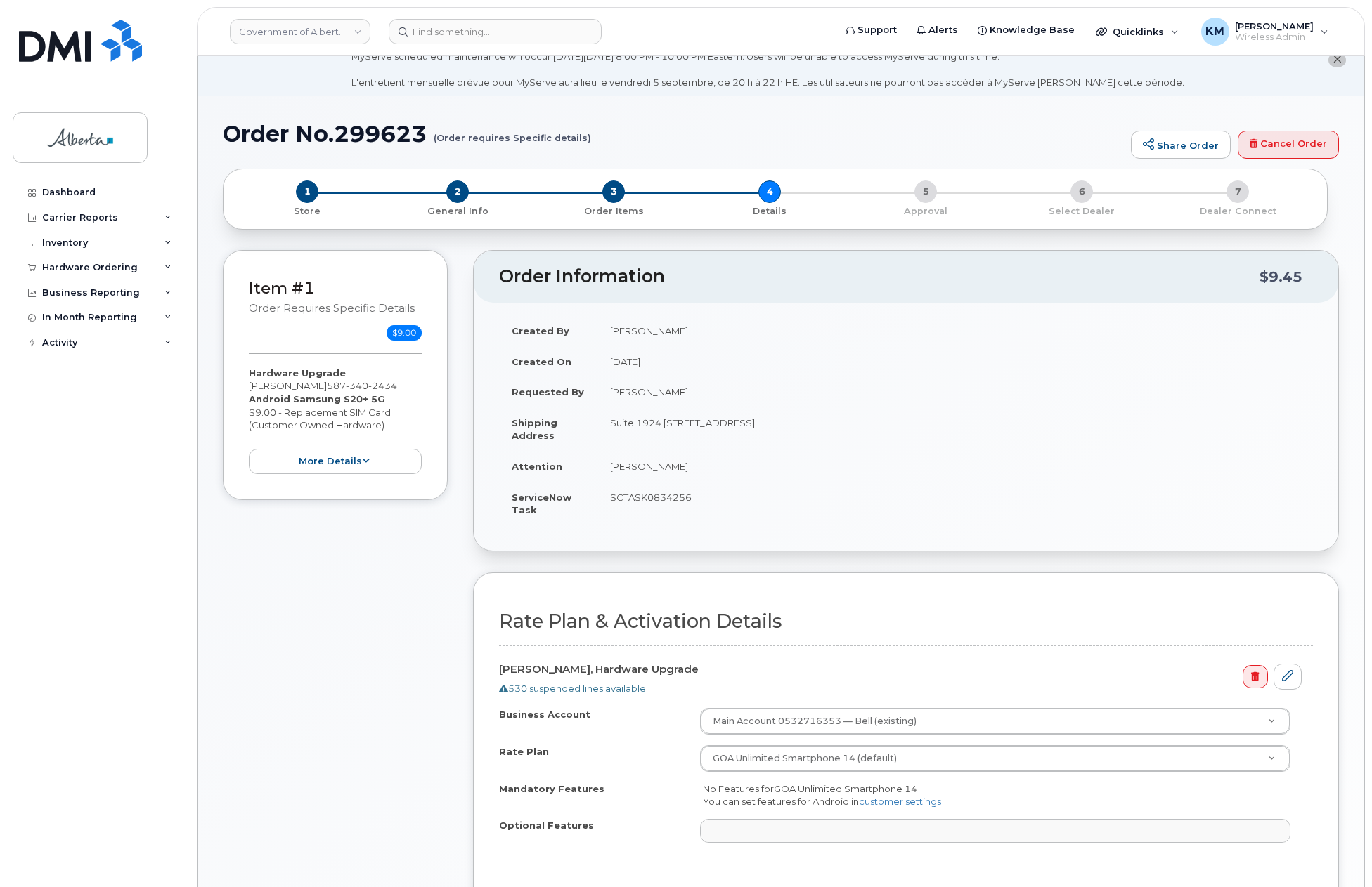
scroll to position [351, 0]
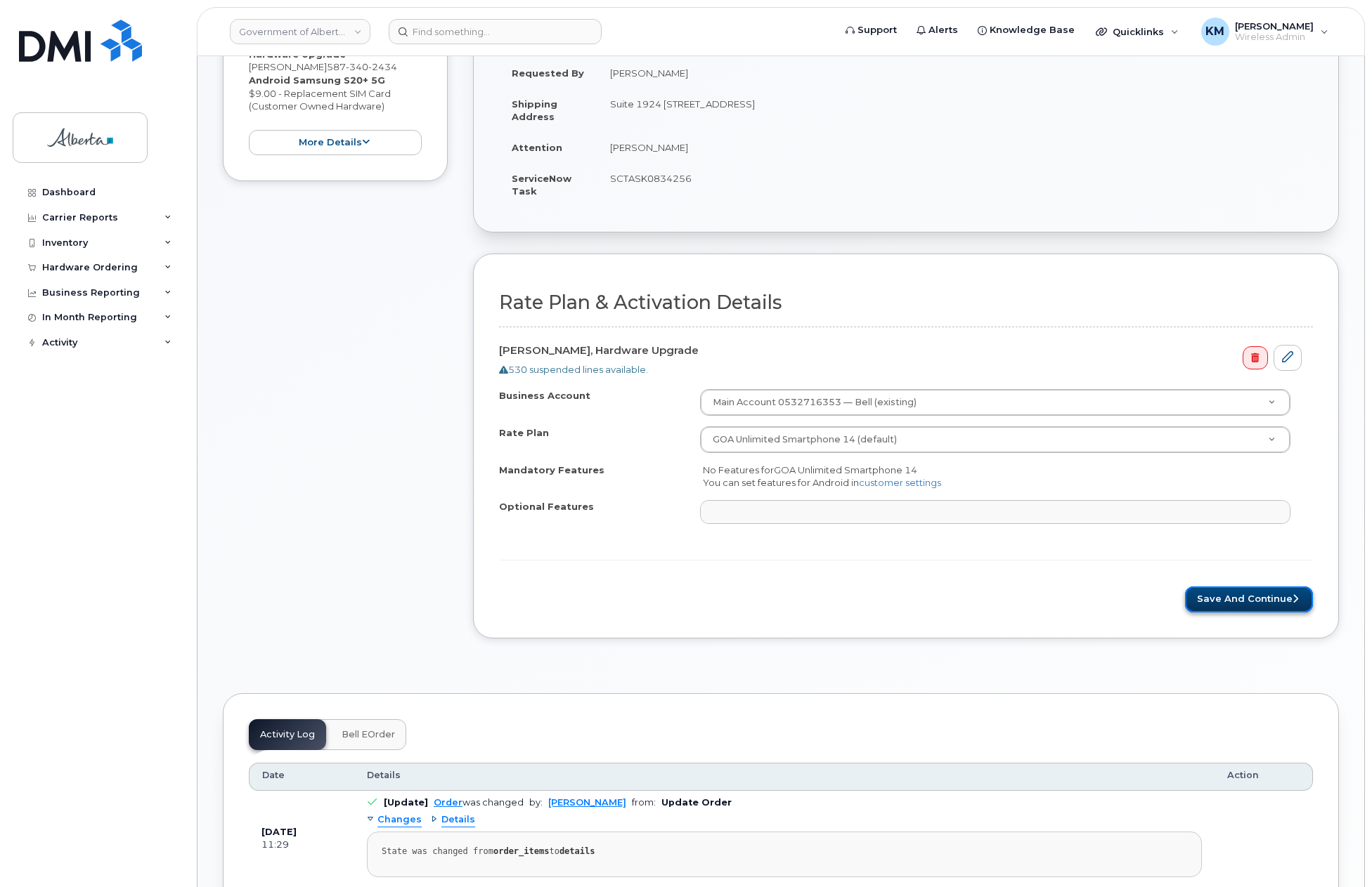
click at [1227, 606] on button "Save and Continue" at bounding box center [1248, 600] width 128 height 26
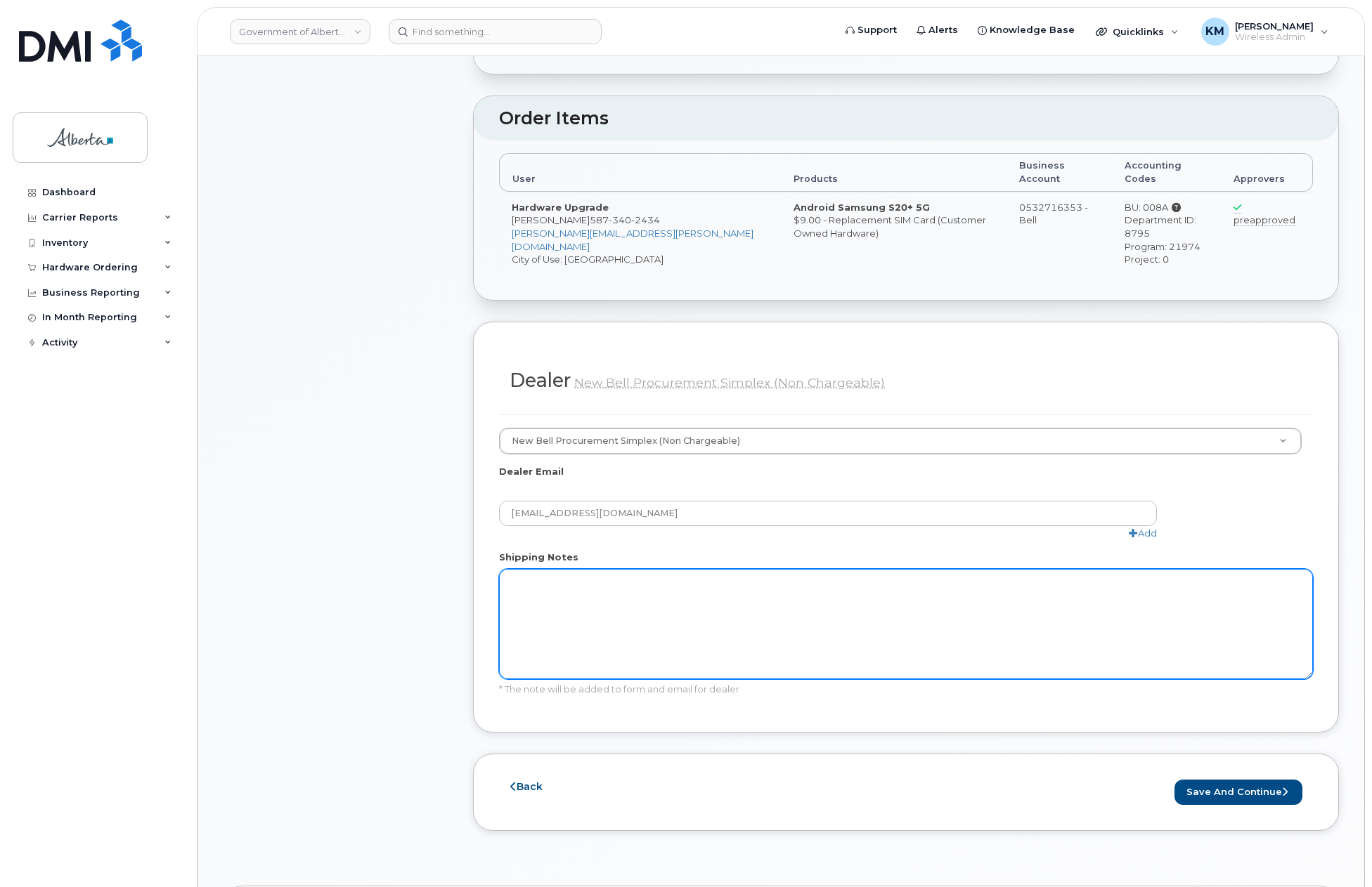
scroll to position [632, 0]
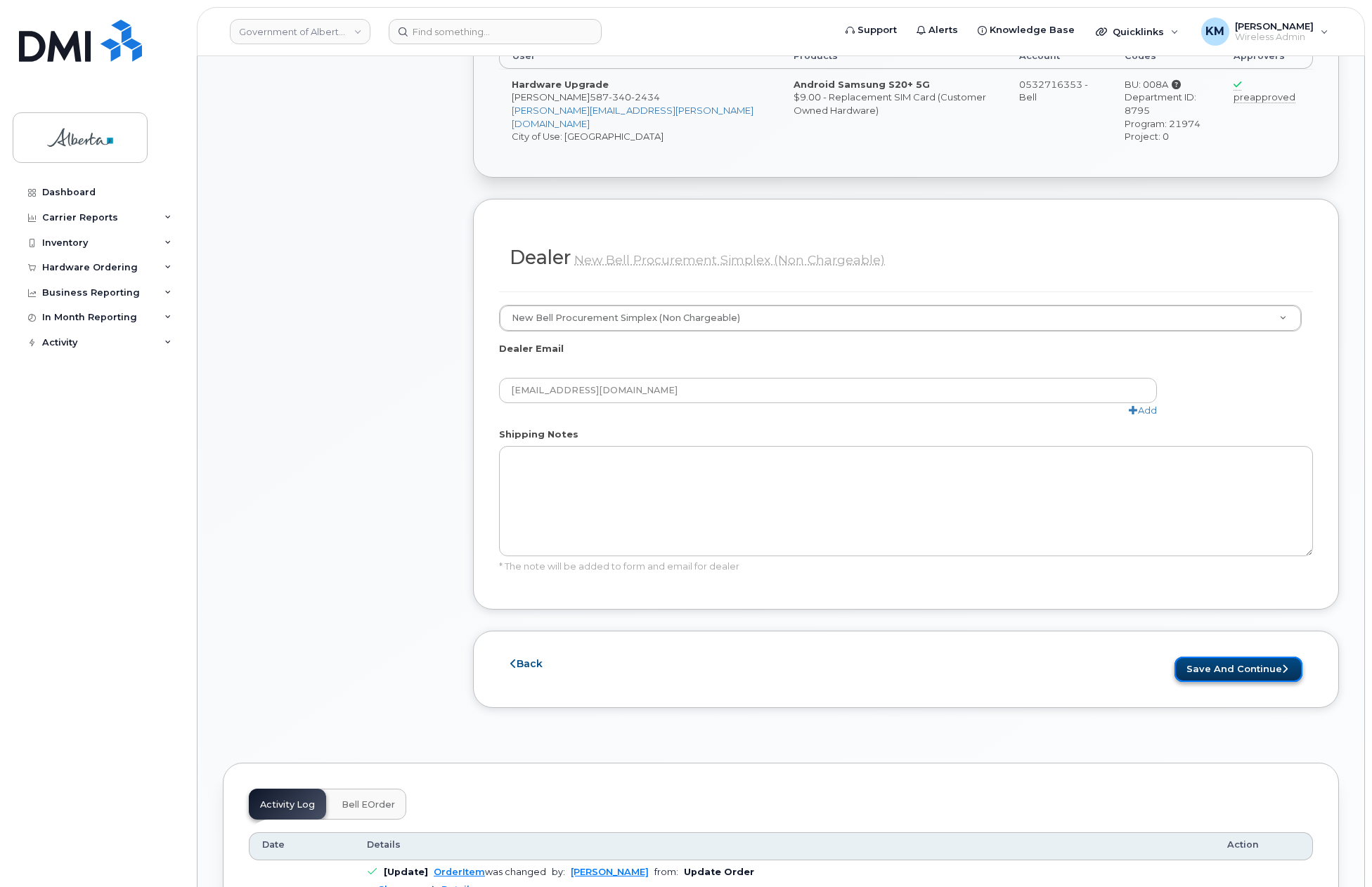
click at [1223, 657] on button "Save and Continue" at bounding box center [1238, 670] width 128 height 26
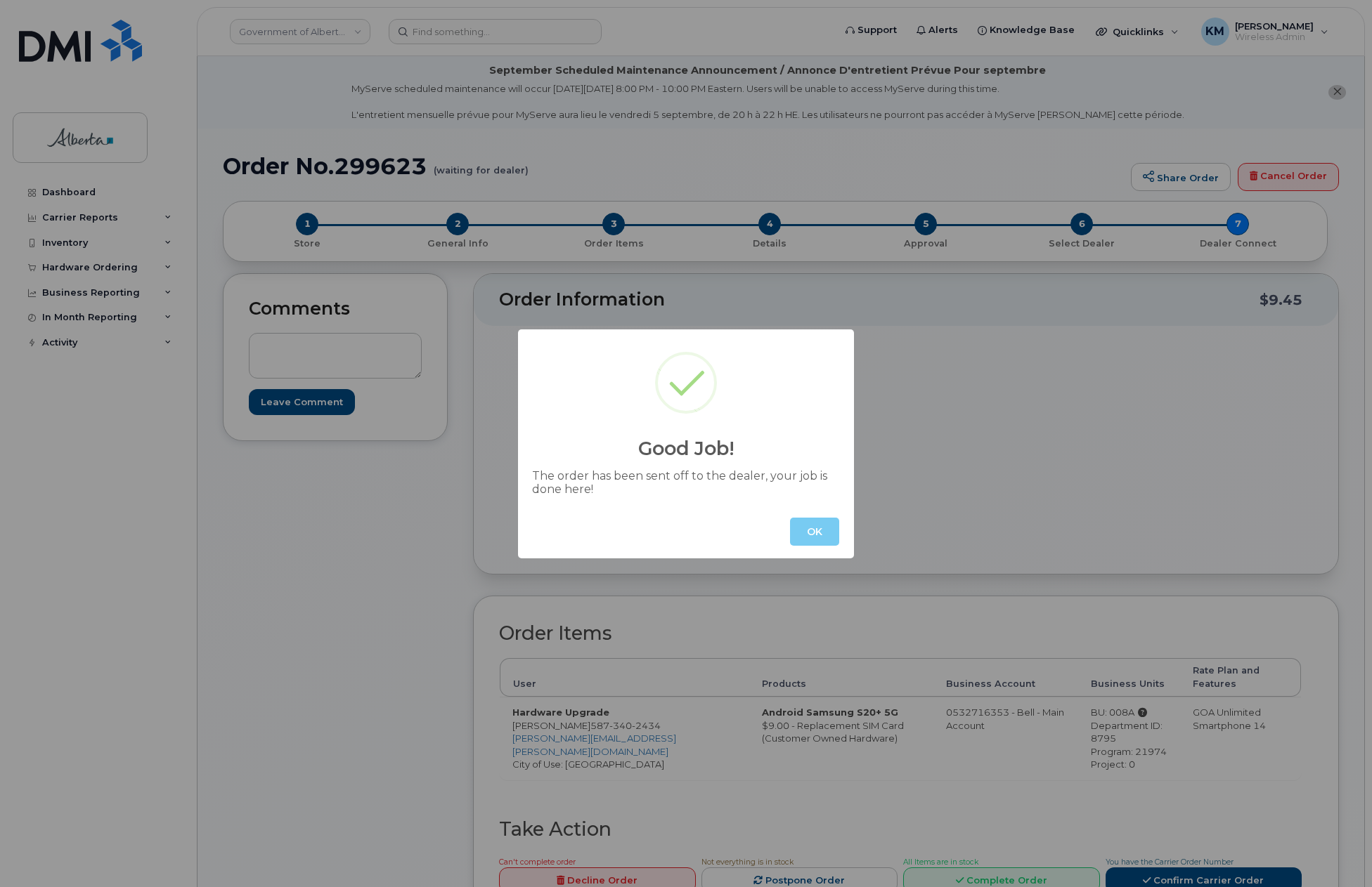
click at [805, 530] on button "OK" at bounding box center [815, 532] width 49 height 28
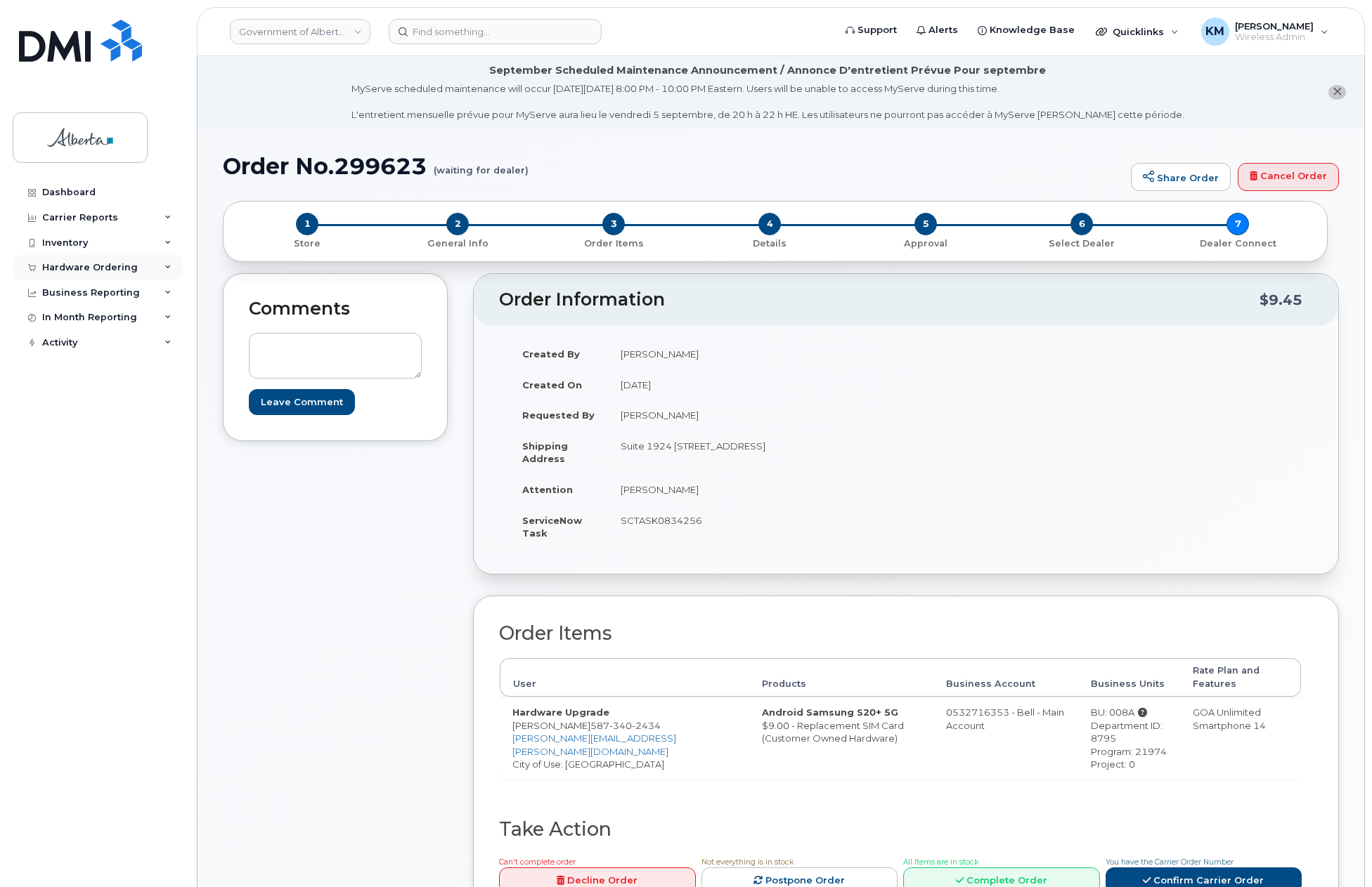
click at [101, 262] on div "Hardware Ordering" at bounding box center [97, 267] width 170 height 26
click at [76, 313] on link "Orders" at bounding box center [109, 320] width 146 height 26
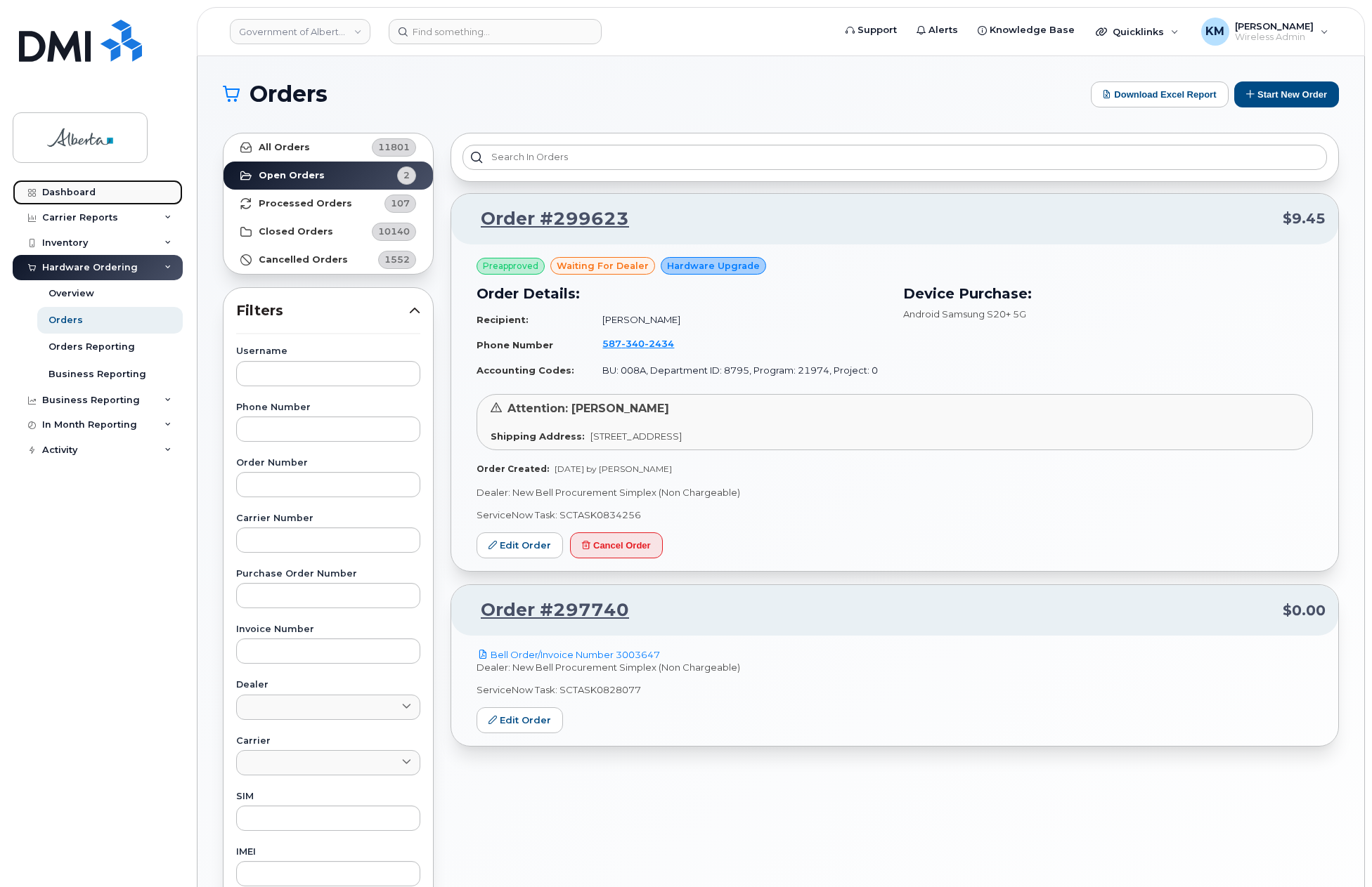
click at [77, 188] on div "Dashboard" at bounding box center [68, 193] width 53 height 12
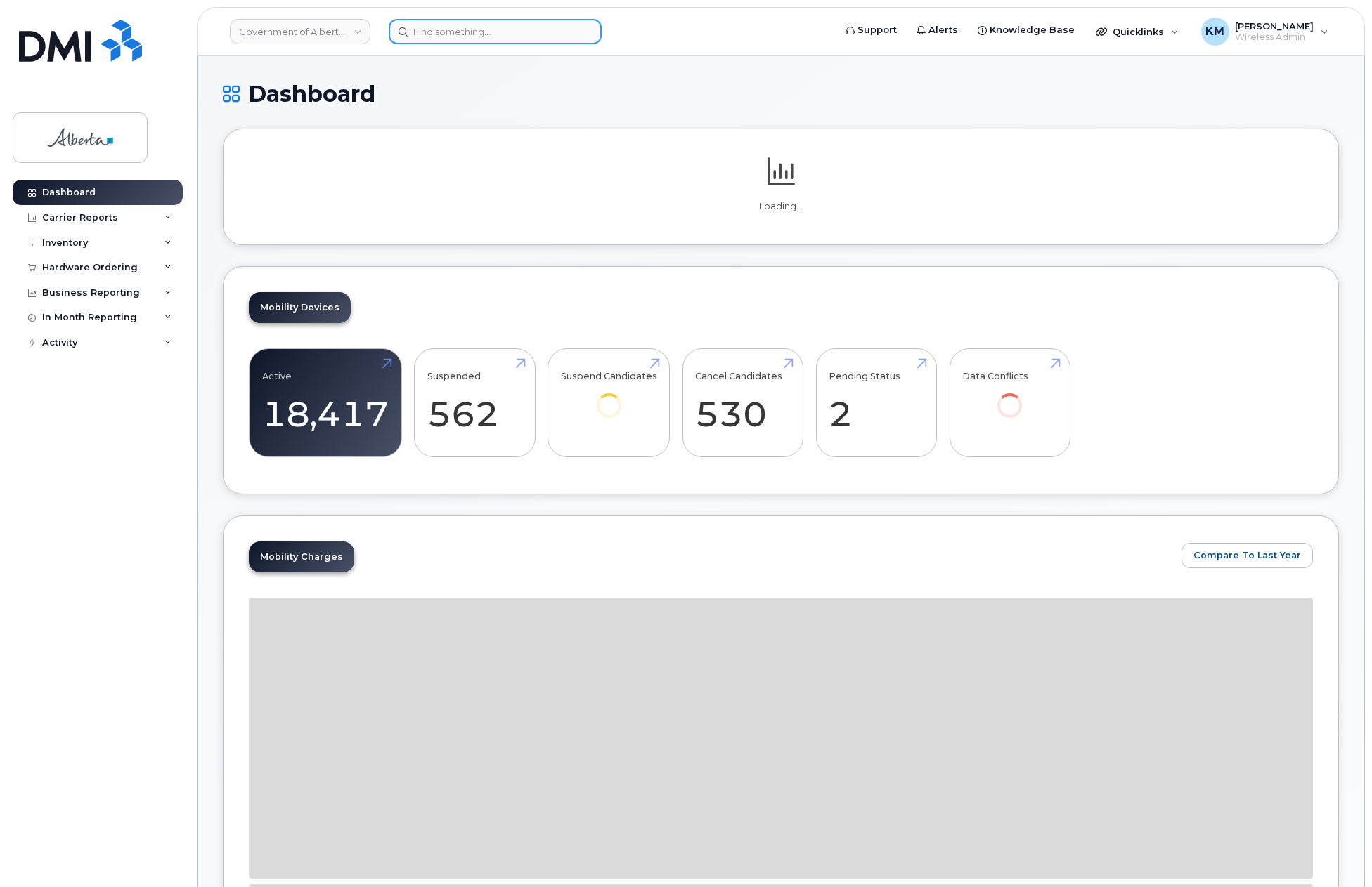
click at [494, 35] on input at bounding box center [495, 31] width 213 height 26
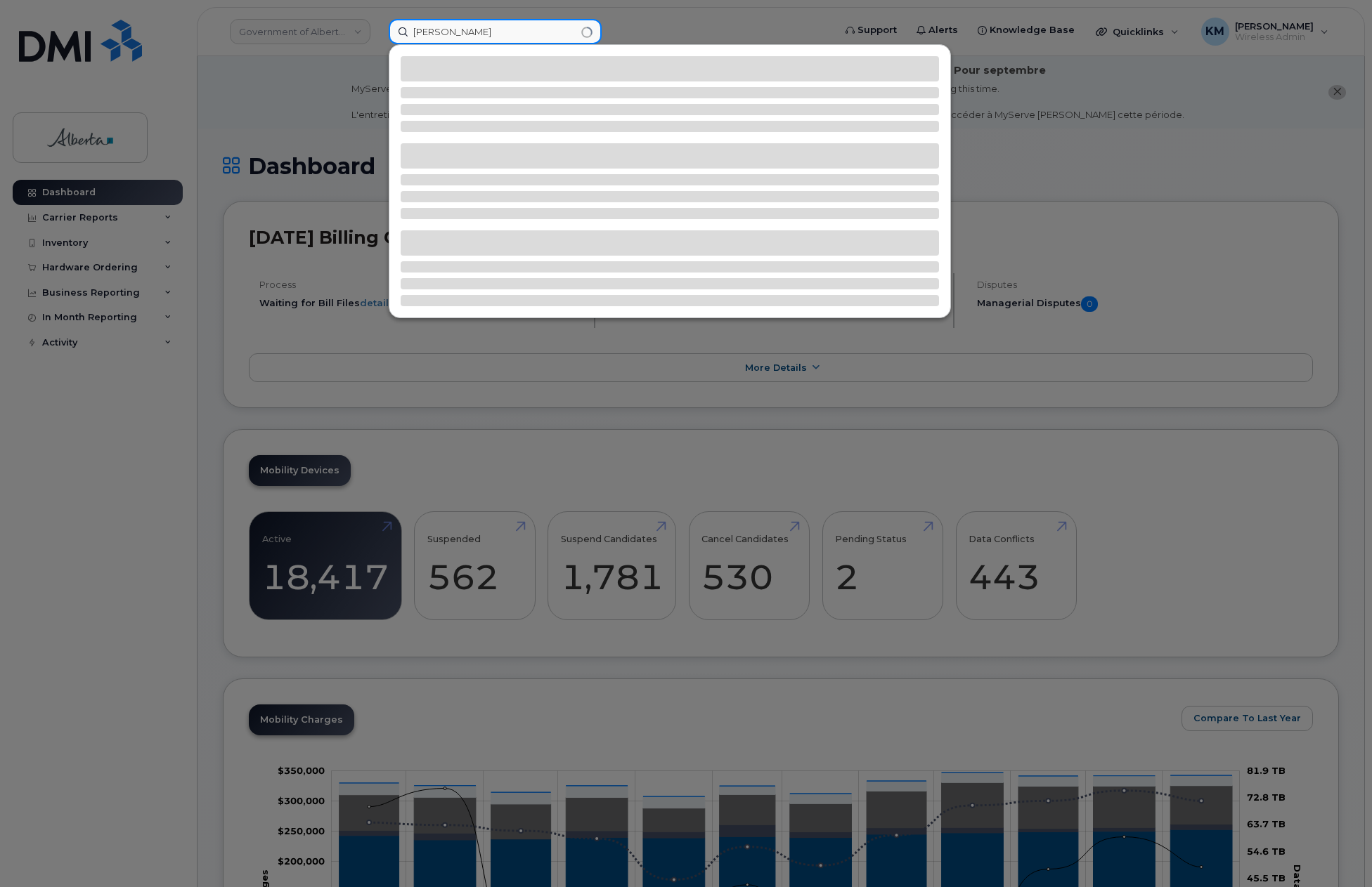
type input "jay zack"
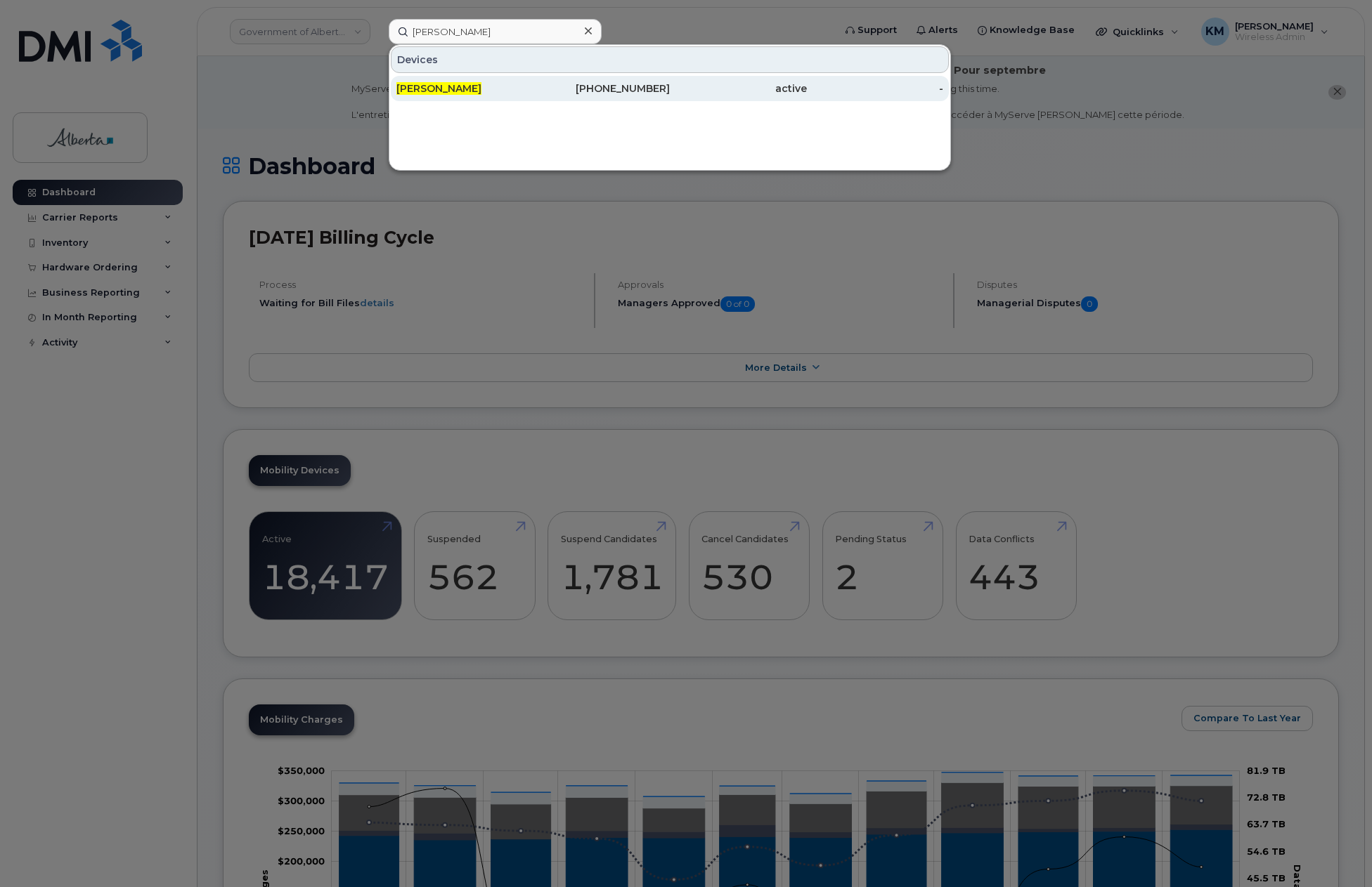
click at [533, 97] on div "[PERSON_NAME]" at bounding box center [602, 88] width 137 height 26
